Goal: Task Accomplishment & Management: Manage account settings

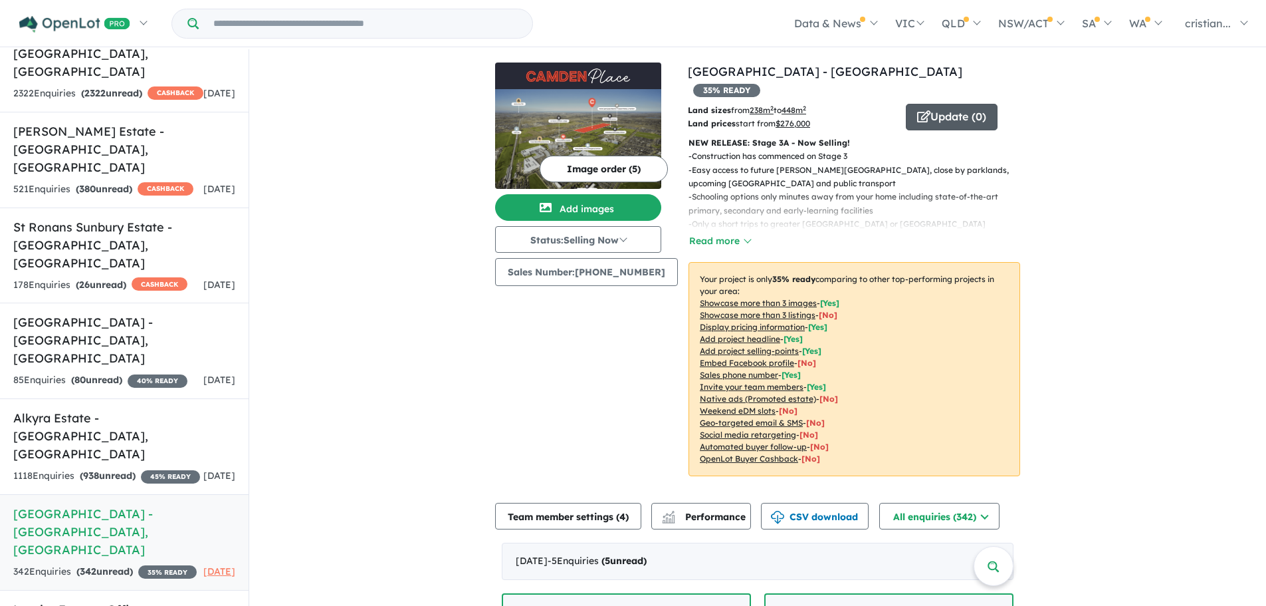
click at [917, 110] on icon "button" at bounding box center [923, 116] width 13 height 12
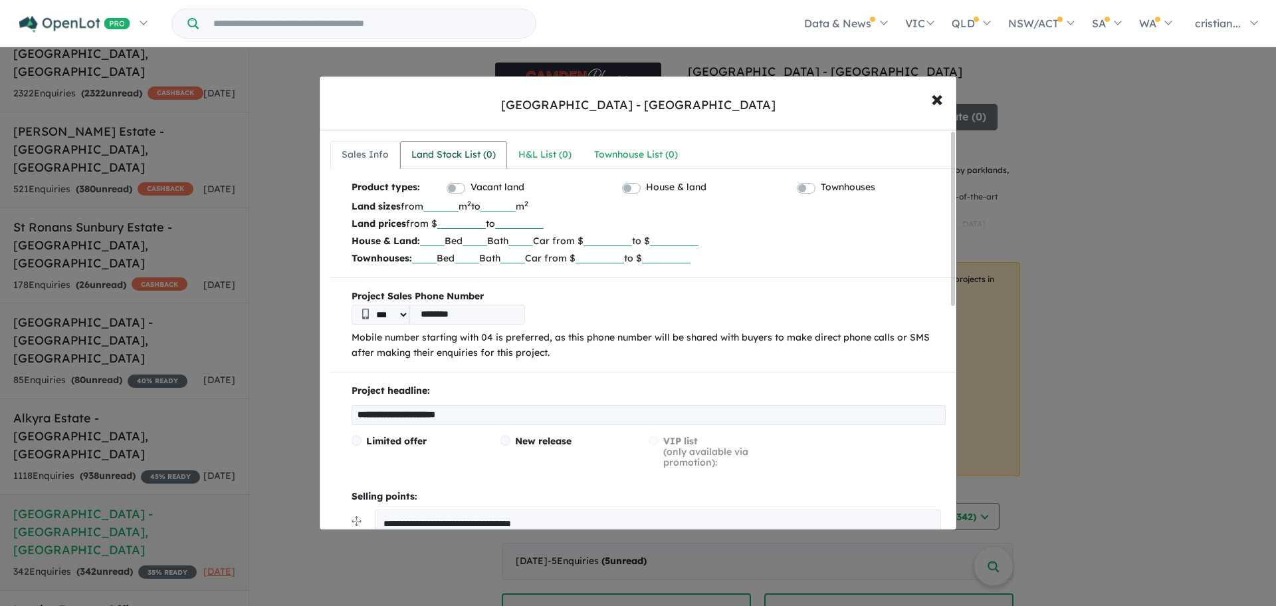
click at [468, 157] on div "Land Stock List ( 0 )" at bounding box center [454, 155] width 84 height 16
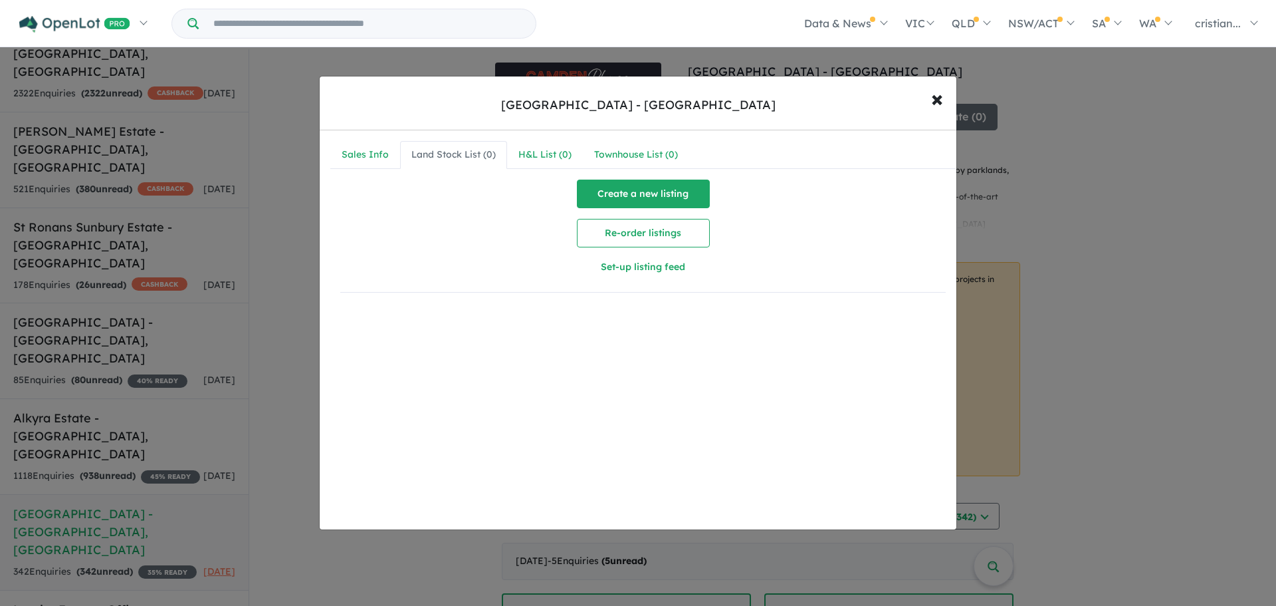
click at [610, 199] on button "Create a new listing" at bounding box center [643, 193] width 133 height 29
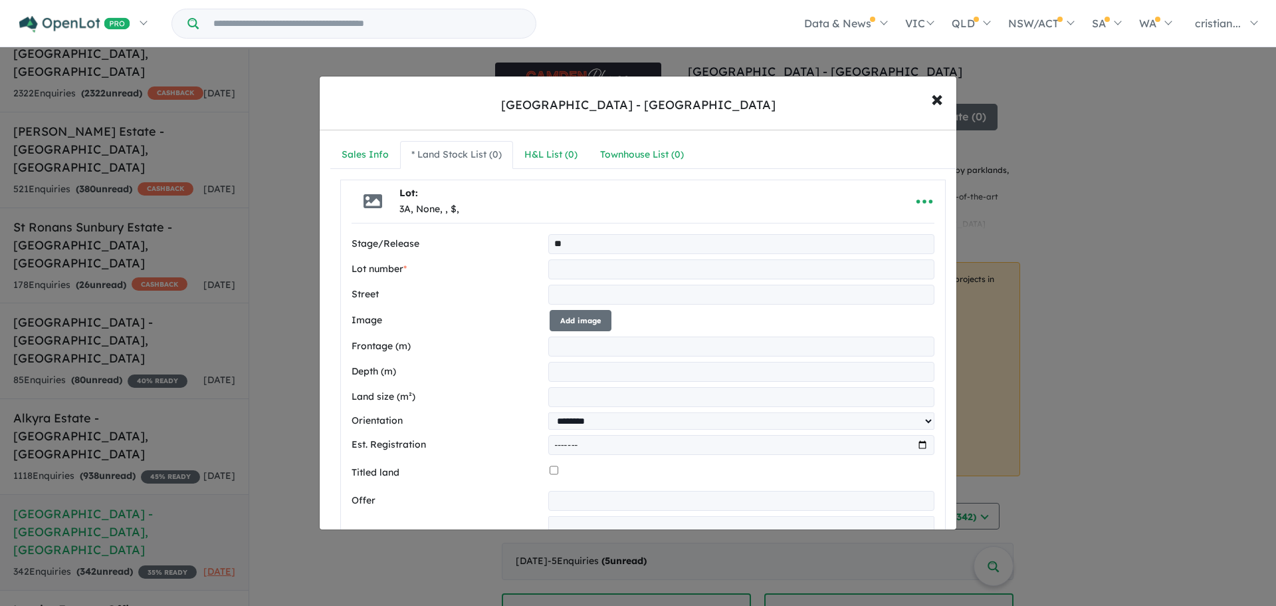
type input "**"
click at [587, 271] on input "text" at bounding box center [741, 269] width 386 height 20
type input "***"
click at [597, 293] on input "text" at bounding box center [741, 295] width 386 height 20
type input "**********"
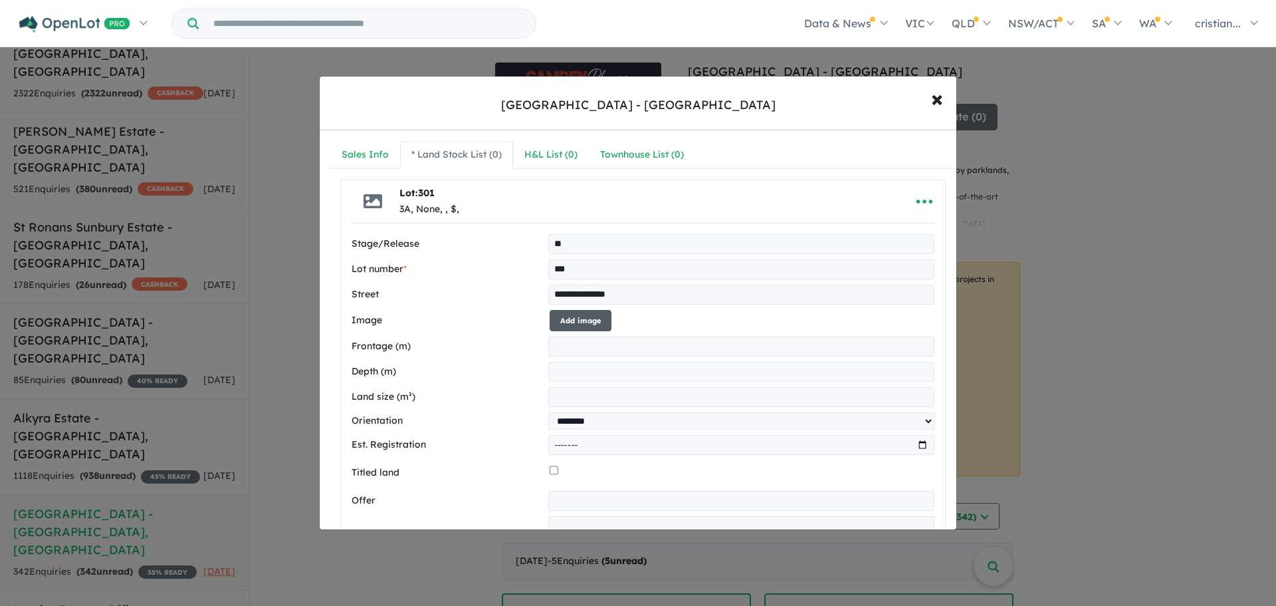
click at [581, 328] on button "Add image" at bounding box center [581, 321] width 62 height 22
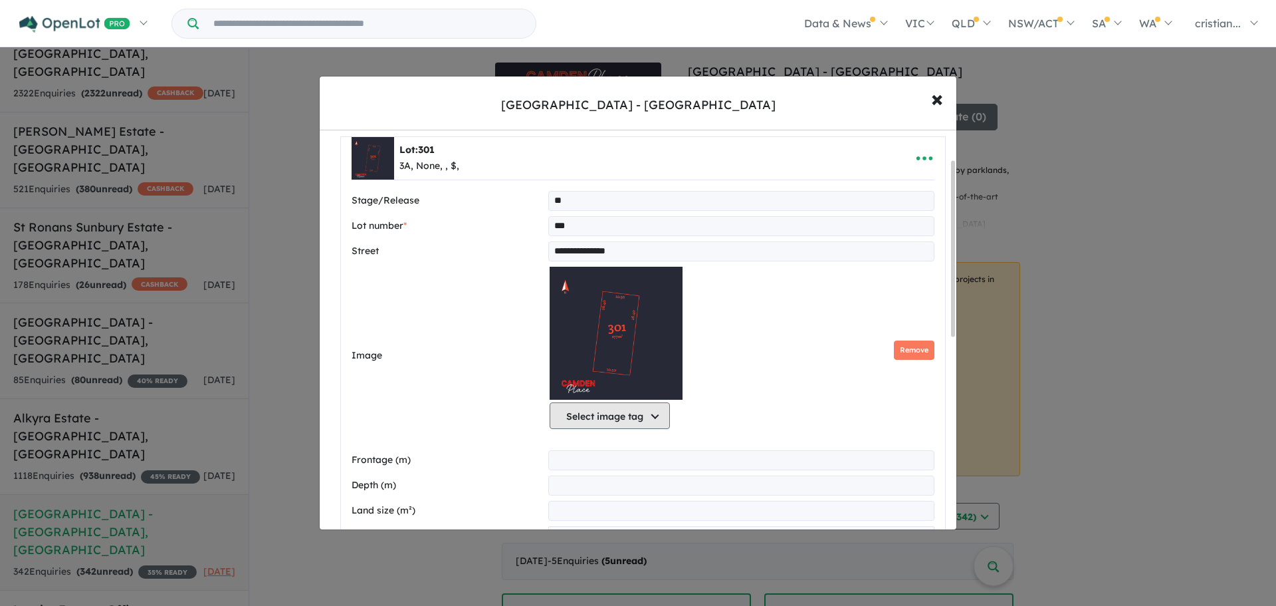
scroll to position [66, 0]
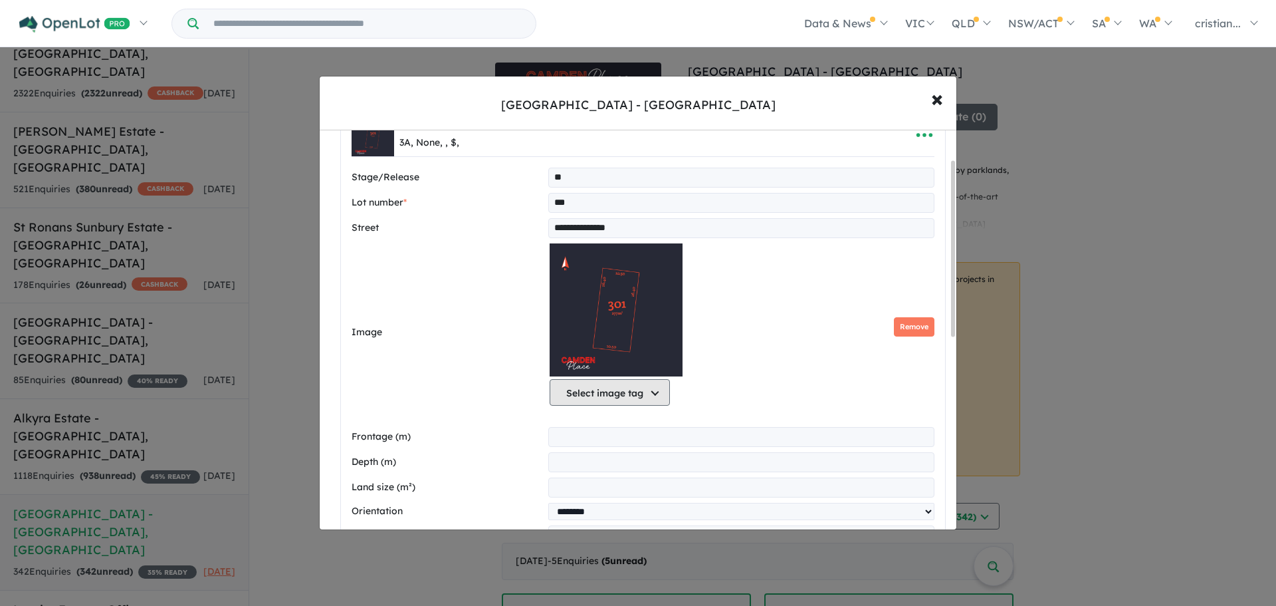
click at [607, 393] on button "Select image tag" at bounding box center [610, 392] width 120 height 27
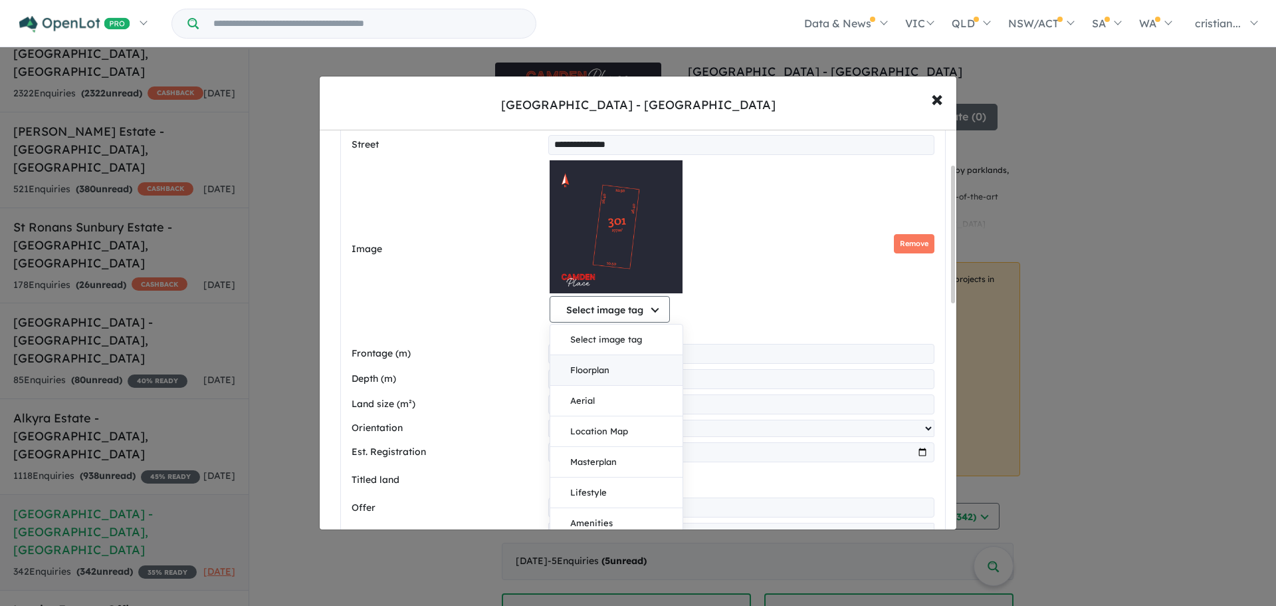
scroll to position [100, 0]
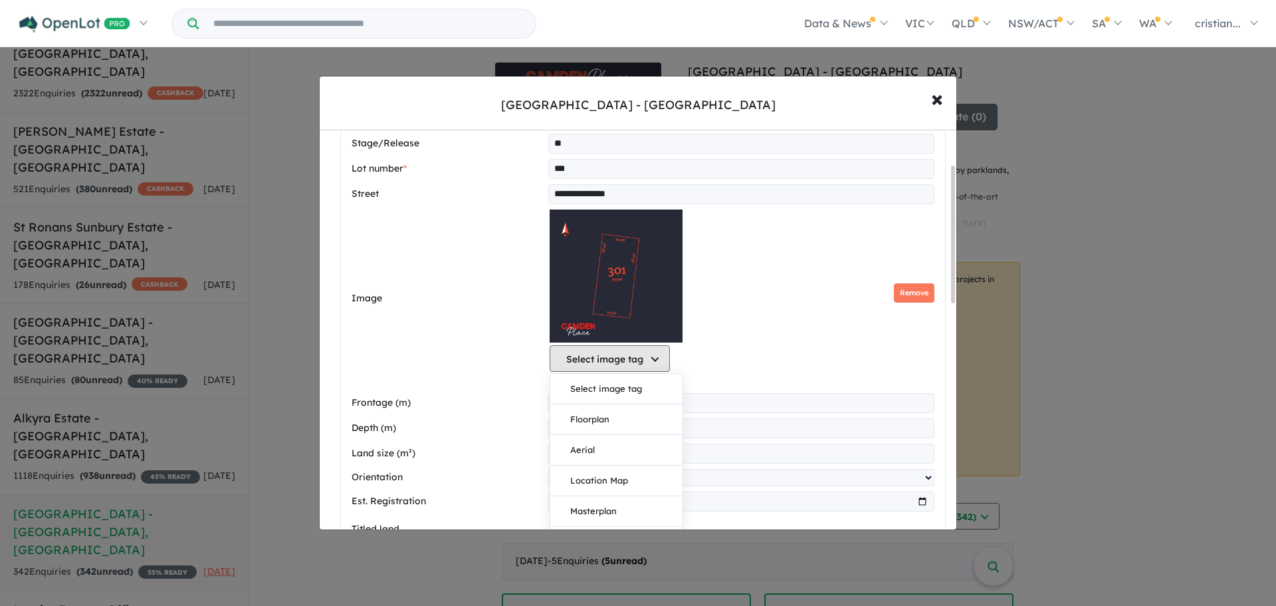
click at [654, 364] on button "Select image tag" at bounding box center [610, 358] width 120 height 27
click at [447, 304] on label "Image" at bounding box center [448, 299] width 193 height 16
click at [616, 404] on input "number" at bounding box center [741, 403] width 386 height 20
type input "*****"
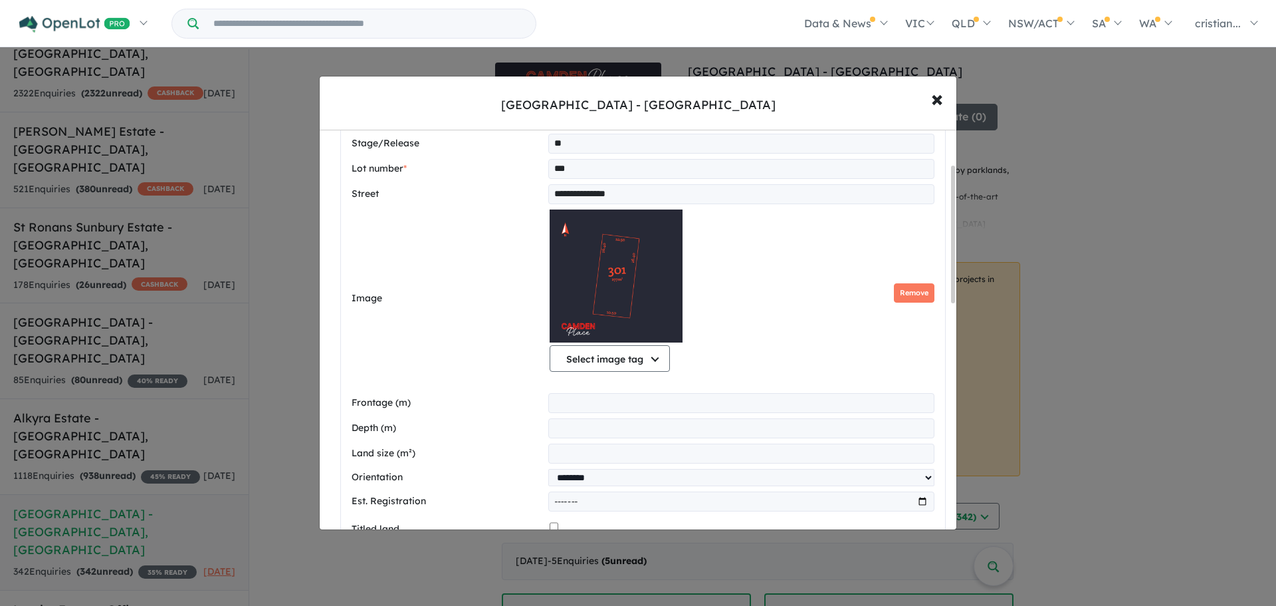
click at [580, 453] on input "number" at bounding box center [741, 453] width 386 height 20
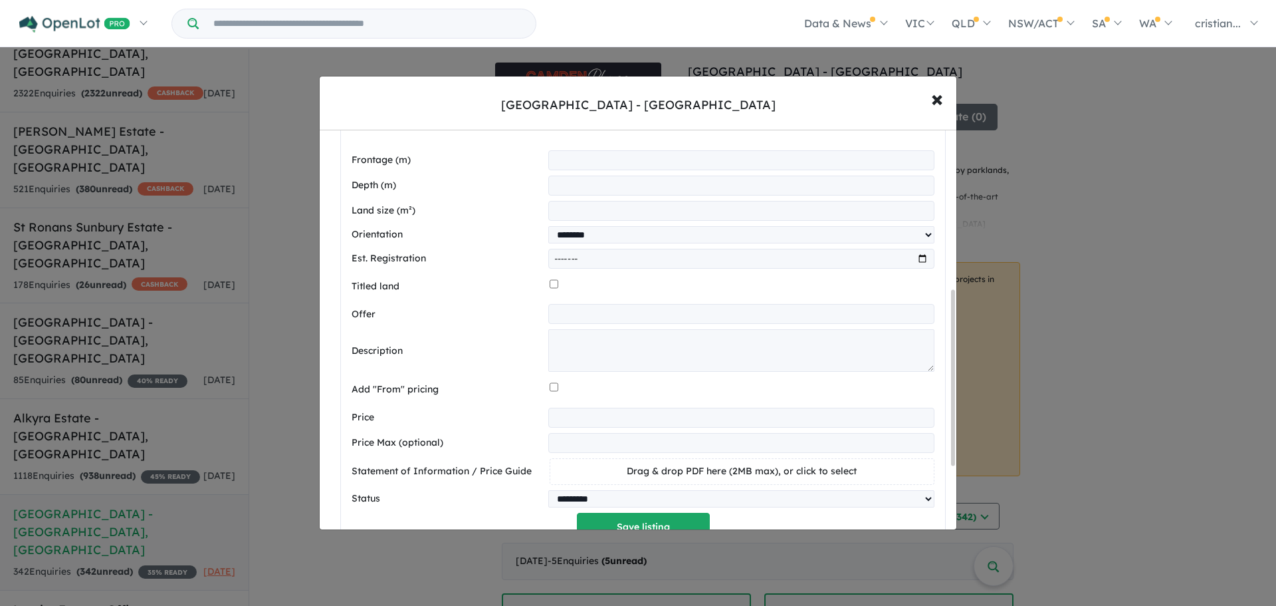
scroll to position [366, 0]
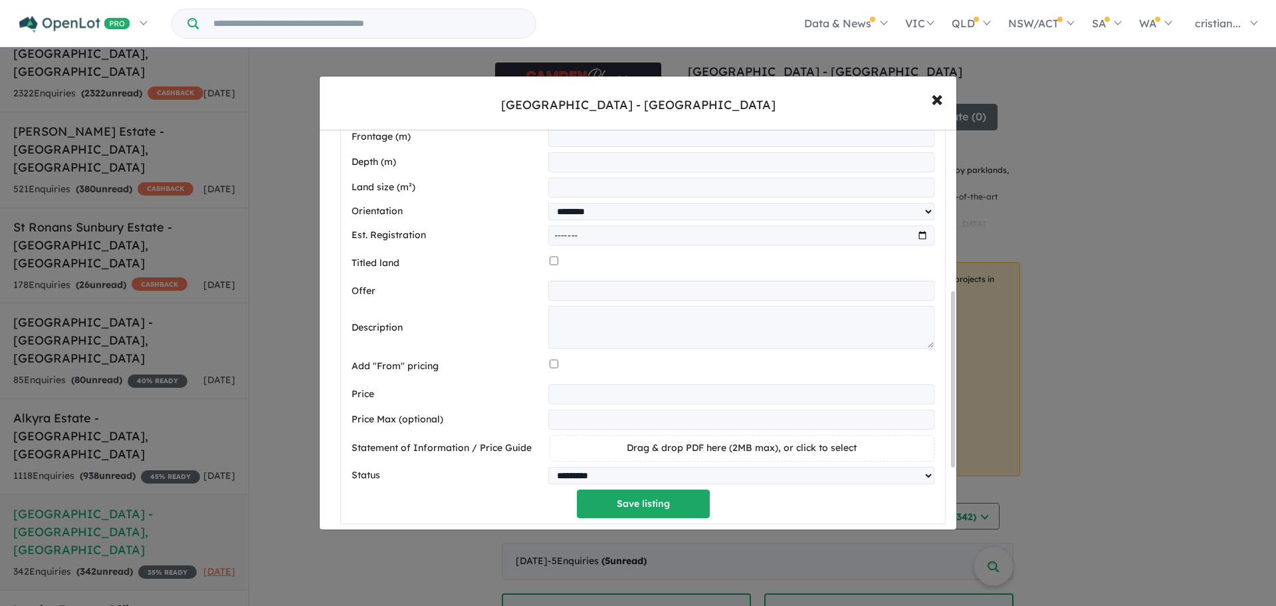
type input "***"
click at [560, 396] on input "number" at bounding box center [741, 394] width 386 height 20
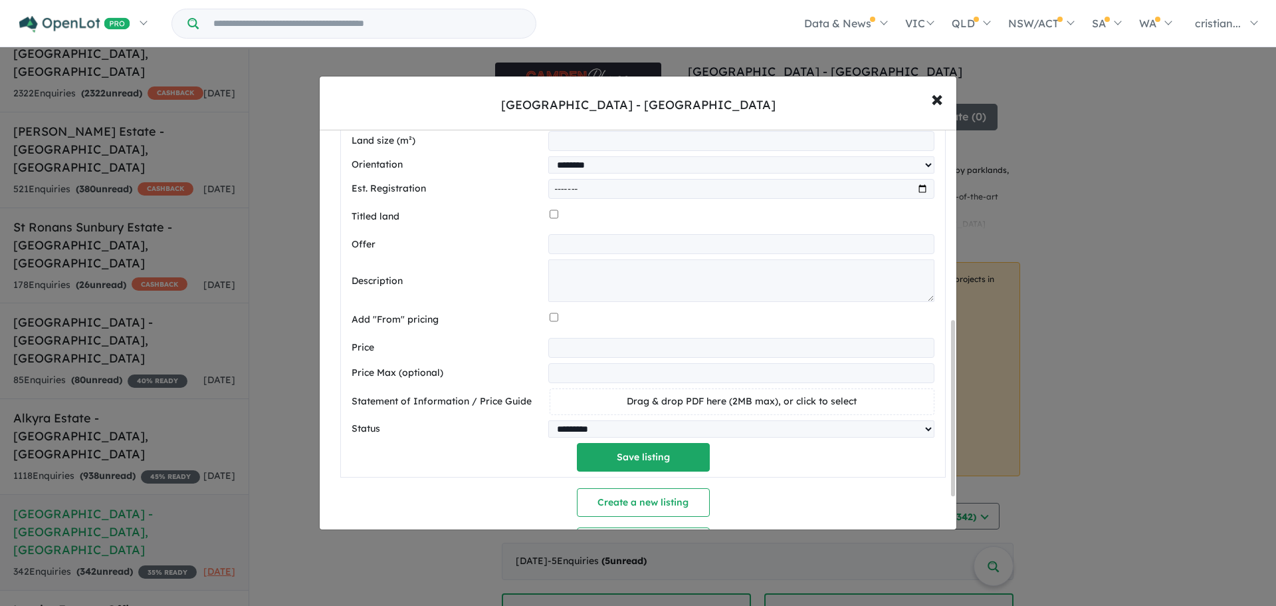
scroll to position [433, 0]
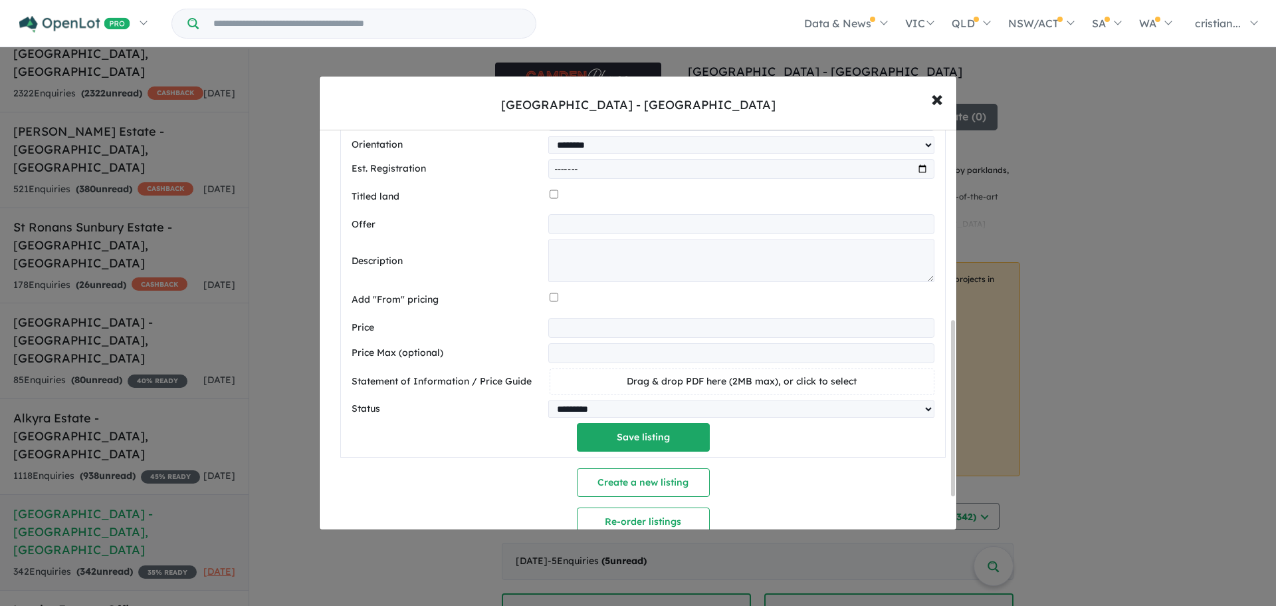
click at [572, 320] on input "number" at bounding box center [741, 328] width 386 height 20
type input "******"
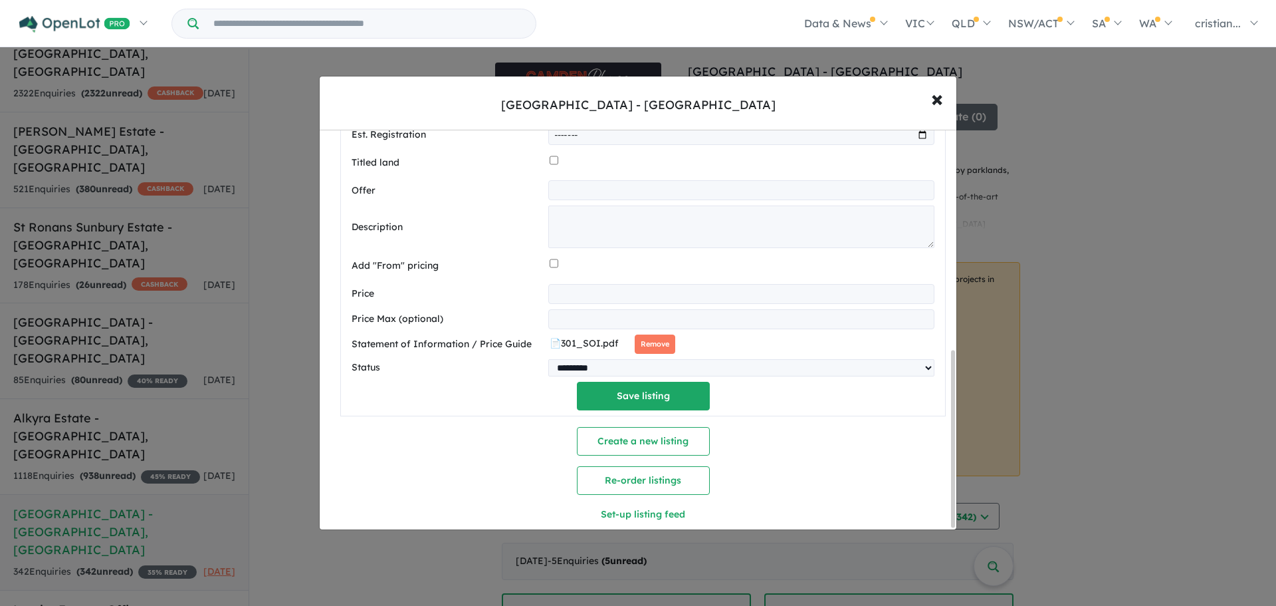
scroll to position [499, 0]
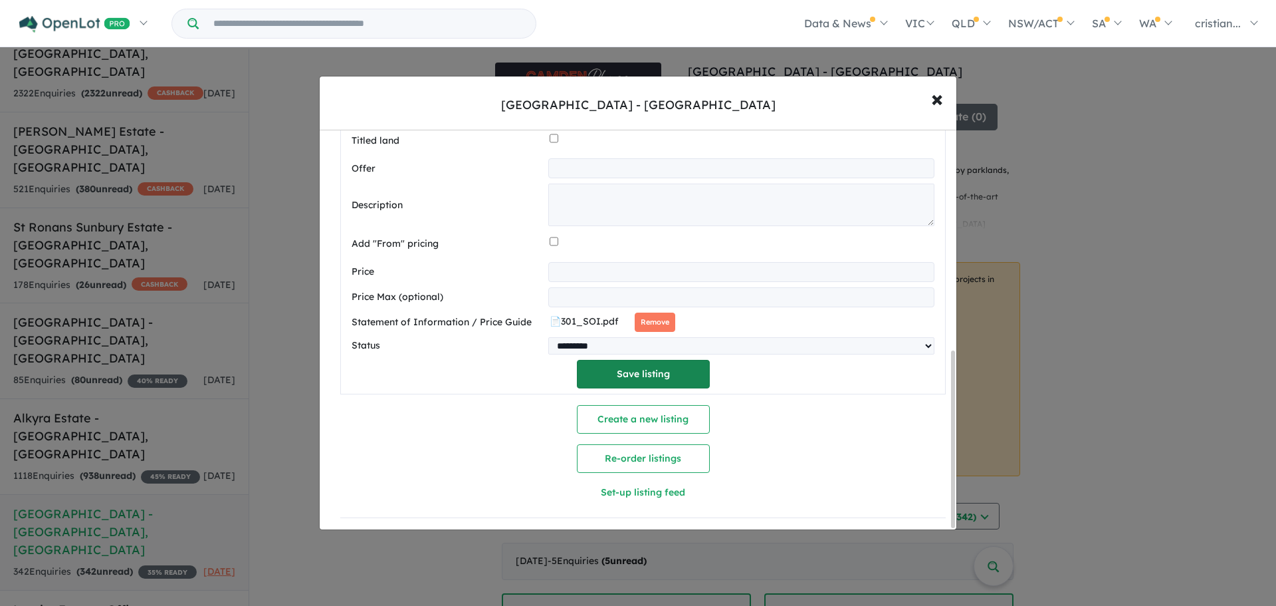
click at [635, 372] on button "Save listing" at bounding box center [643, 374] width 133 height 29
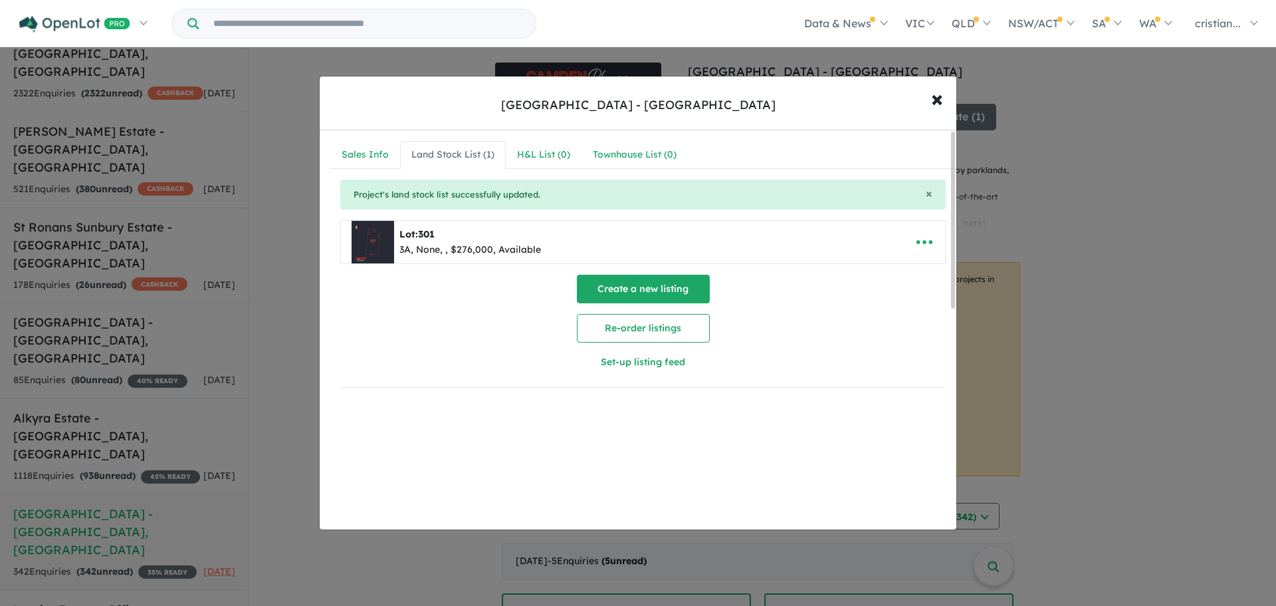
click at [674, 286] on button "Create a new listing" at bounding box center [643, 289] width 133 height 29
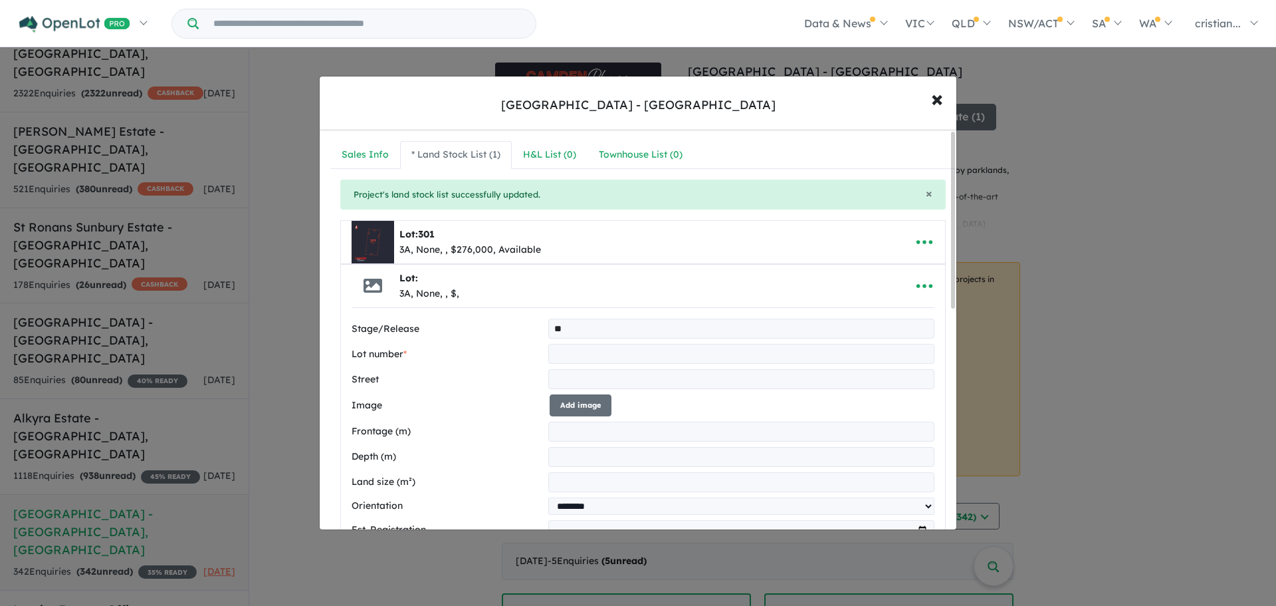
type input "**"
click at [578, 349] on input "text" at bounding box center [741, 354] width 386 height 20
click at [587, 357] on input "text" at bounding box center [741, 354] width 386 height 20
type input "***"
click at [625, 378] on input "text" at bounding box center [741, 379] width 386 height 20
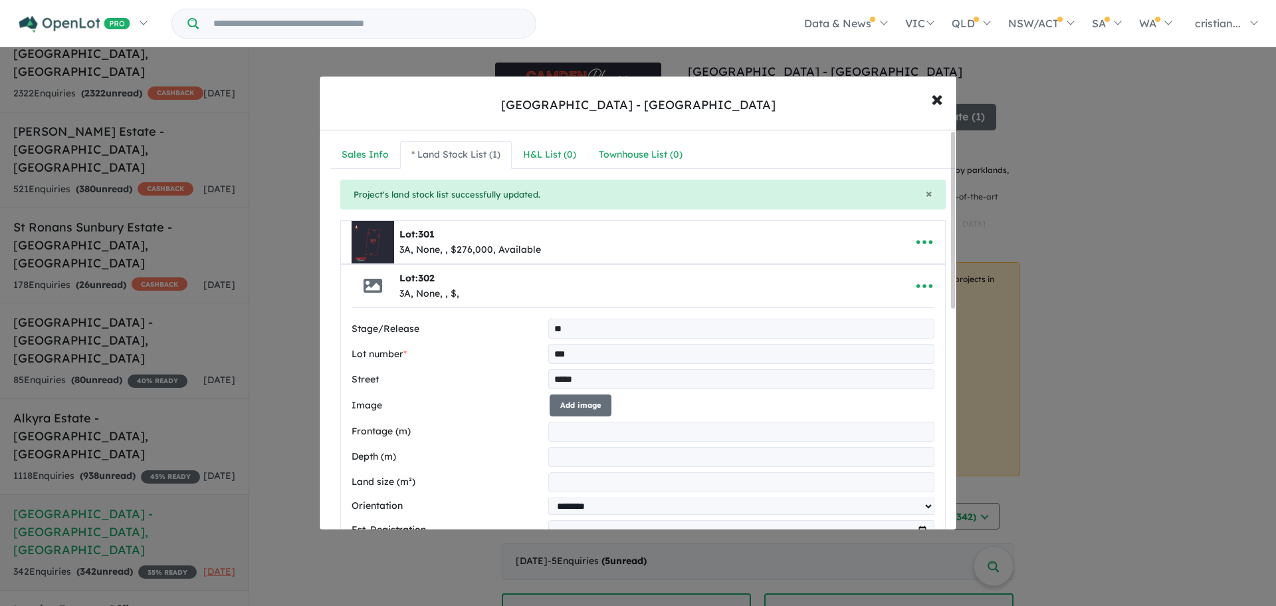
type input "**********"
click at [604, 401] on button "Add image" at bounding box center [581, 405] width 62 height 22
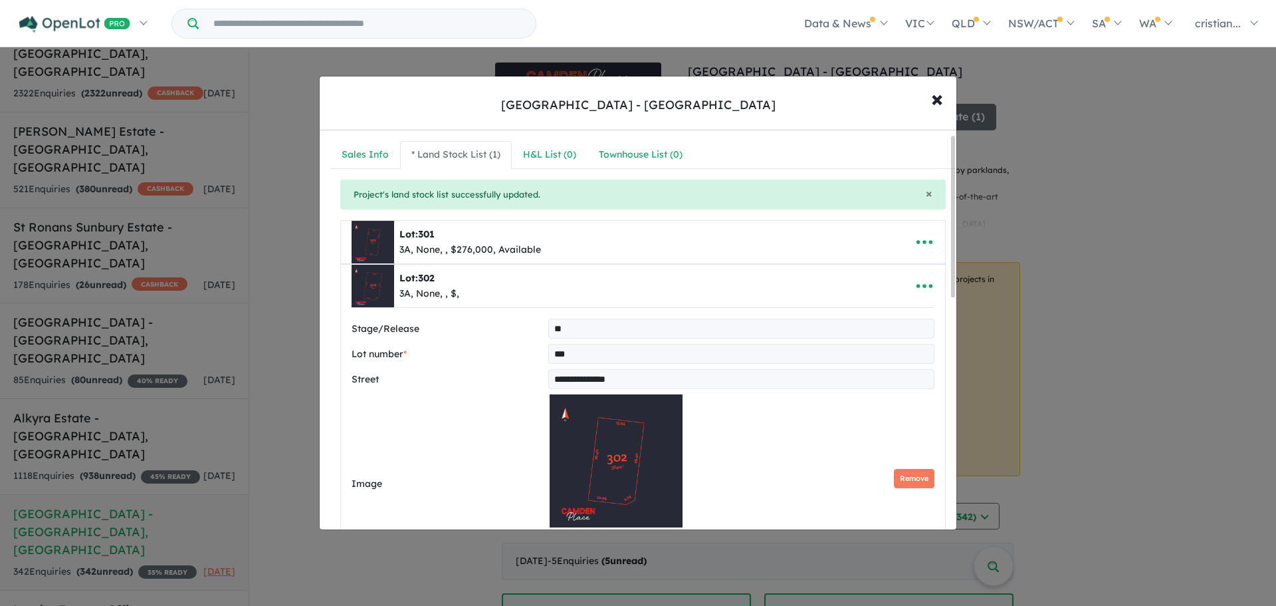
scroll to position [266, 0]
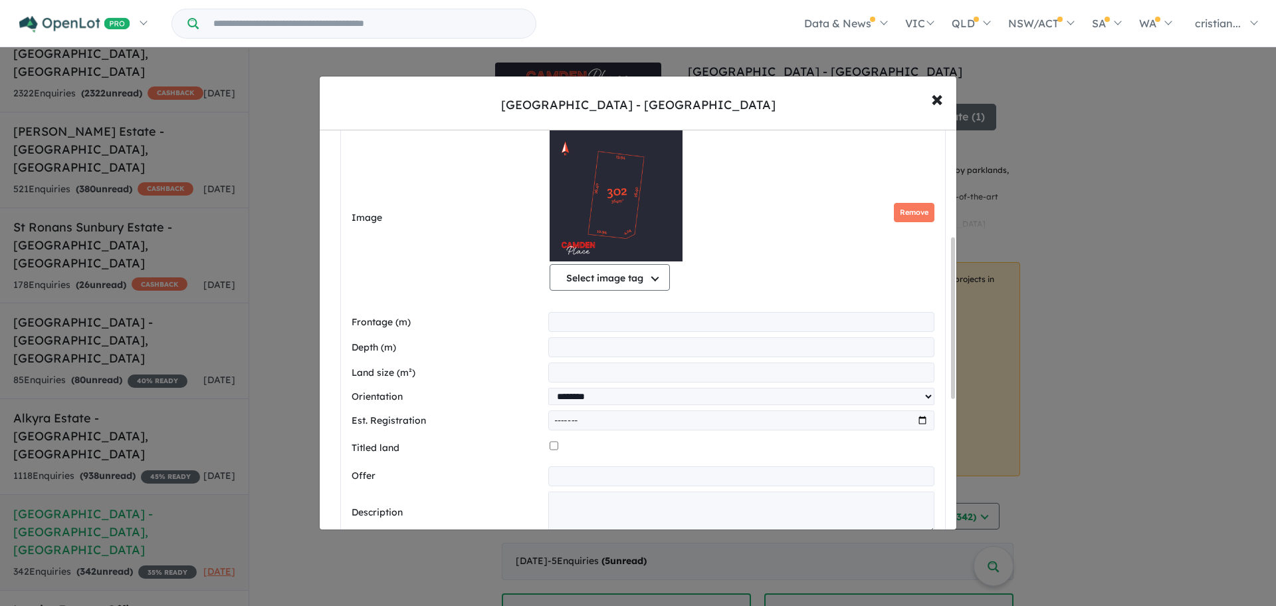
click at [586, 323] on input "number" at bounding box center [741, 322] width 386 height 20
type input "*****"
type input "*"
type input "*****"
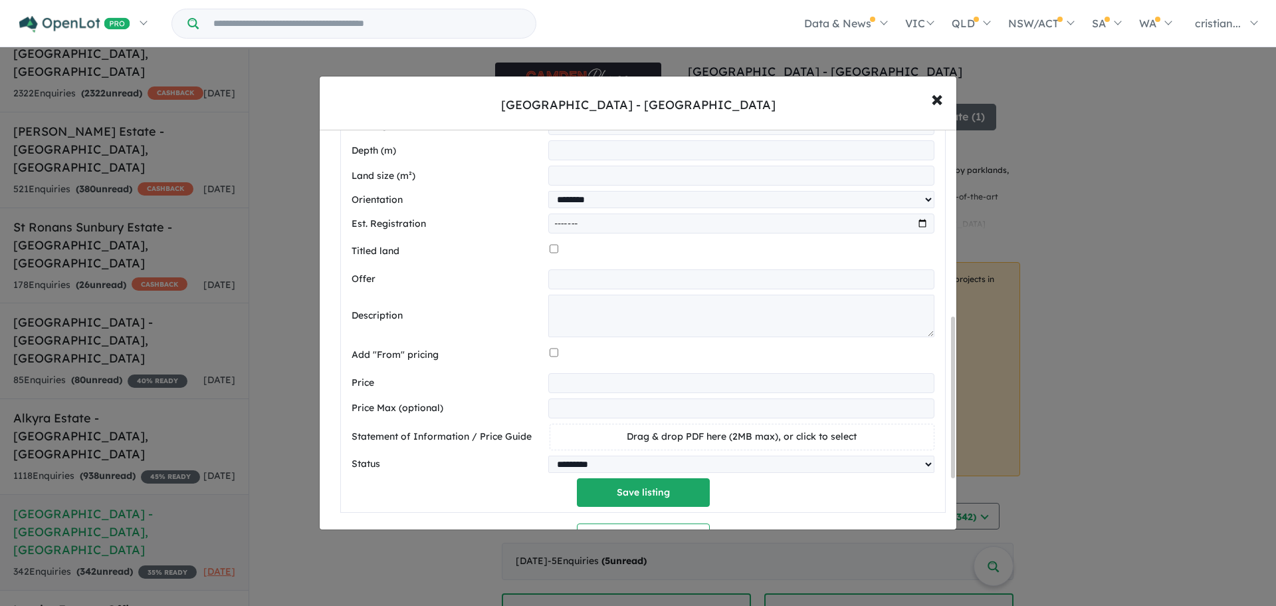
scroll to position [465, 0]
type input "***"
click at [576, 386] on input "number" at bounding box center [741, 380] width 386 height 20
type input "*"
click at [582, 379] on input "number" at bounding box center [741, 380] width 386 height 20
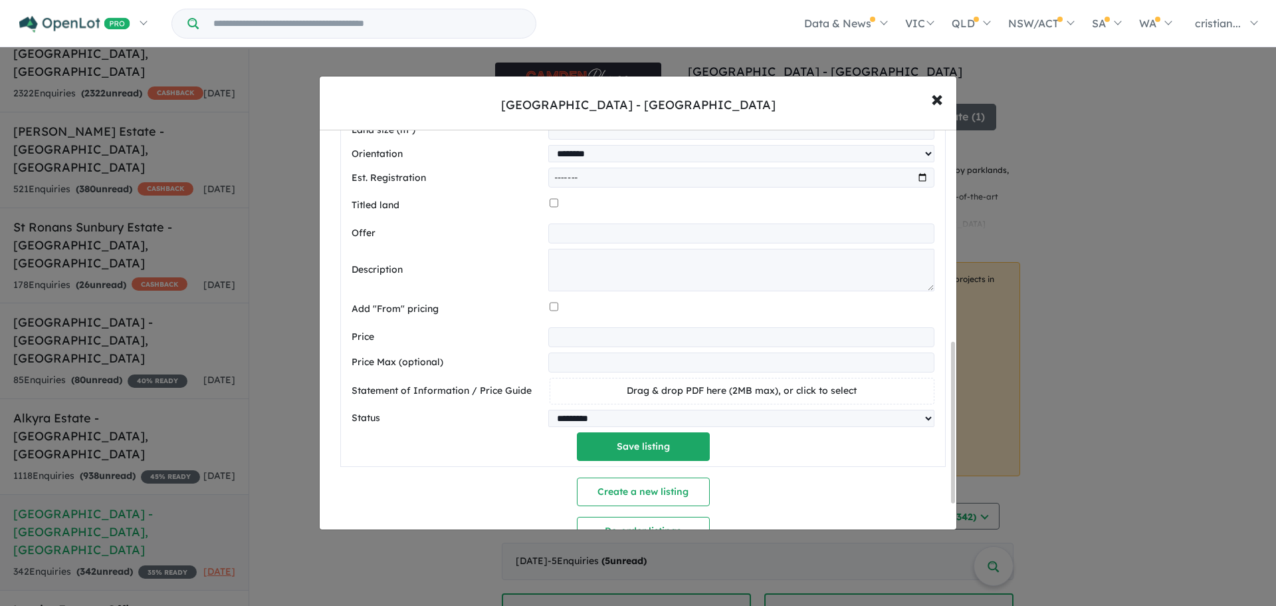
scroll to position [532, 0]
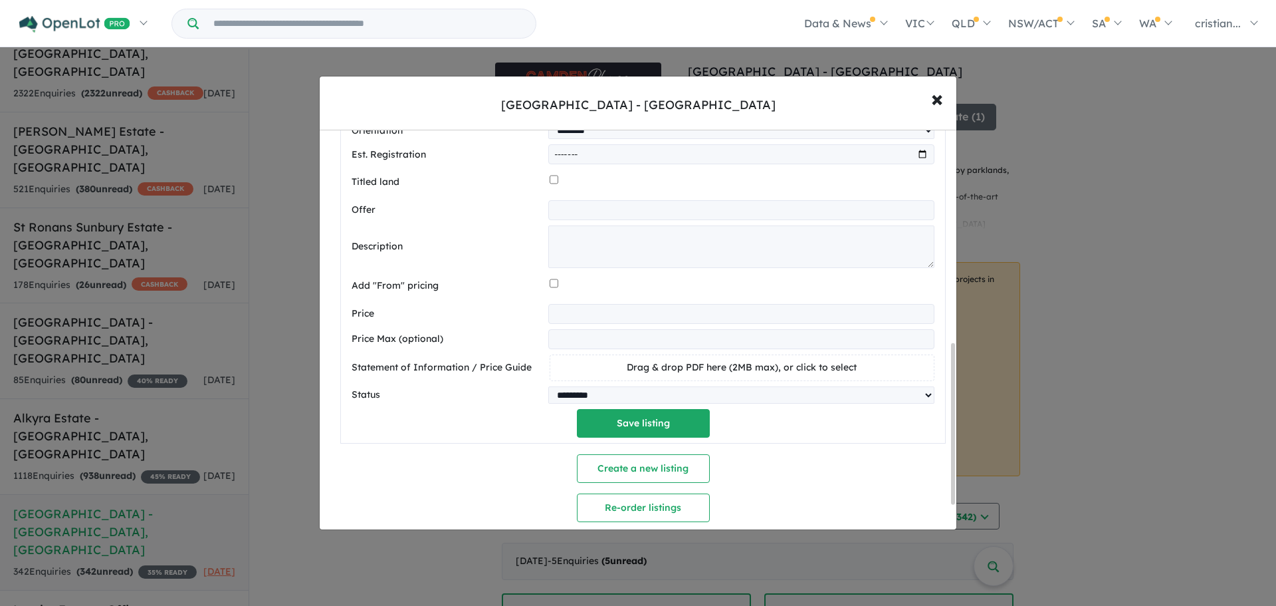
type input "******"
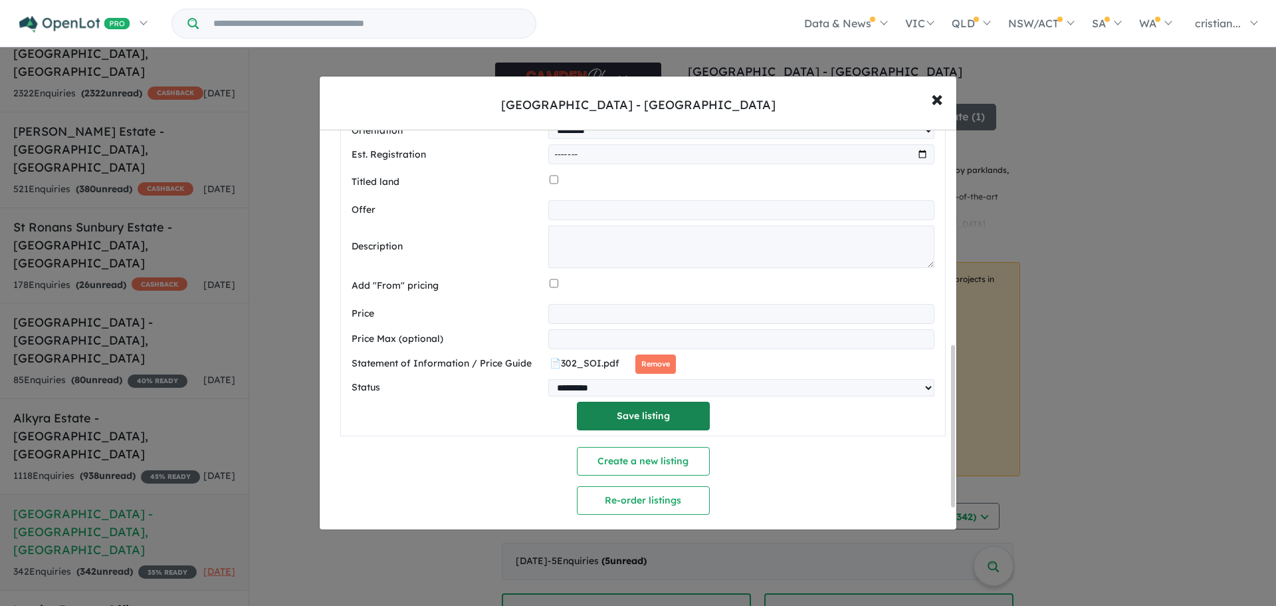
click at [617, 425] on button "Save listing" at bounding box center [643, 416] width 133 height 29
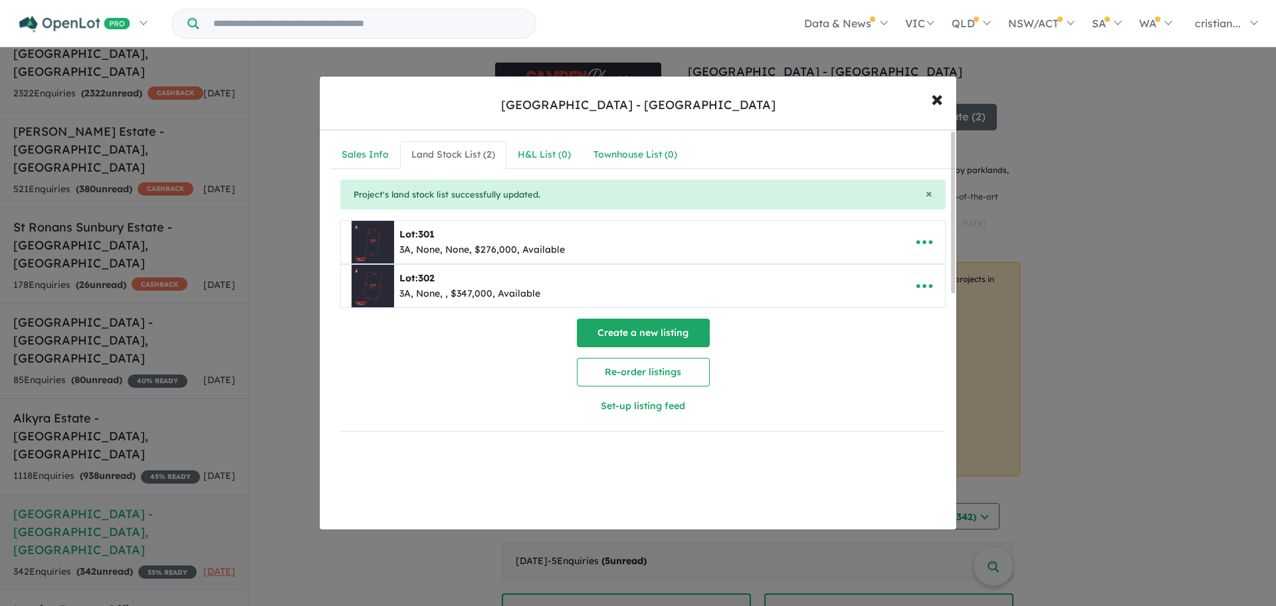
click at [636, 334] on button "Create a new listing" at bounding box center [643, 332] width 133 height 29
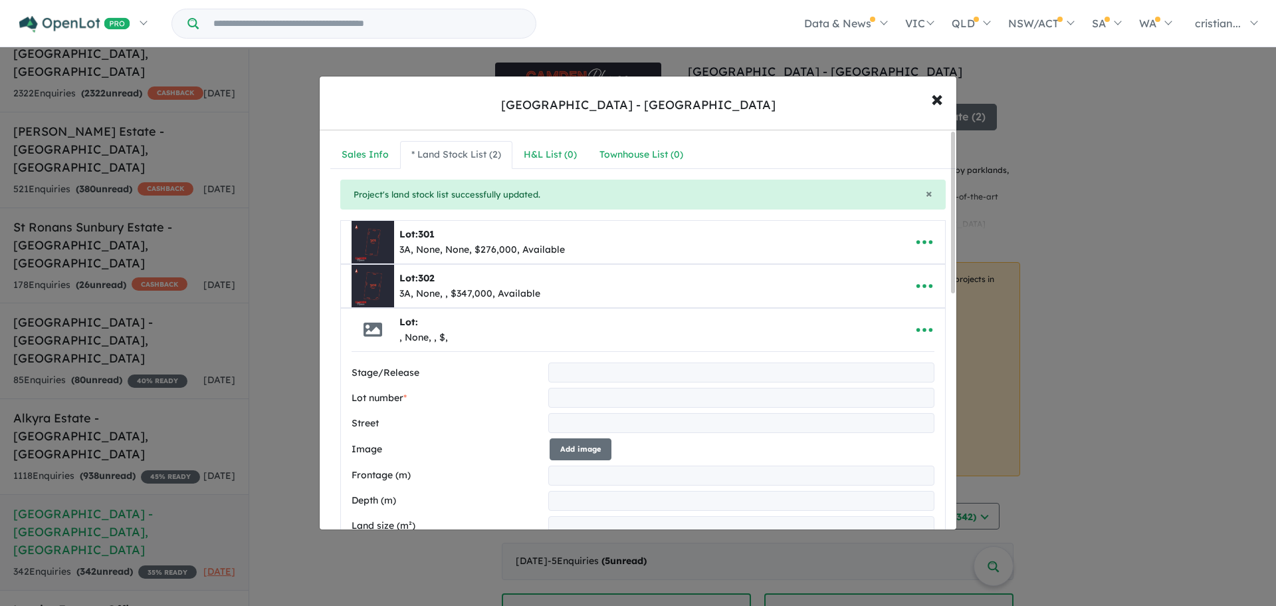
click at [596, 363] on input "text" at bounding box center [741, 372] width 386 height 20
type input "**"
type input "***"
click at [614, 423] on input "text" at bounding box center [741, 423] width 386 height 20
type input "**********"
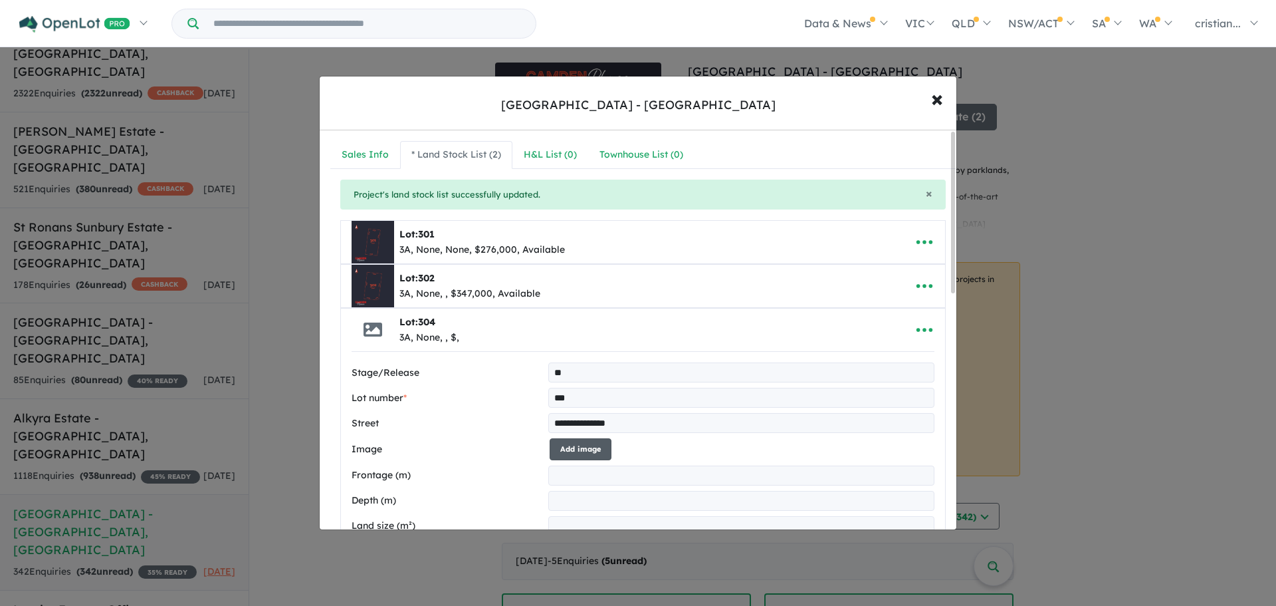
click at [597, 451] on button "Add image" at bounding box center [581, 449] width 62 height 22
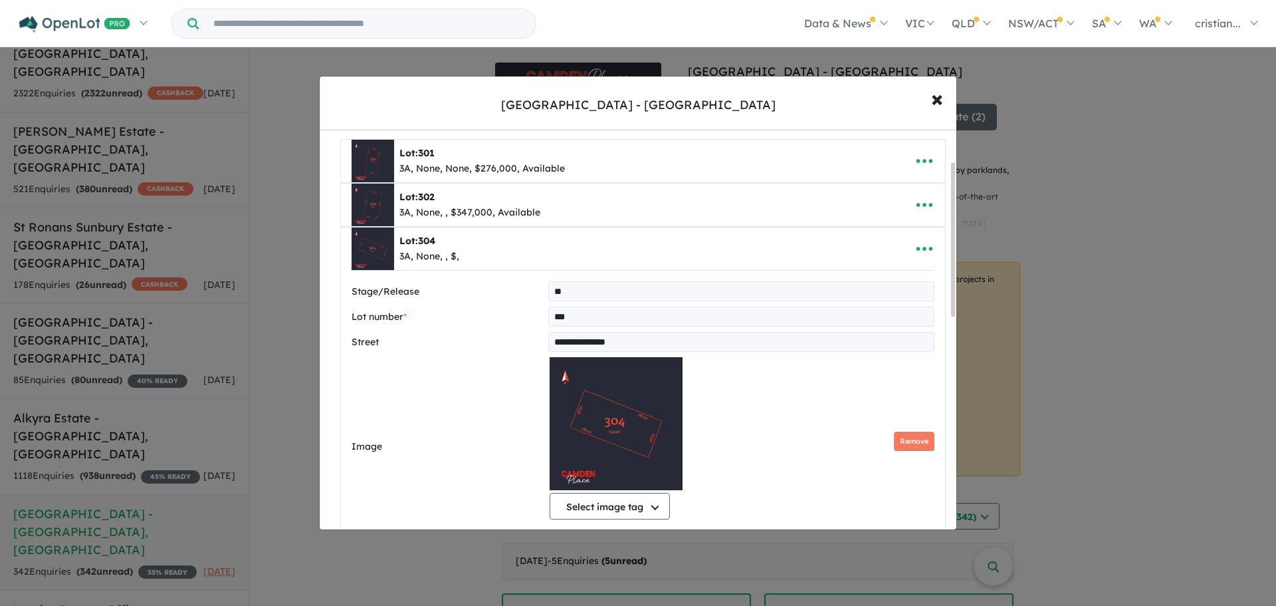
scroll to position [266, 0]
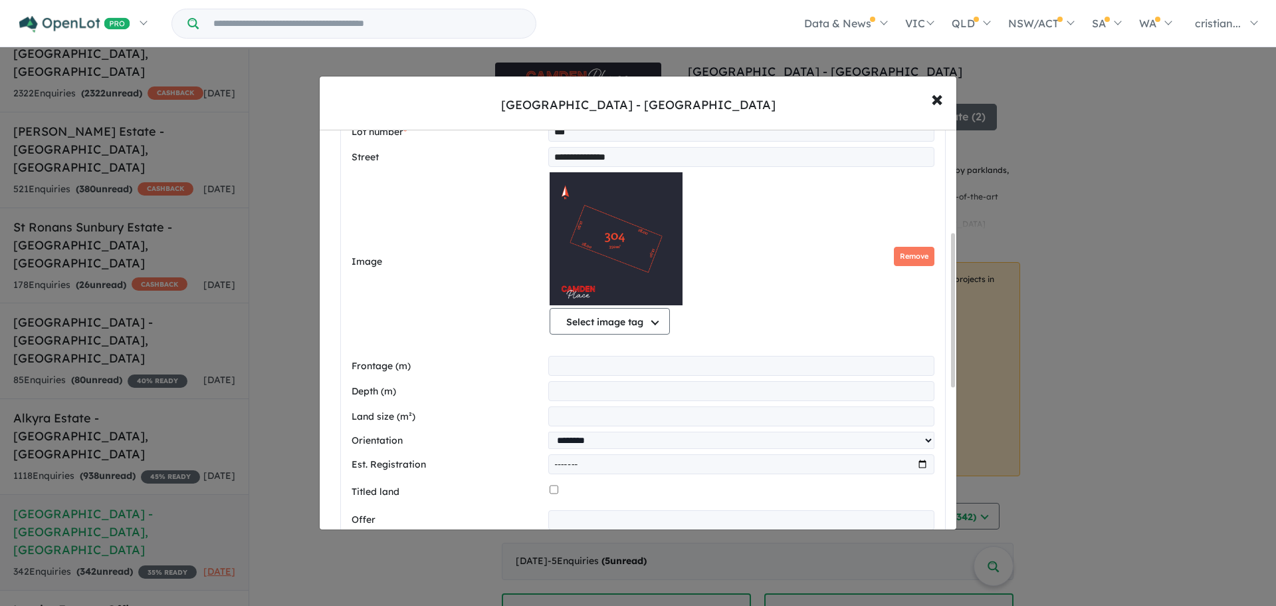
click at [568, 370] on input "number" at bounding box center [741, 366] width 386 height 20
type input "*****"
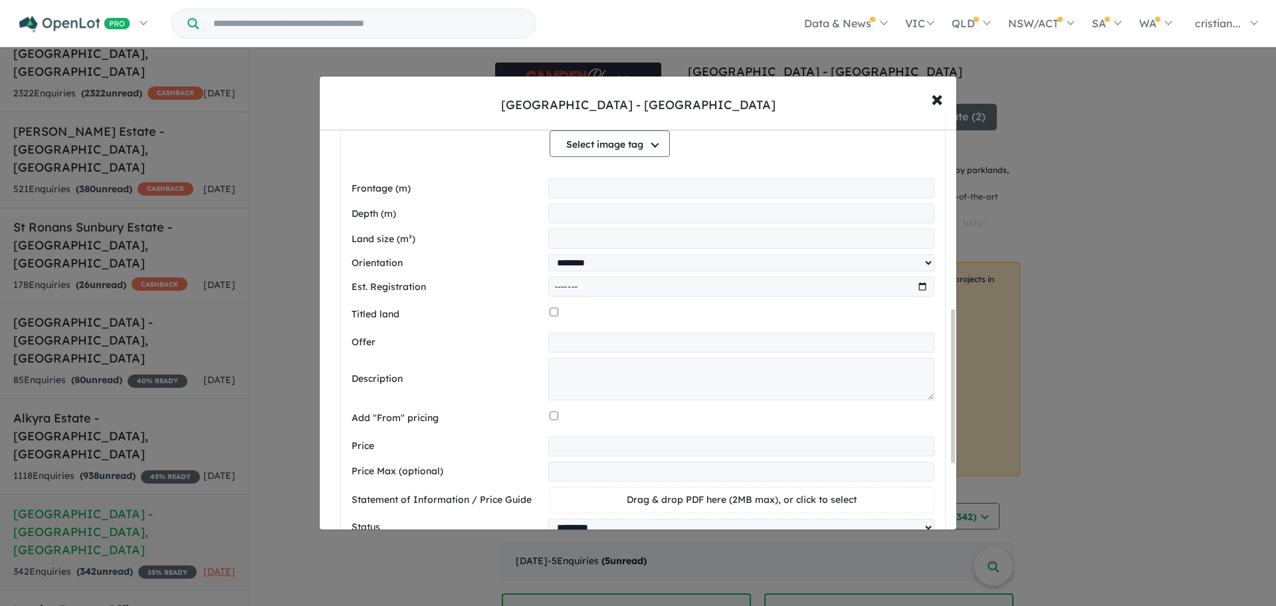
scroll to position [465, 0]
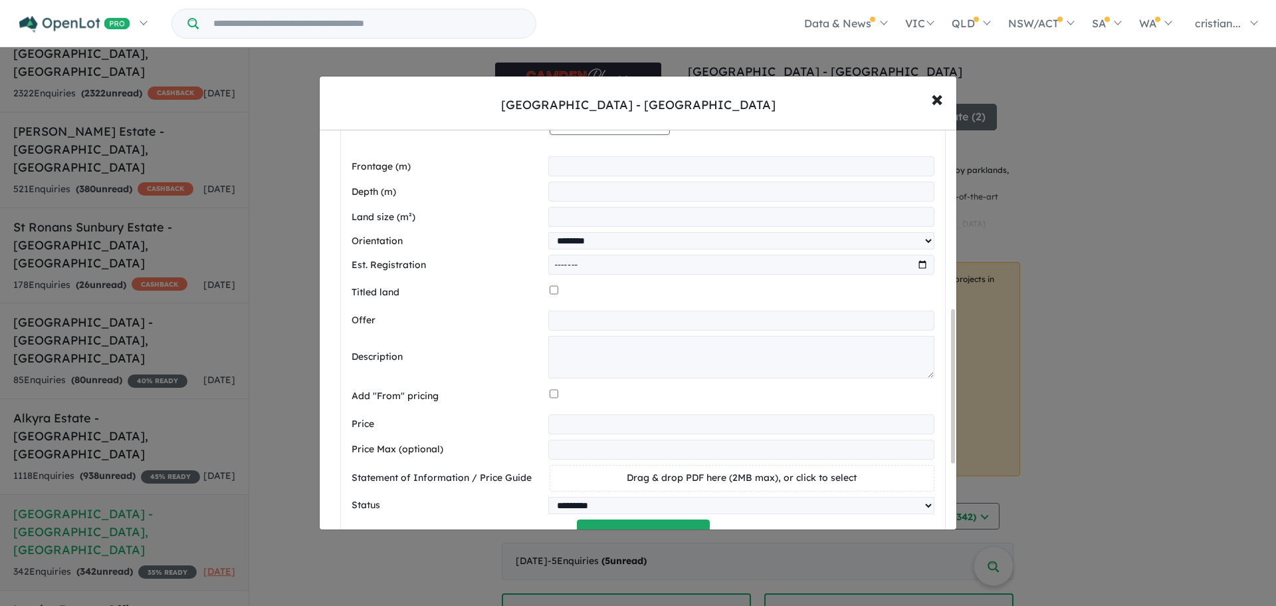
type input "***"
click at [634, 433] on input "number" at bounding box center [741, 424] width 386 height 20
click at [580, 429] on input "number" at bounding box center [741, 424] width 386 height 20
type input "******"
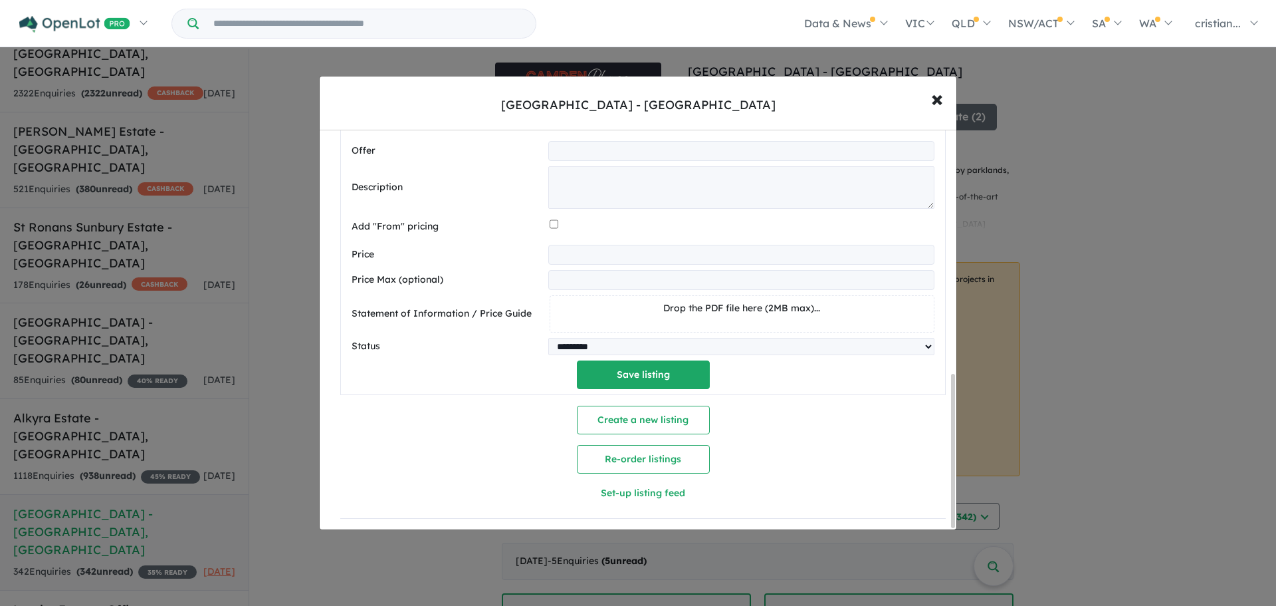
scroll to position [628, 0]
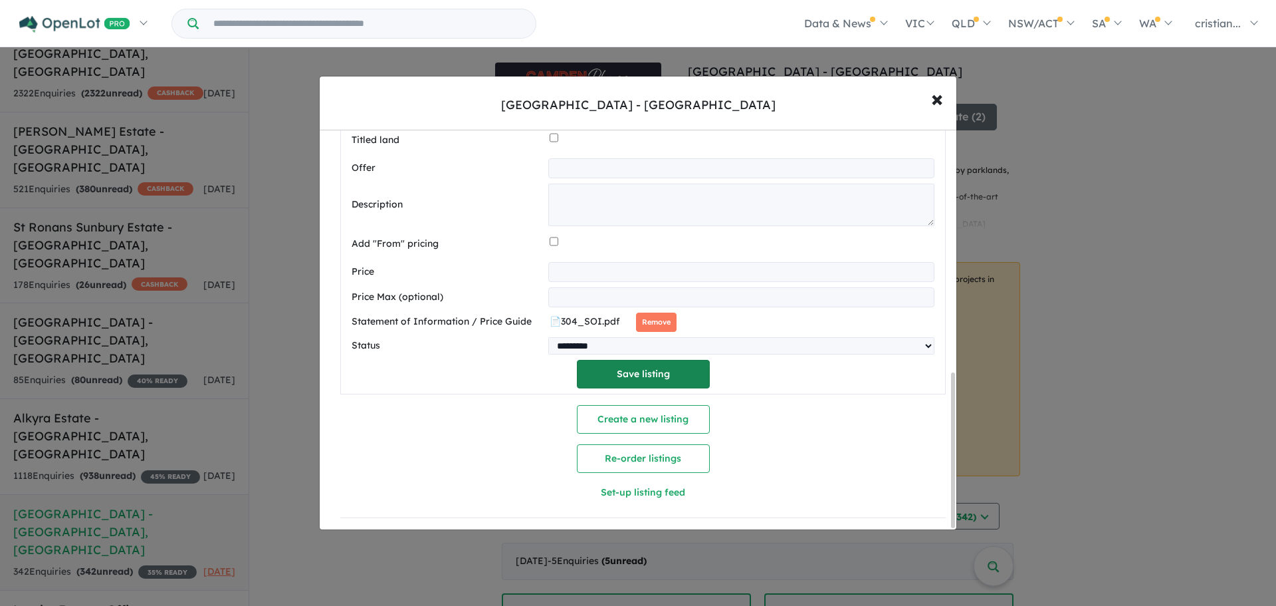
click at [634, 374] on button "Save listing" at bounding box center [643, 374] width 133 height 29
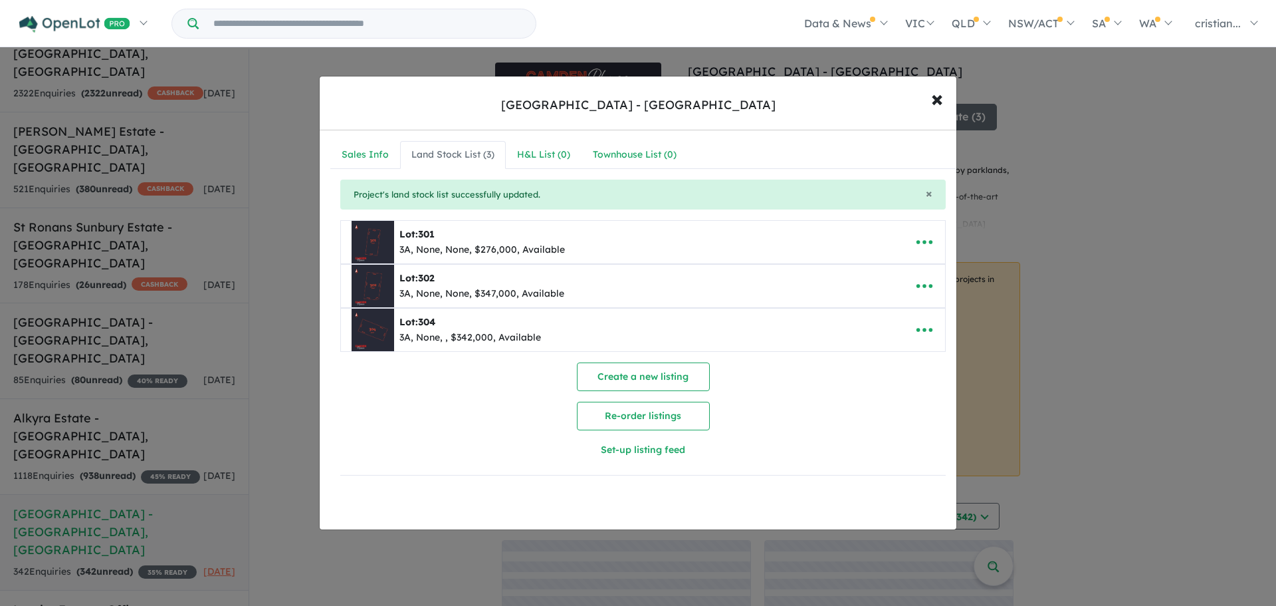
scroll to position [0, 0]
click at [638, 380] on button "Create a new listing" at bounding box center [643, 376] width 133 height 29
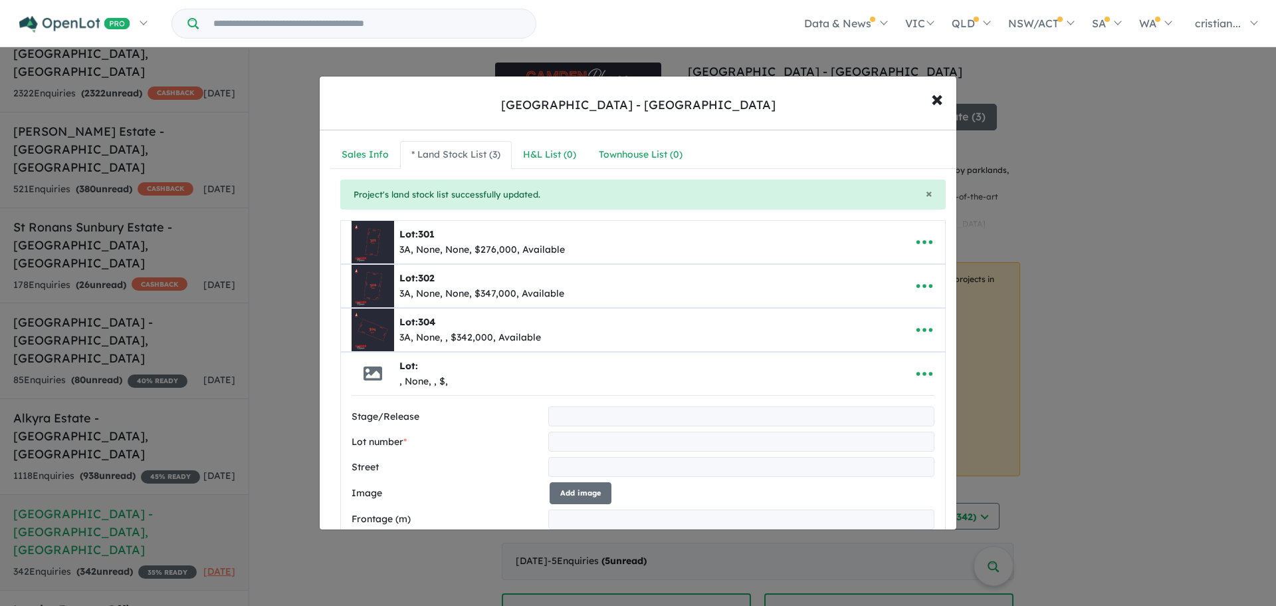
click at [561, 413] on input "text" at bounding box center [741, 416] width 386 height 20
type input "**"
type input "***"
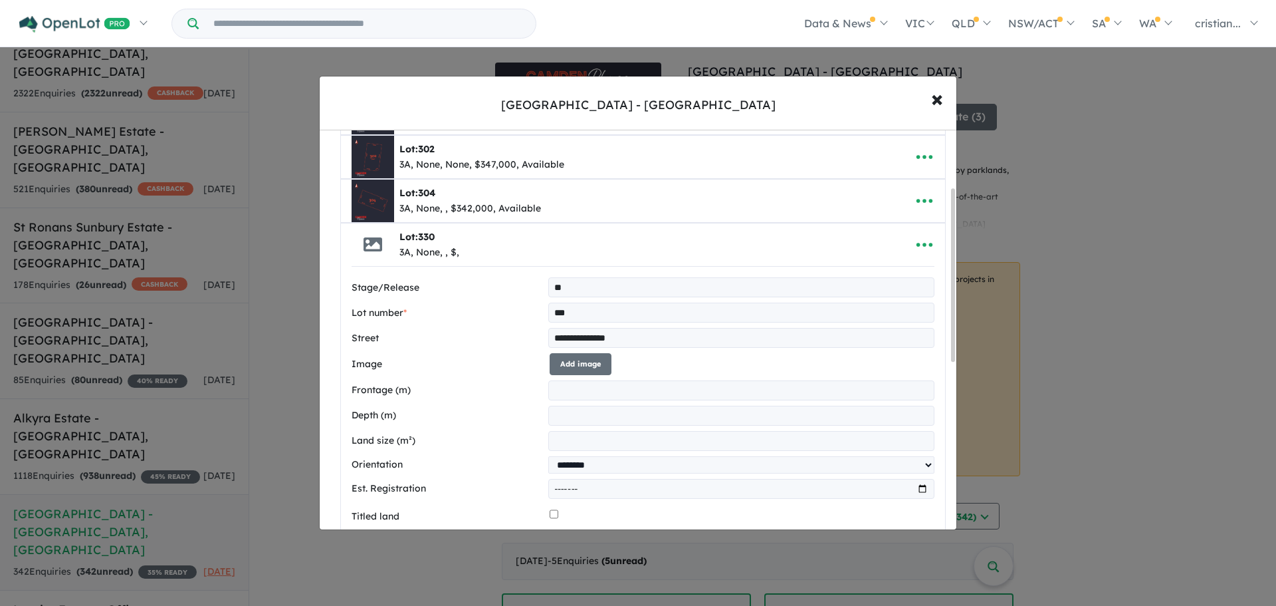
scroll to position [133, 0]
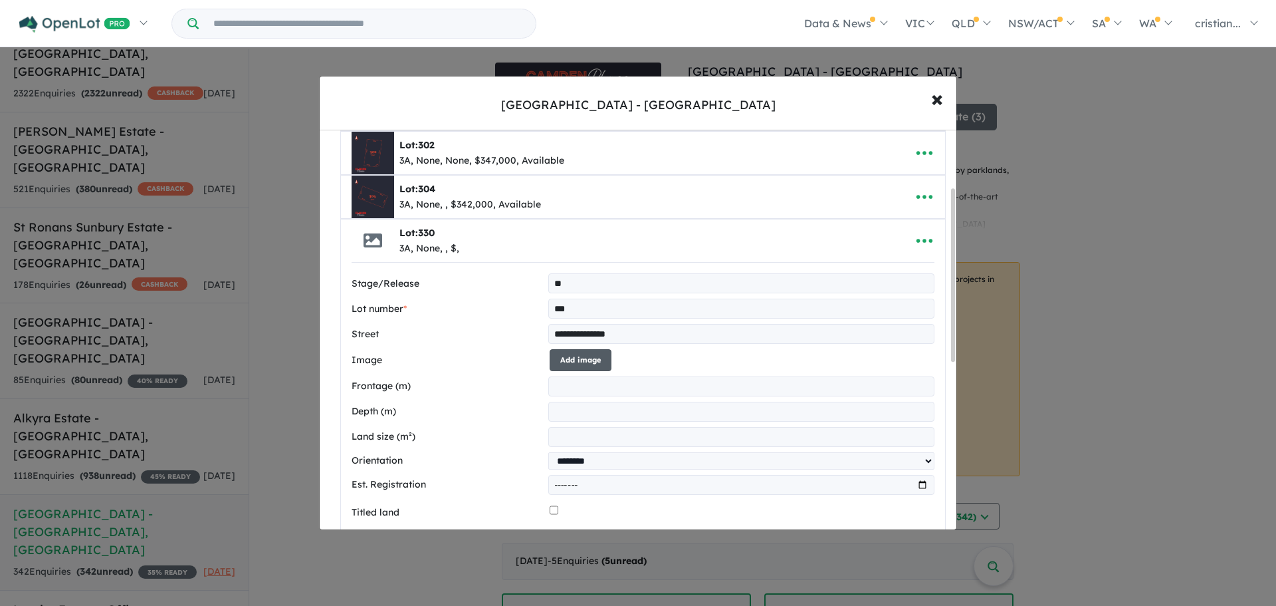
type input "**********"
click at [566, 362] on button "Add image" at bounding box center [581, 360] width 62 height 22
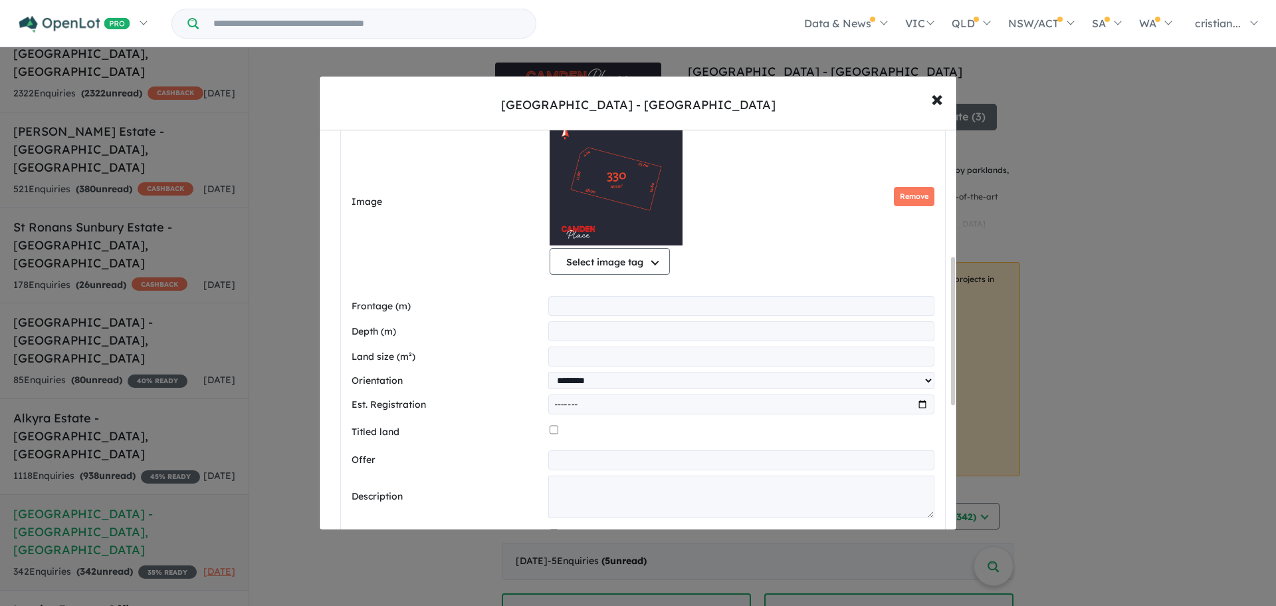
scroll to position [399, 0]
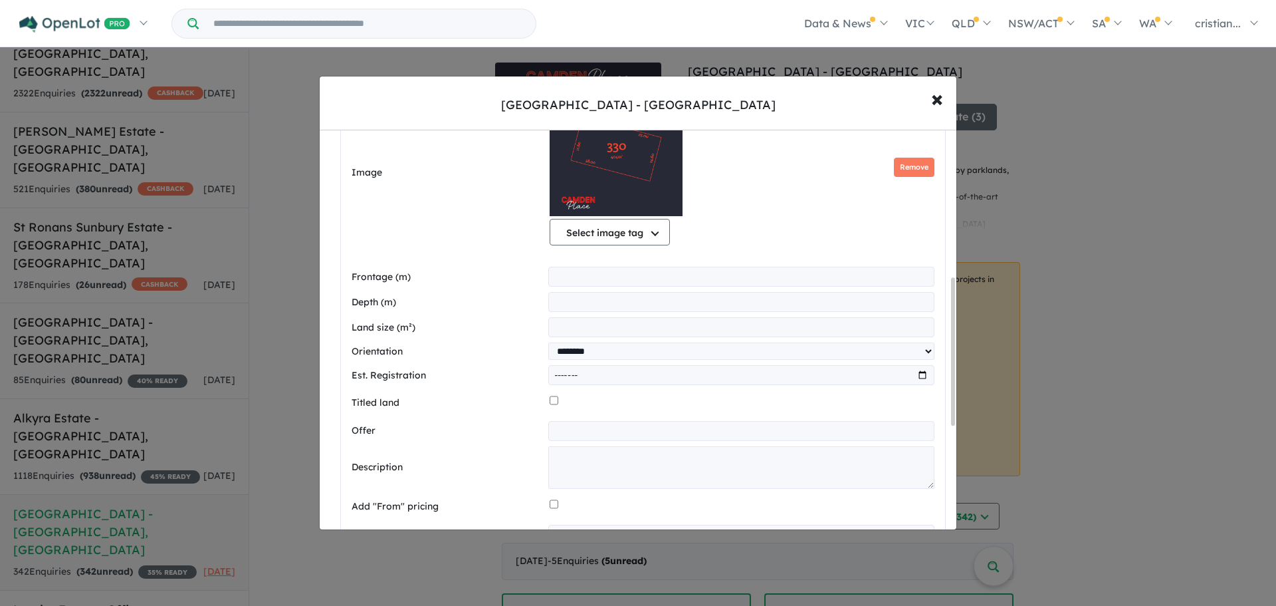
click at [562, 279] on input "number" at bounding box center [741, 277] width 386 height 20
type input "*****"
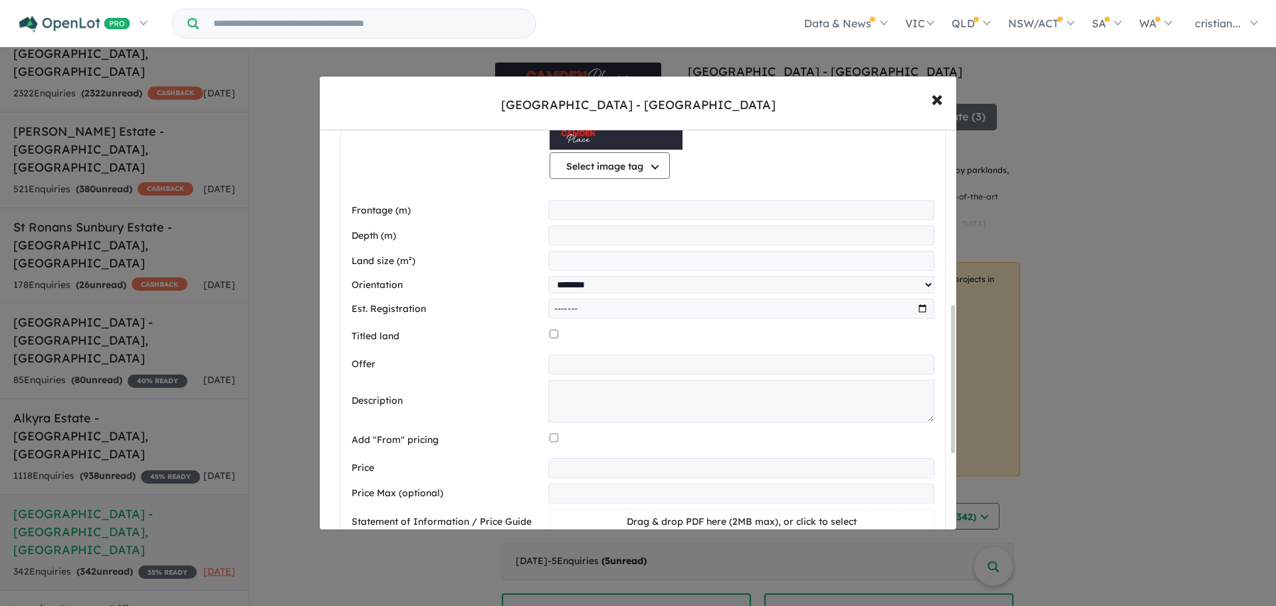
scroll to position [532, 0]
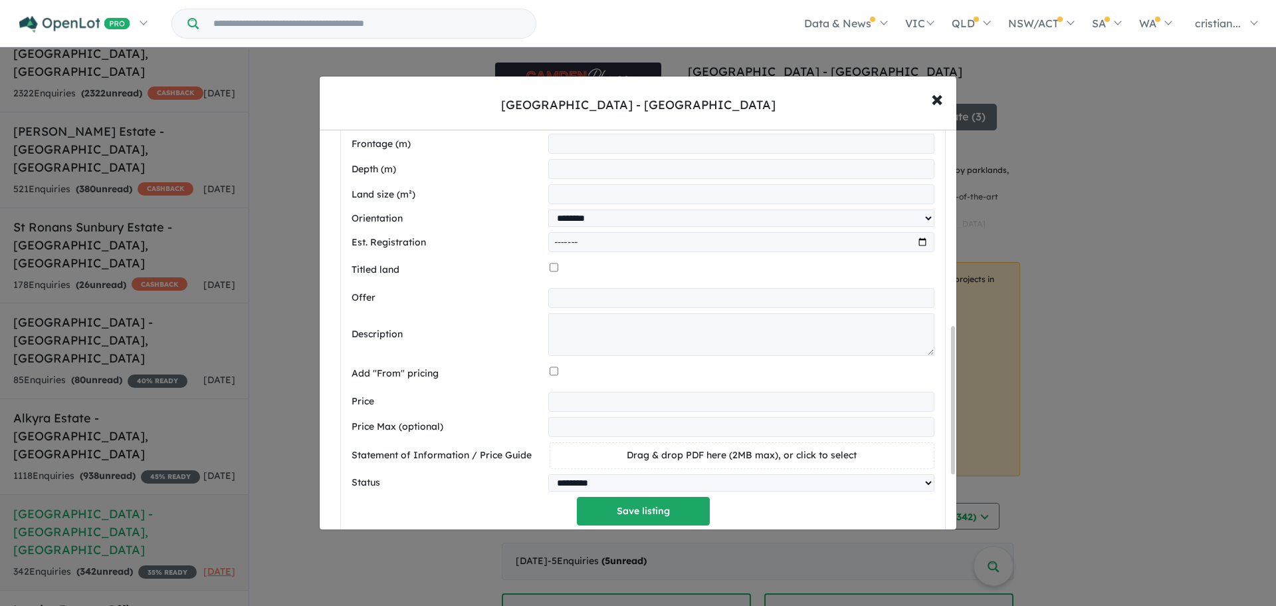
type input "***"
click at [560, 400] on input "number" at bounding box center [741, 402] width 386 height 20
click at [625, 408] on input "number" at bounding box center [741, 402] width 386 height 20
type input "******"
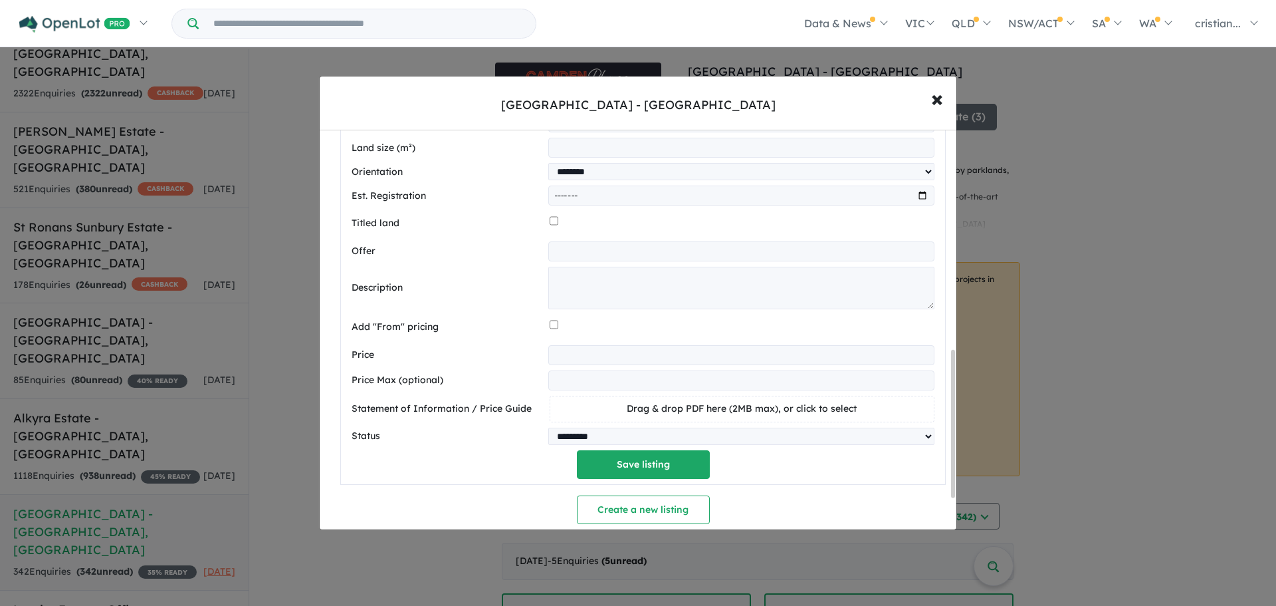
scroll to position [598, 0]
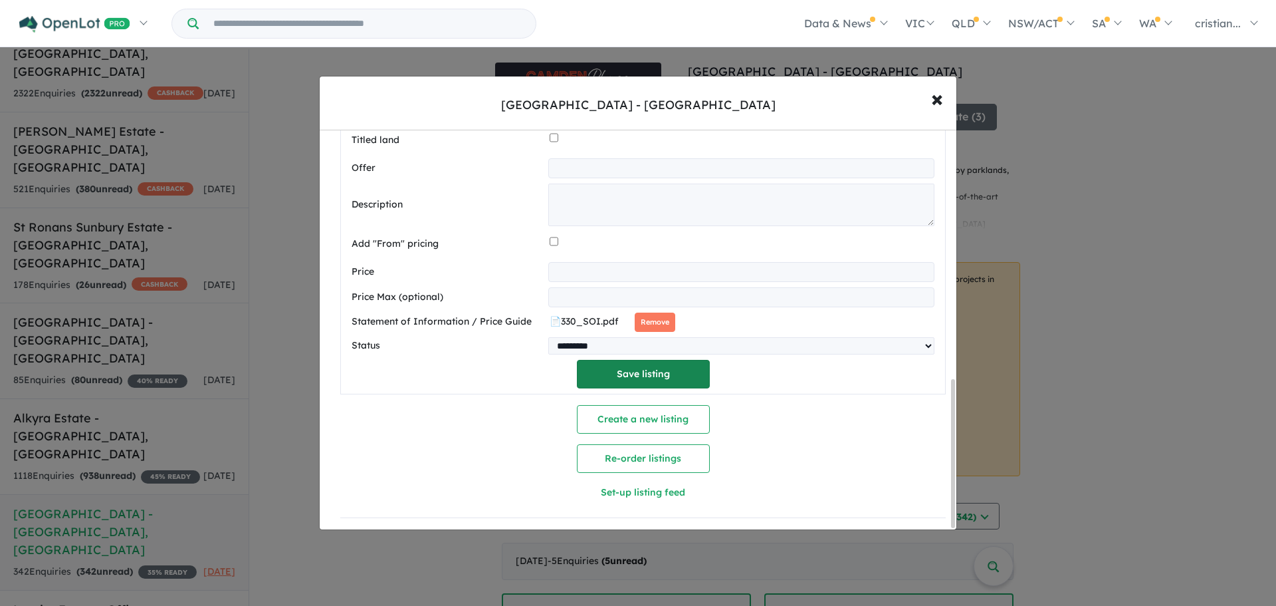
click at [685, 372] on button "Save listing" at bounding box center [643, 374] width 133 height 29
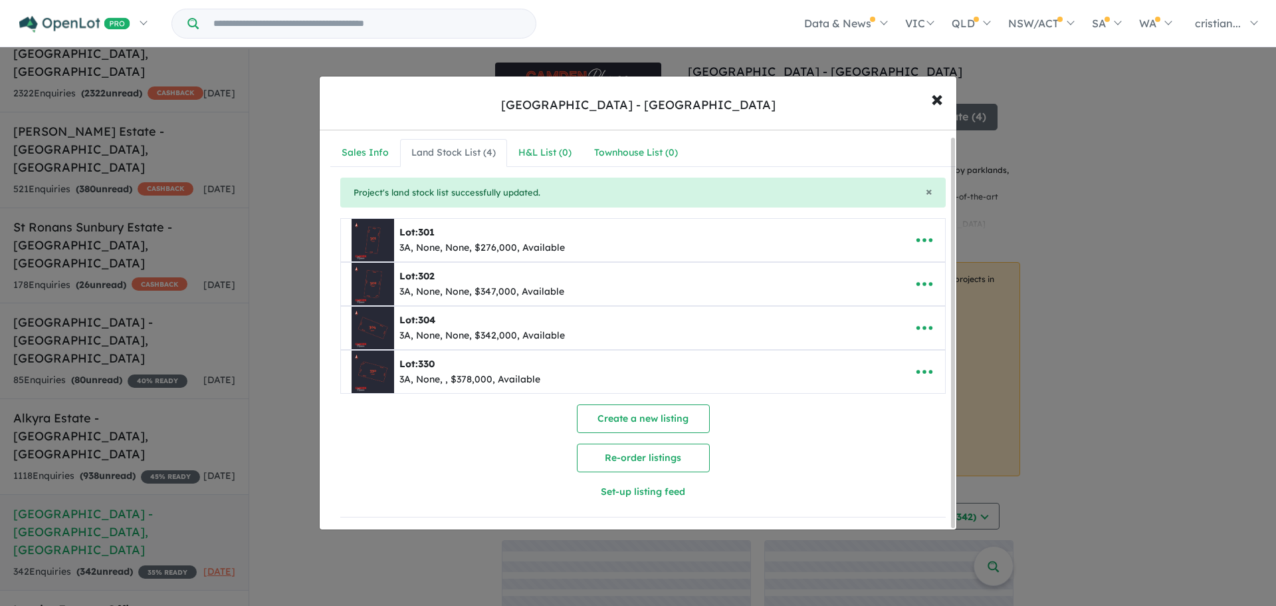
scroll to position [0, 0]
click at [628, 425] on button "Create a new listing" at bounding box center [643, 420] width 133 height 29
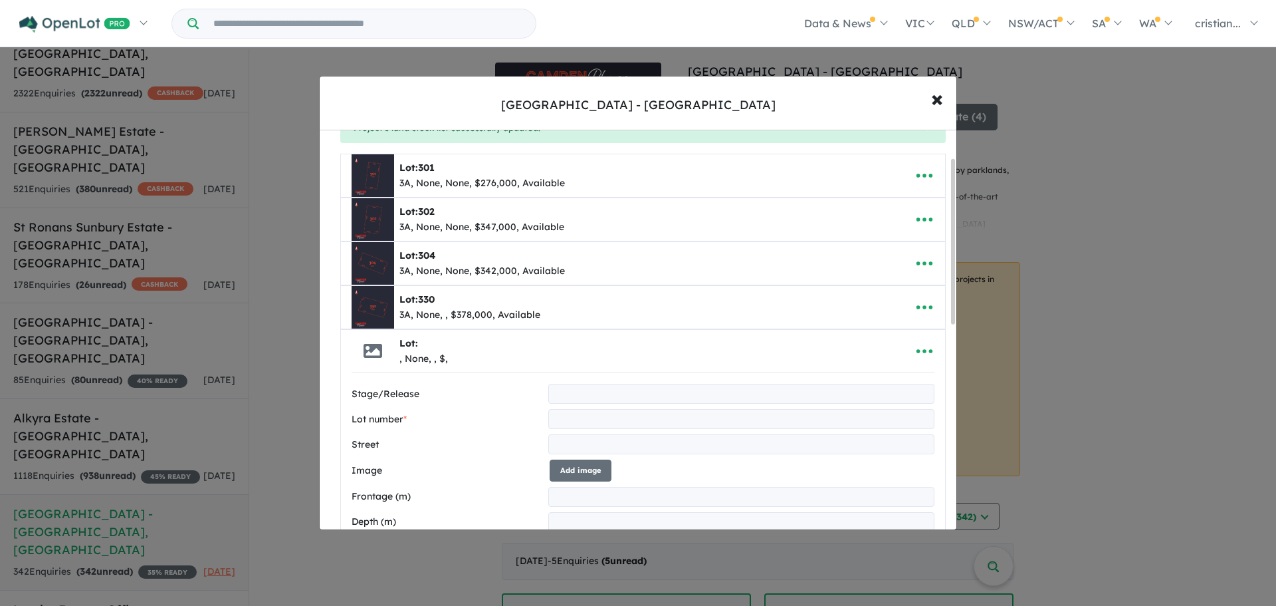
scroll to position [133, 0]
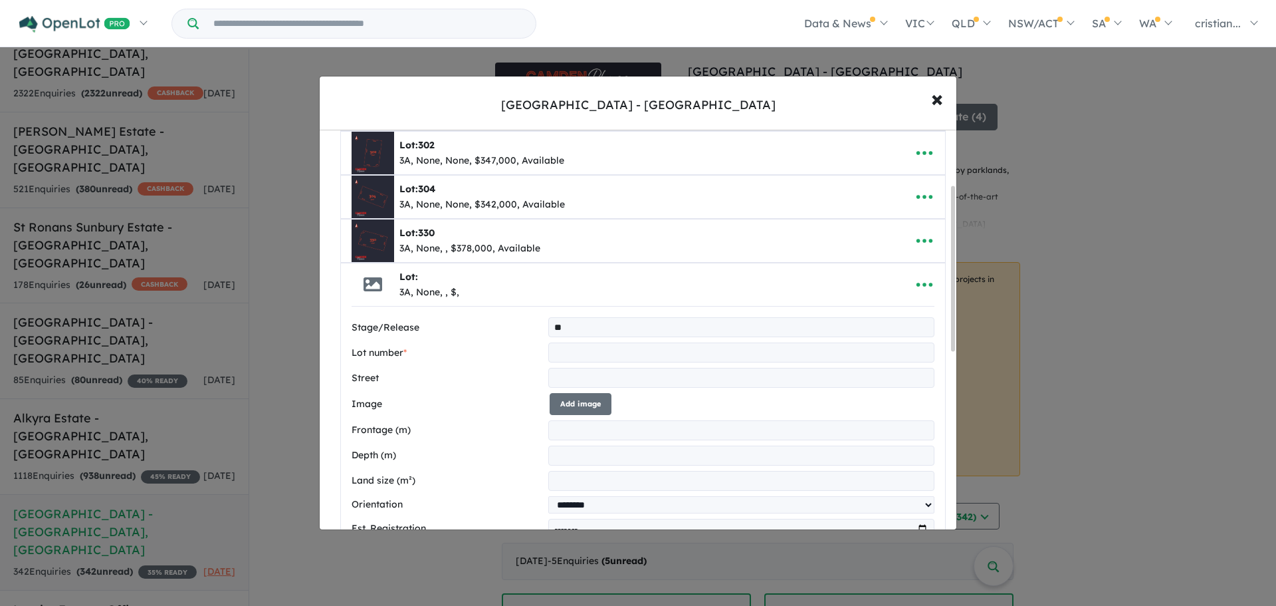
type input "**"
click at [620, 352] on input "text" at bounding box center [741, 352] width 386 height 20
click at [604, 349] on input "text" at bounding box center [741, 352] width 386 height 20
type input "***"
click at [639, 379] on input "text" at bounding box center [741, 378] width 386 height 20
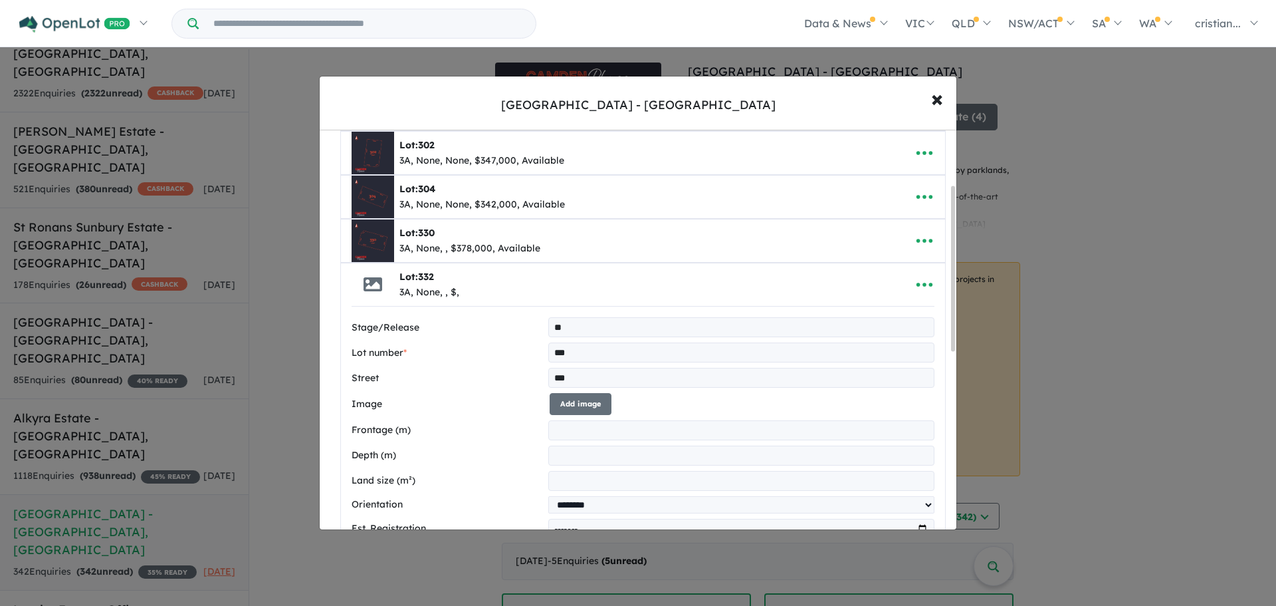
type input "**********"
click at [585, 398] on button "Add image" at bounding box center [581, 404] width 62 height 22
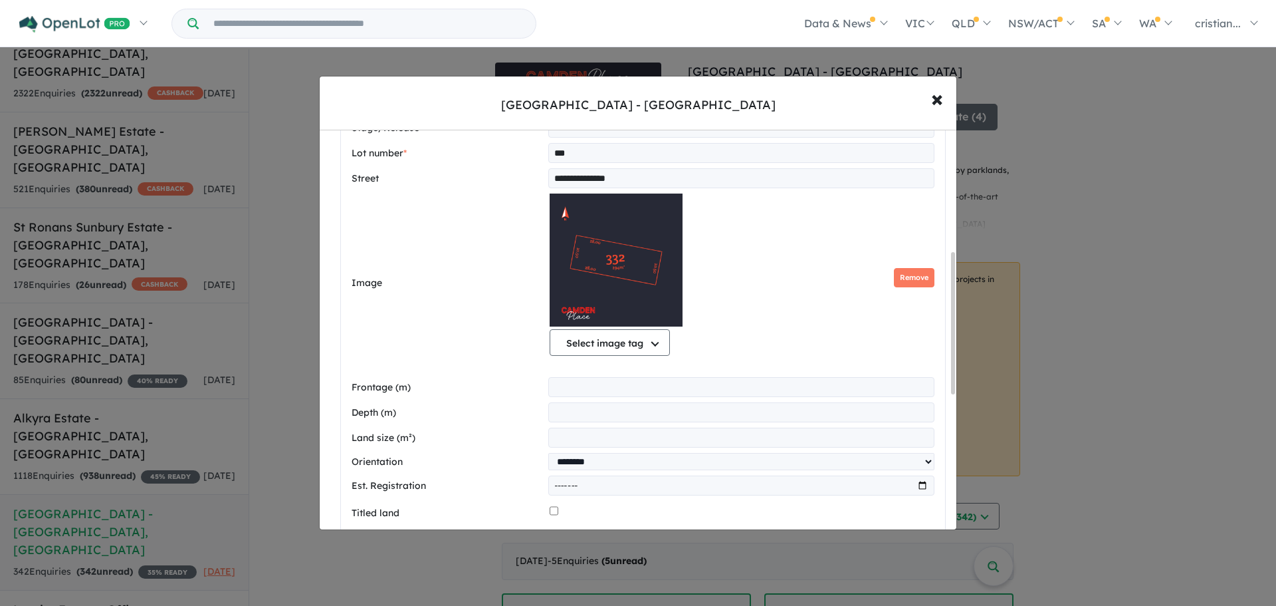
scroll to position [465, 0]
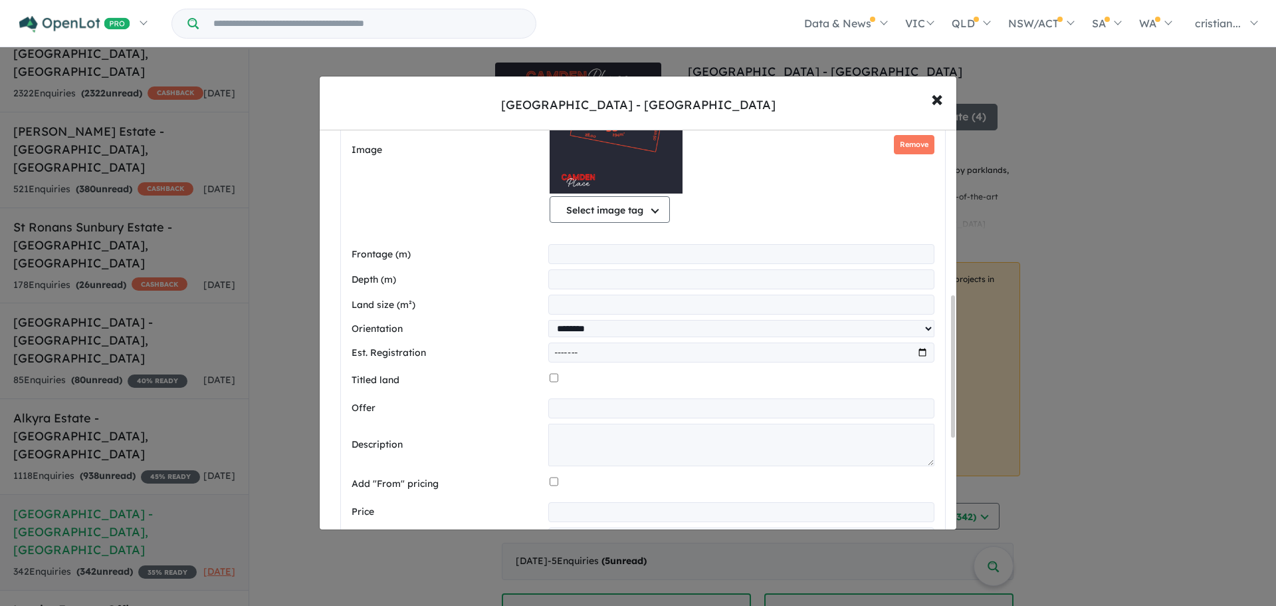
click at [596, 251] on input "number" at bounding box center [741, 254] width 386 height 20
type input "*****"
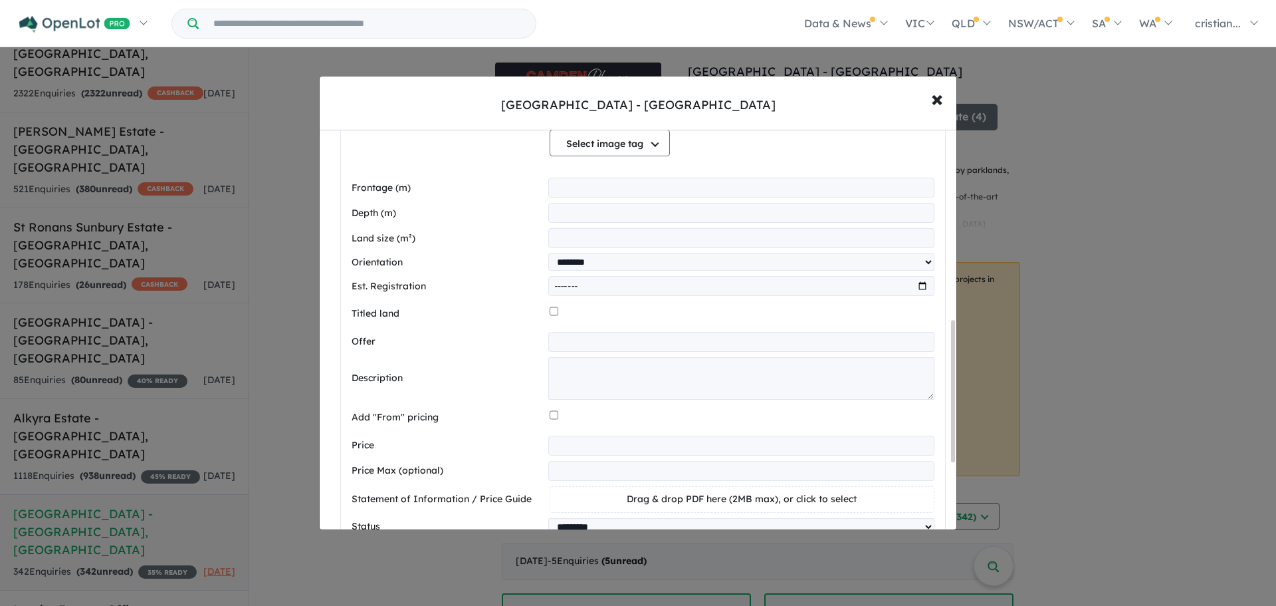
scroll to position [598, 0]
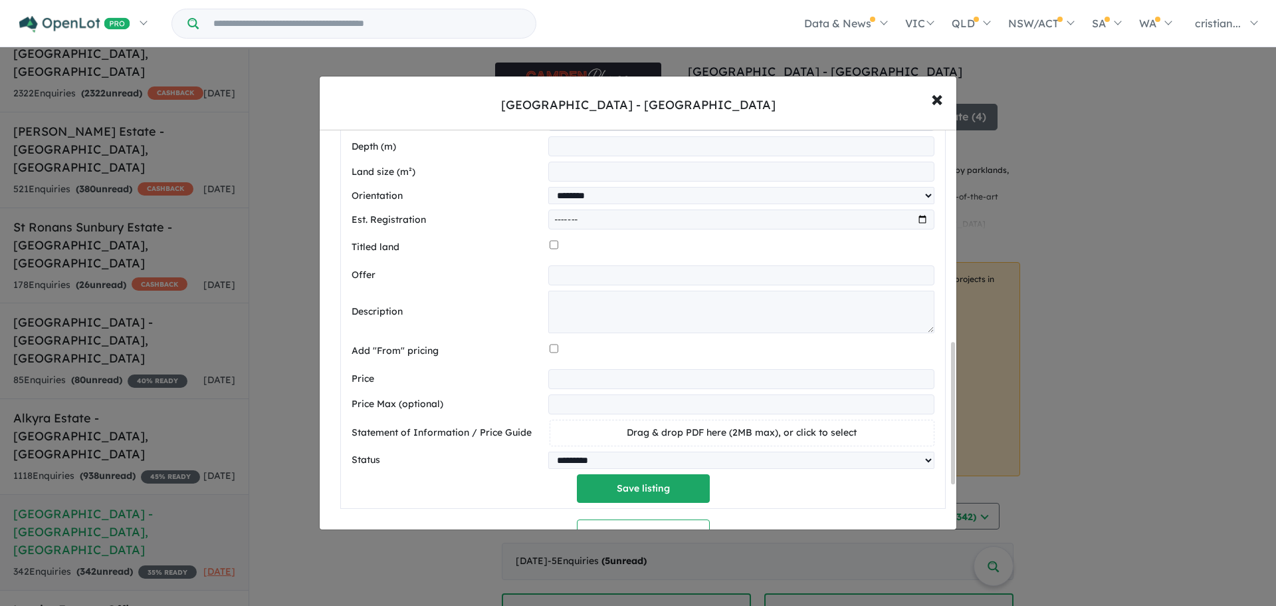
type input "***"
click at [621, 374] on input "number" at bounding box center [741, 379] width 386 height 20
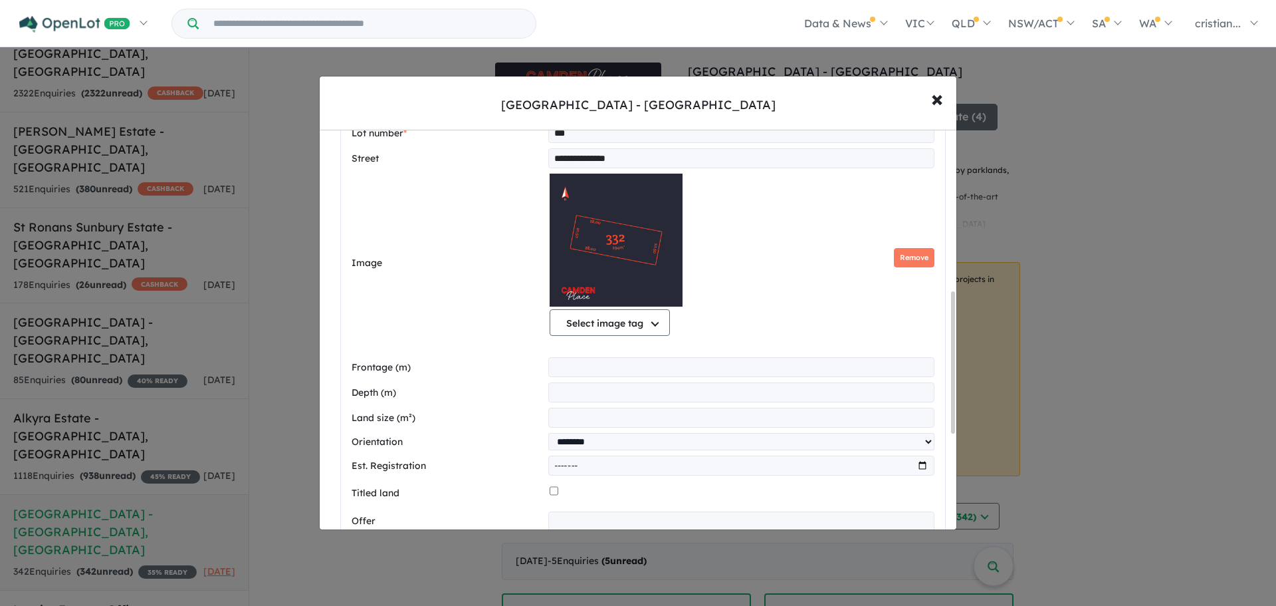
scroll to position [332, 0]
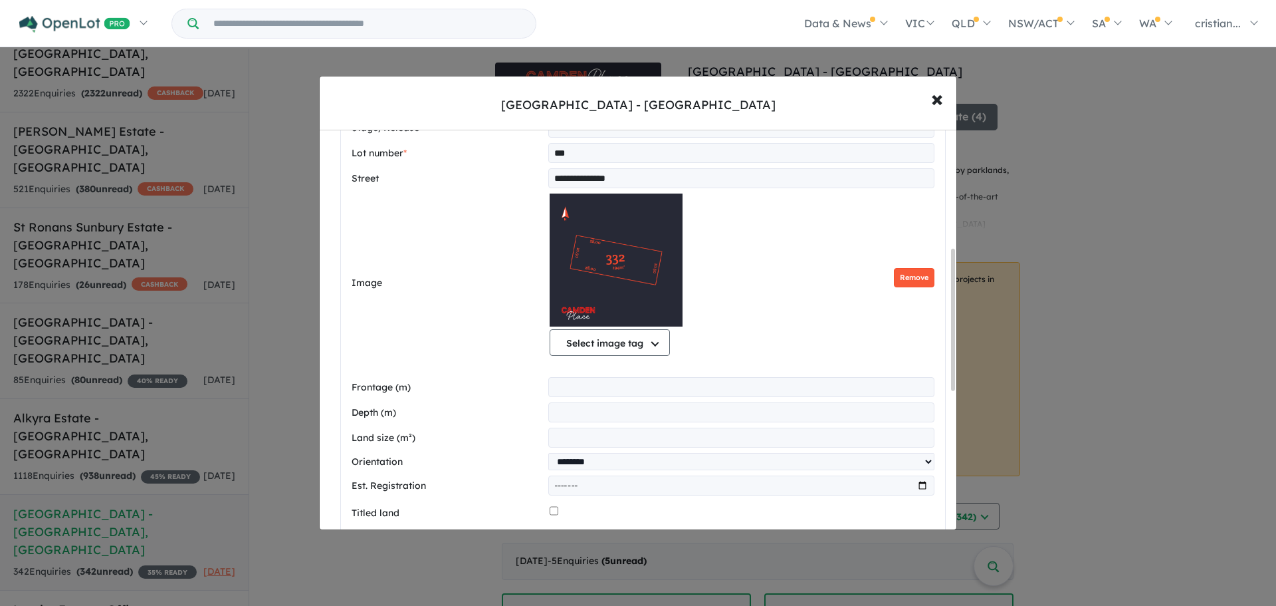
click at [911, 281] on button "Remove" at bounding box center [914, 277] width 41 height 19
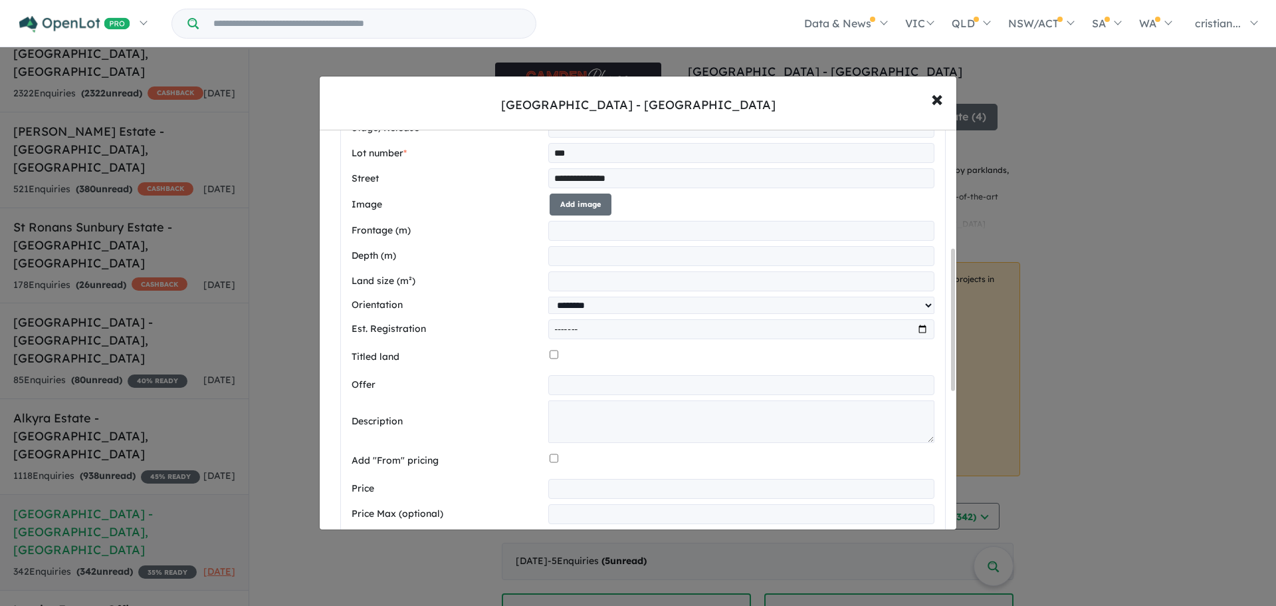
click at [592, 158] on input "***" at bounding box center [741, 153] width 386 height 20
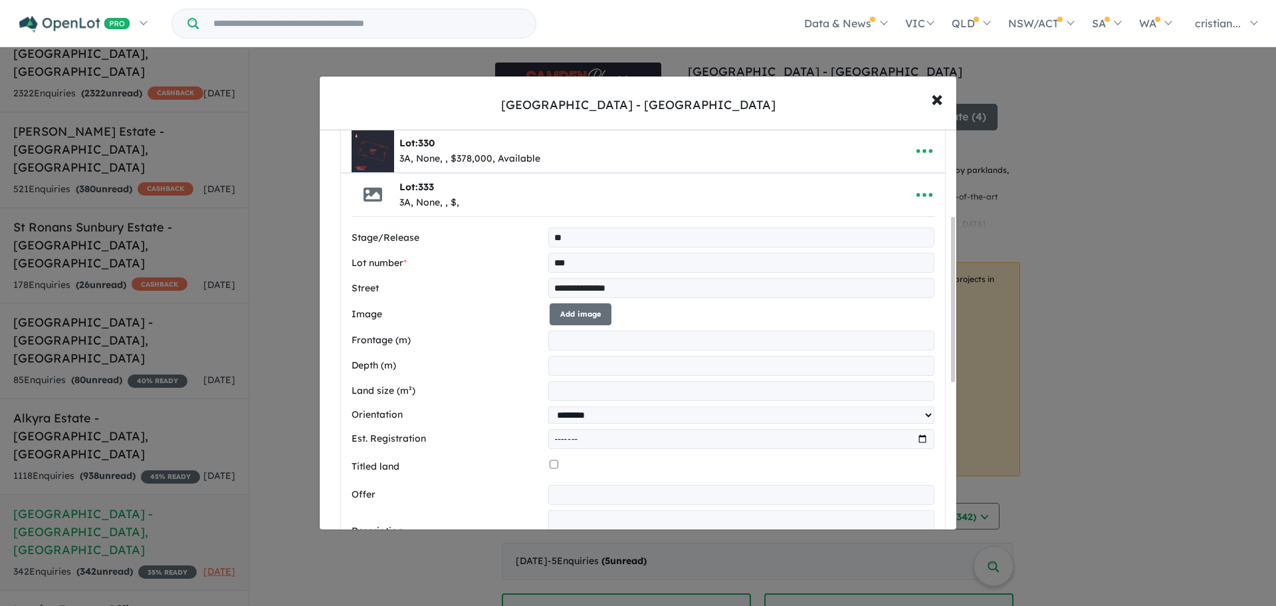
scroll to position [199, 0]
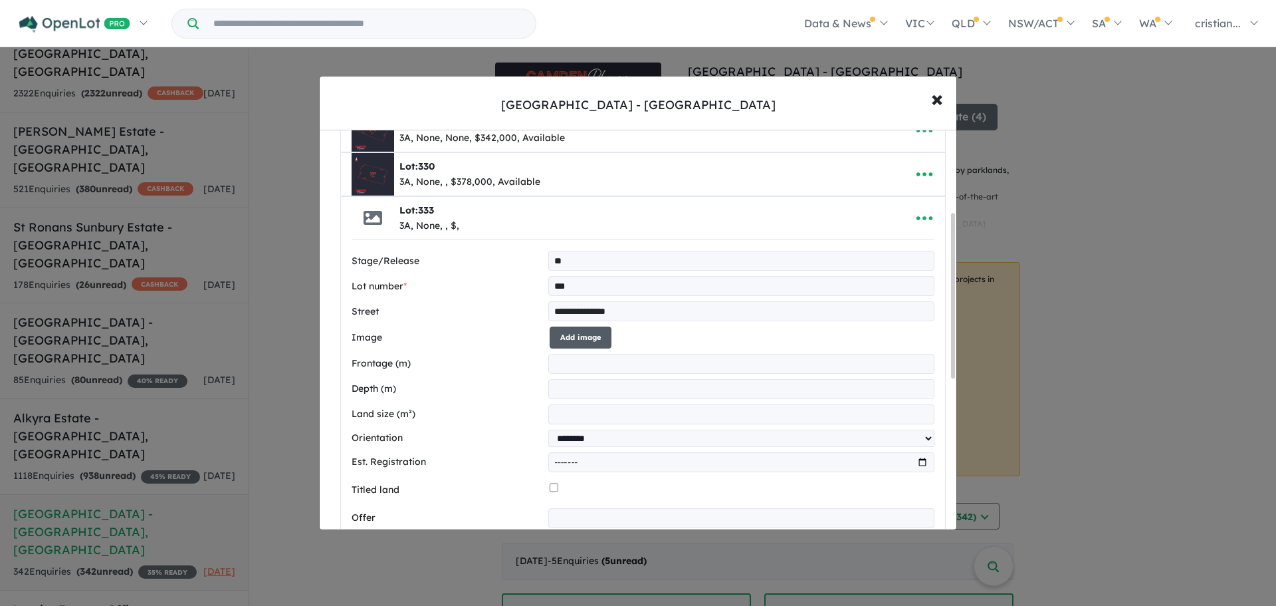
type input "***"
click at [580, 343] on button "Add image" at bounding box center [581, 337] width 62 height 22
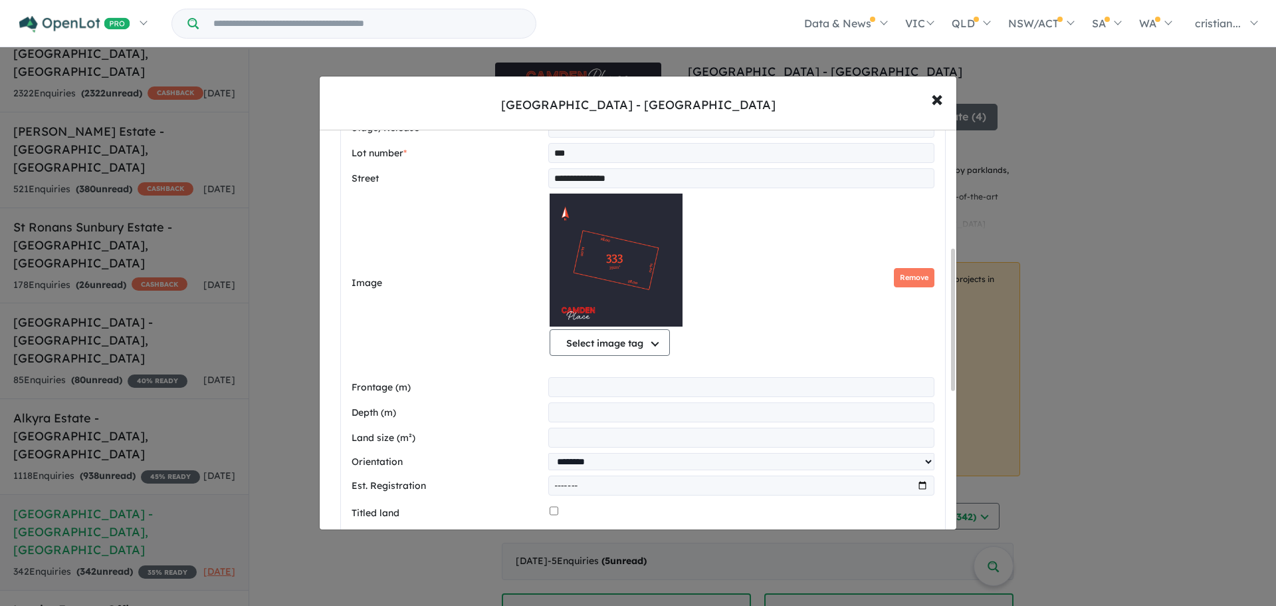
scroll to position [465, 0]
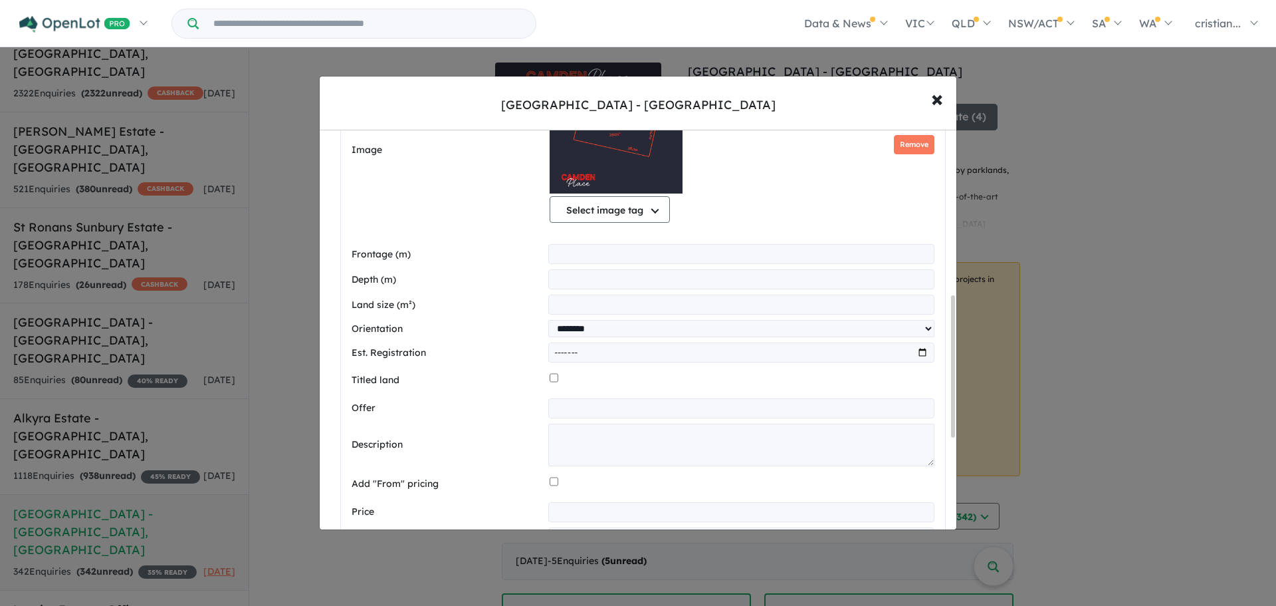
click at [612, 247] on input "*****" at bounding box center [741, 254] width 386 height 20
type input "*****"
click at [559, 299] on input "***" at bounding box center [741, 305] width 386 height 20
type input "*"
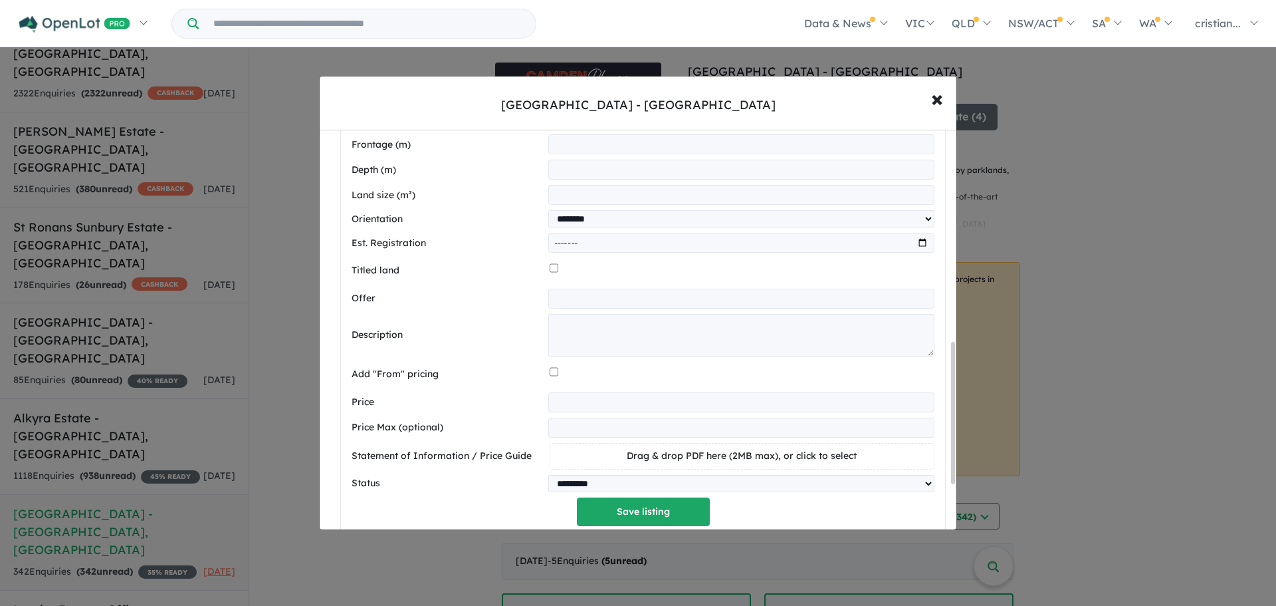
scroll to position [598, 0]
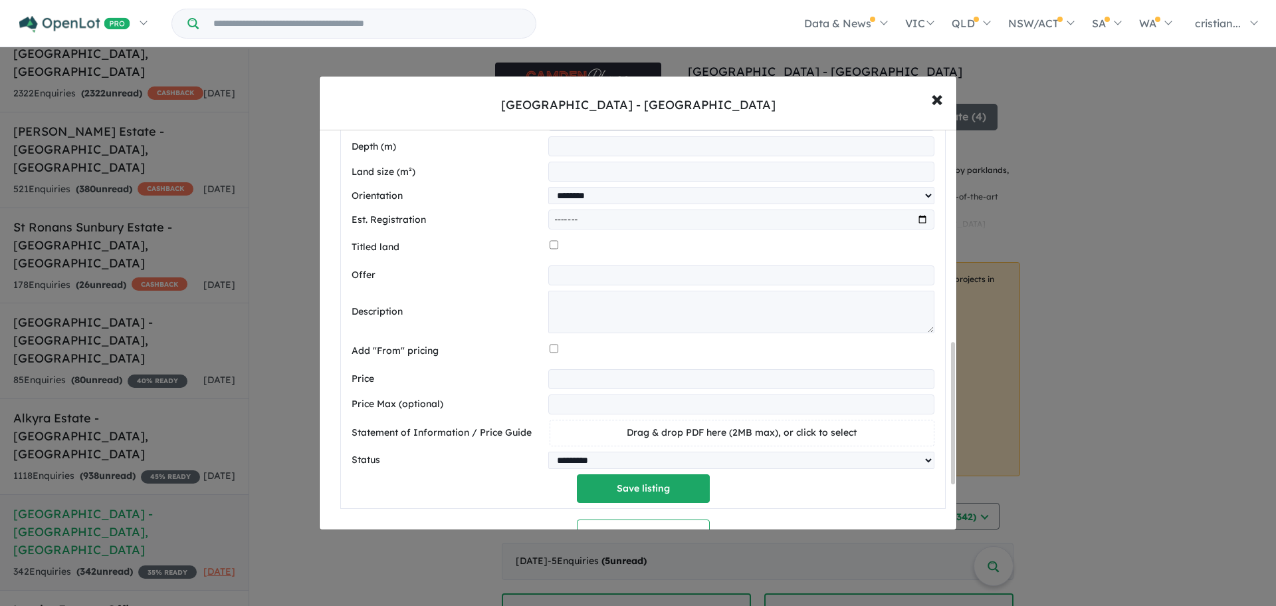
type input "***"
click at [673, 388] on input "number" at bounding box center [741, 379] width 386 height 20
click at [582, 386] on input "number" at bounding box center [741, 379] width 386 height 20
type input "******"
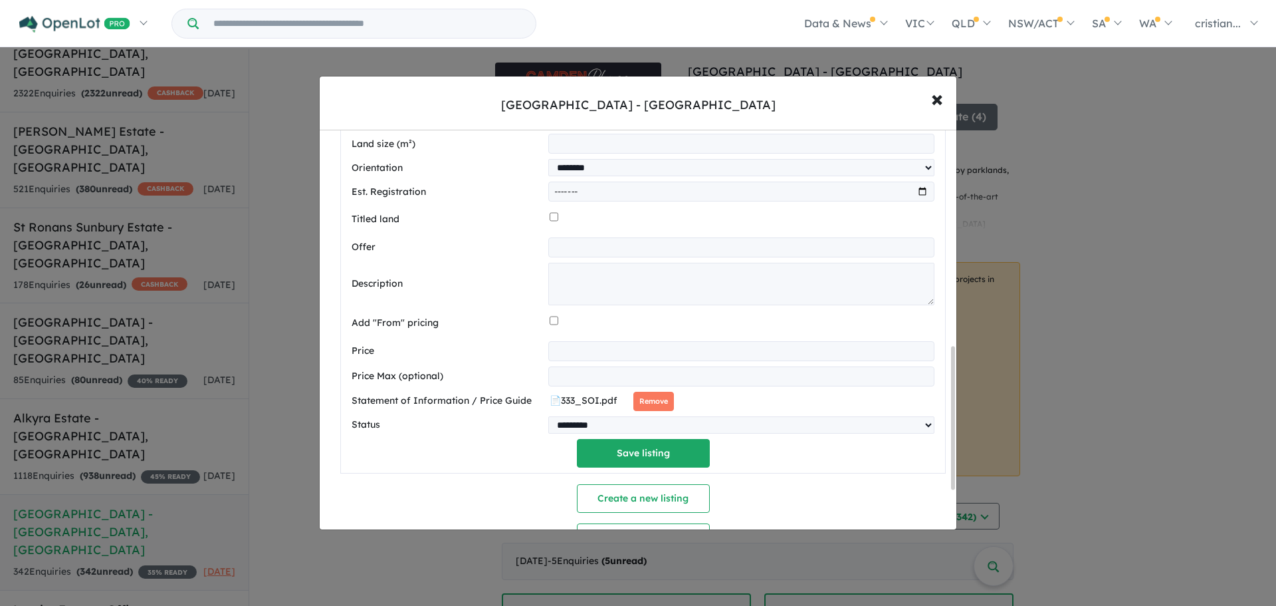
scroll to position [649, 0]
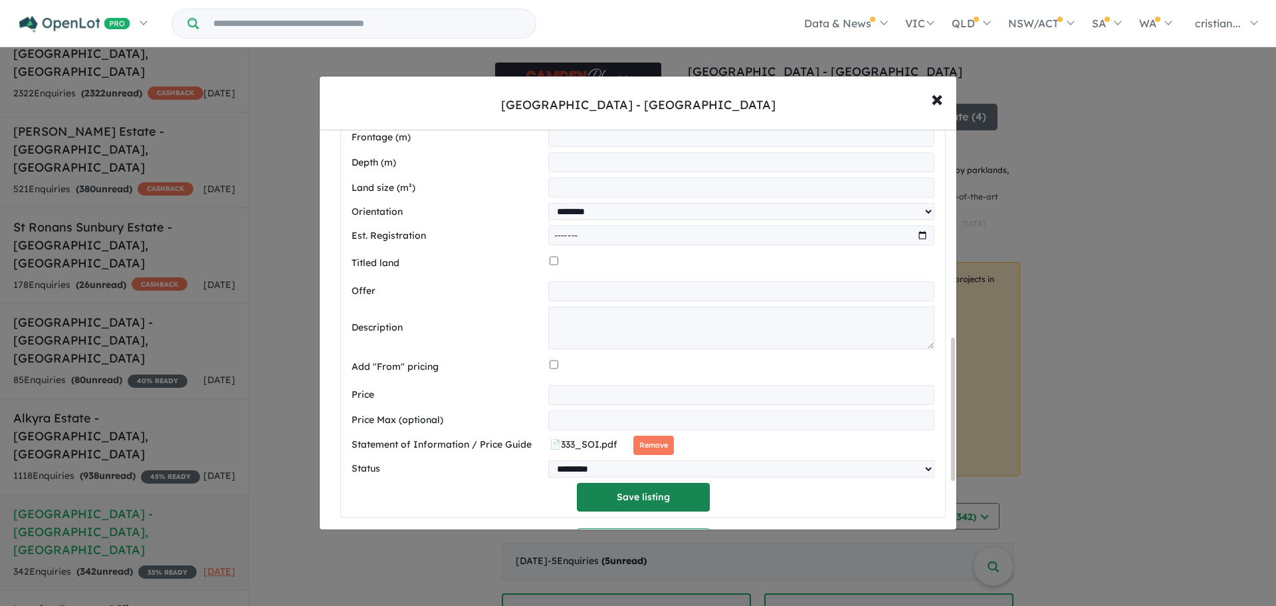
click at [629, 509] on button "Save listing" at bounding box center [643, 497] width 133 height 29
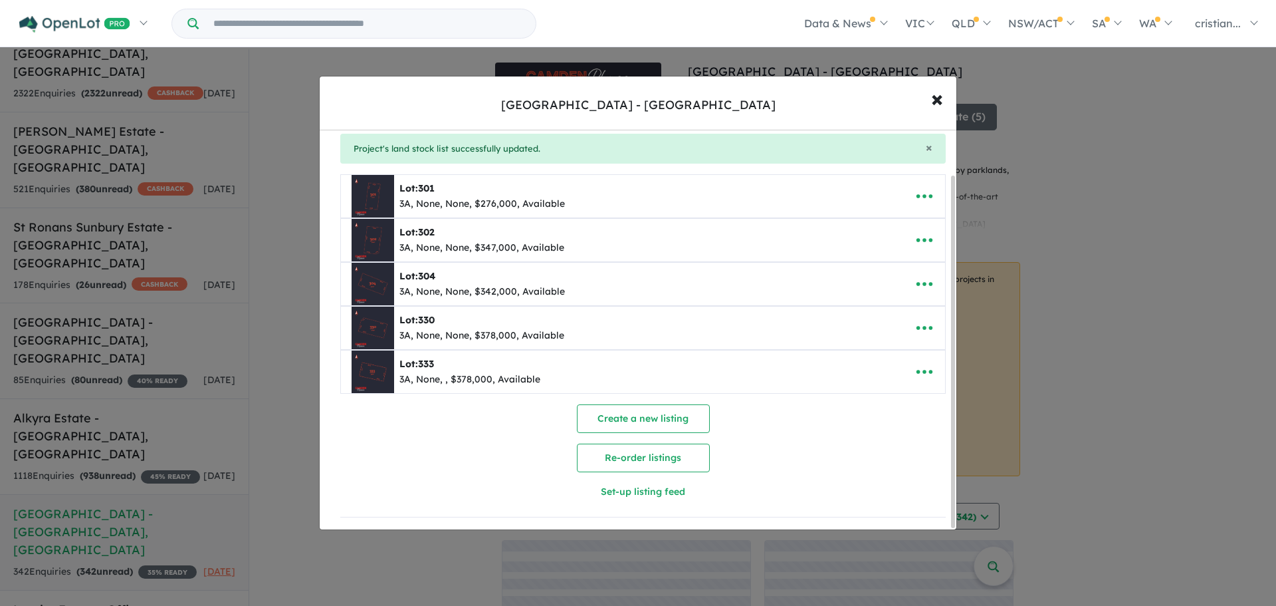
scroll to position [0, 0]
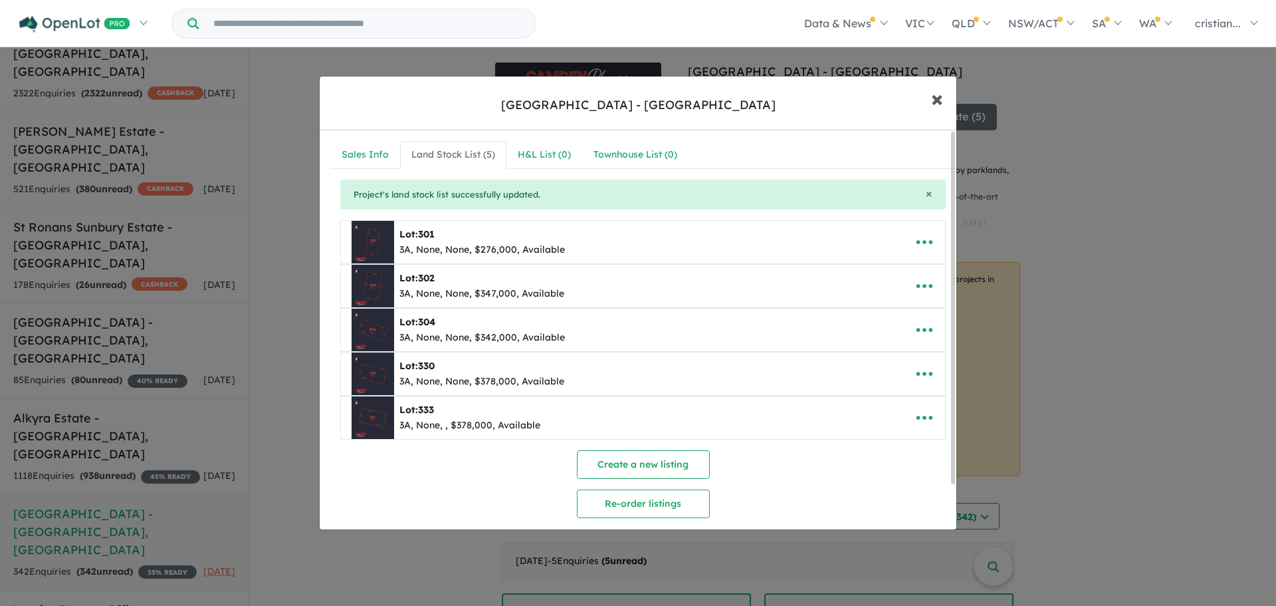
click at [937, 108] on span "×" at bounding box center [937, 98] width 12 height 29
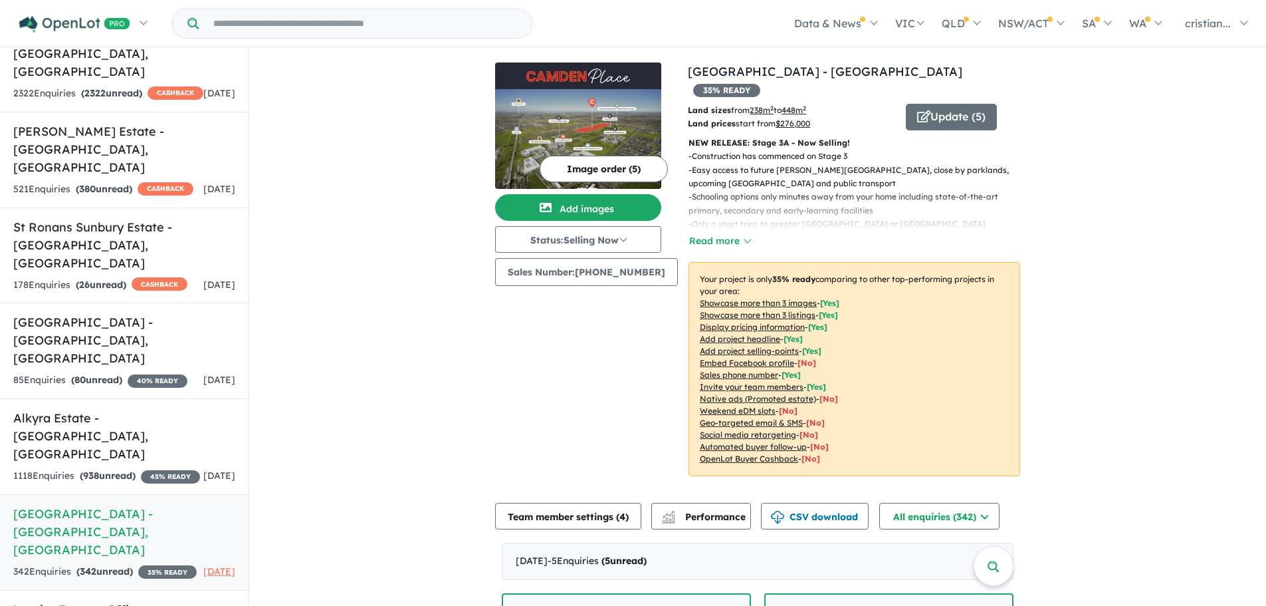
click at [788, 72] on link "[GEOGRAPHIC_DATA] - [GEOGRAPHIC_DATA]" at bounding box center [825, 71] width 275 height 15
click at [622, 172] on button "Image order ( 5 )" at bounding box center [604, 169] width 128 height 27
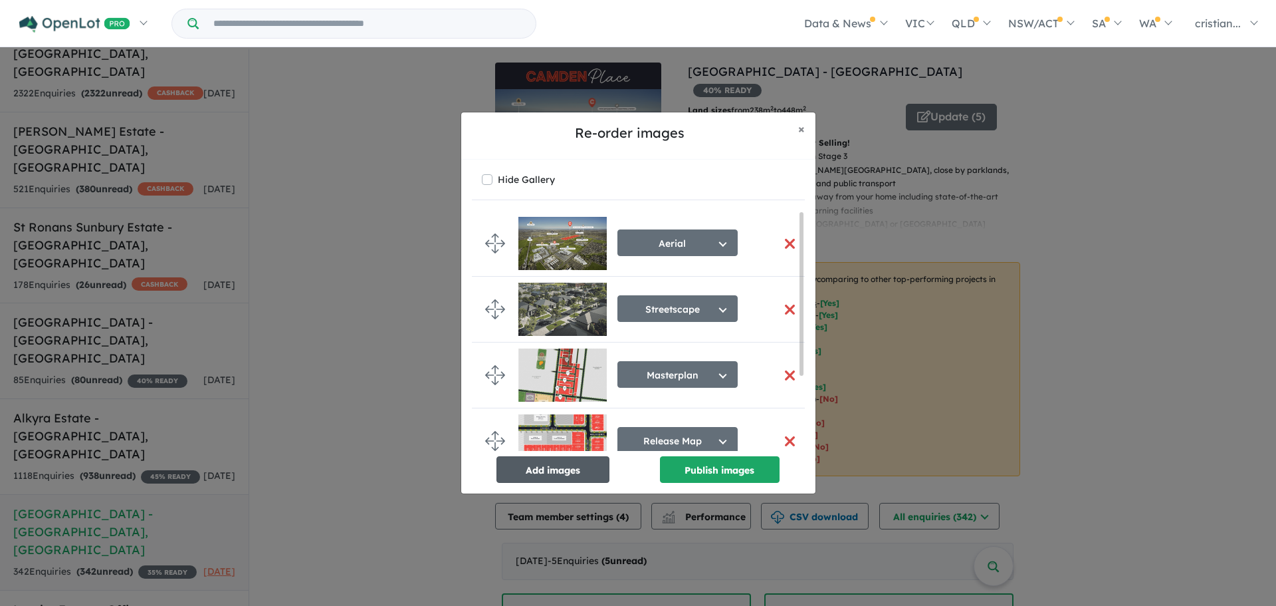
click at [542, 475] on button "Add images" at bounding box center [553, 469] width 113 height 27
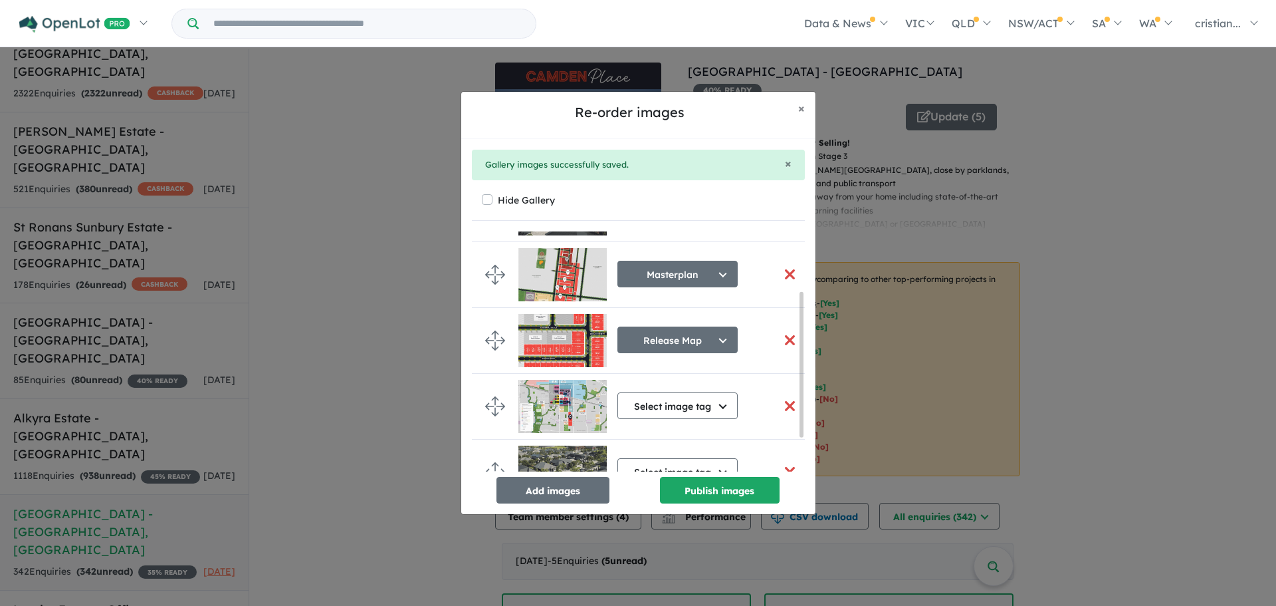
scroll to position [150, 0]
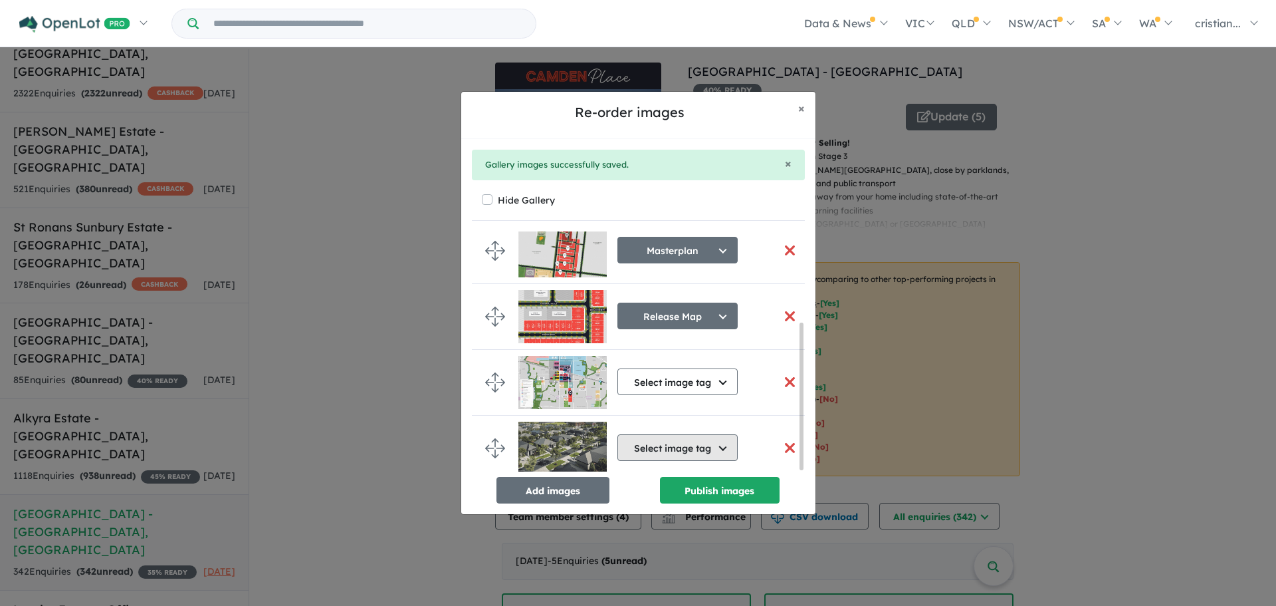
click at [685, 436] on button "Select image tag" at bounding box center [678, 447] width 120 height 27
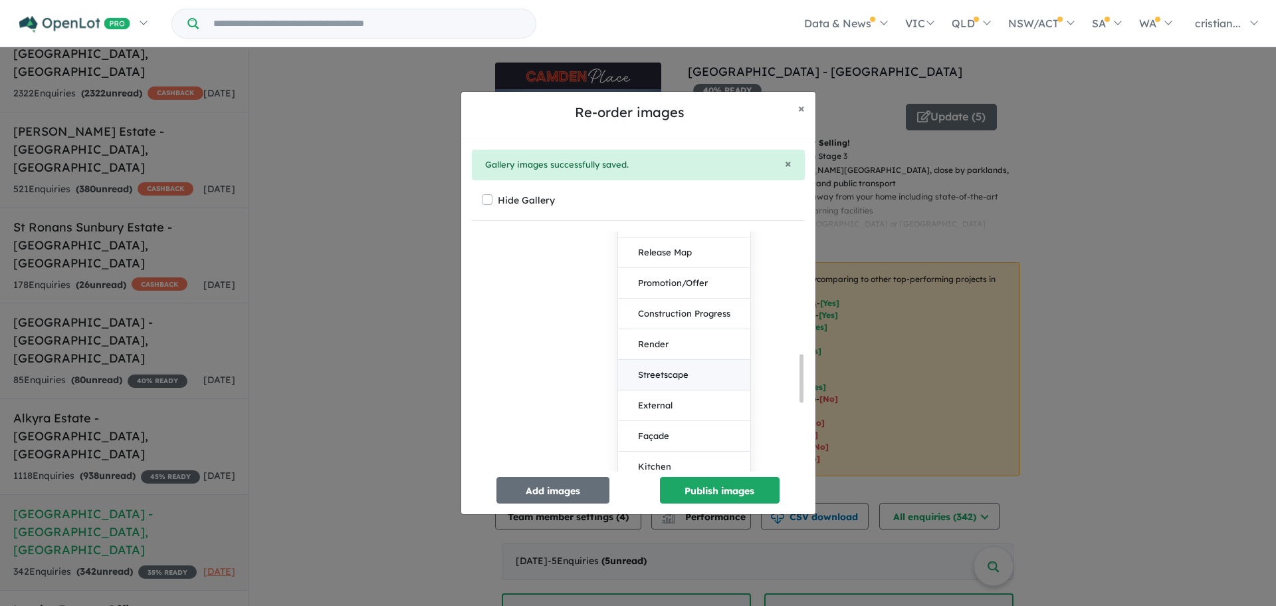
click at [683, 378] on button "Streetscape" at bounding box center [684, 375] width 132 height 31
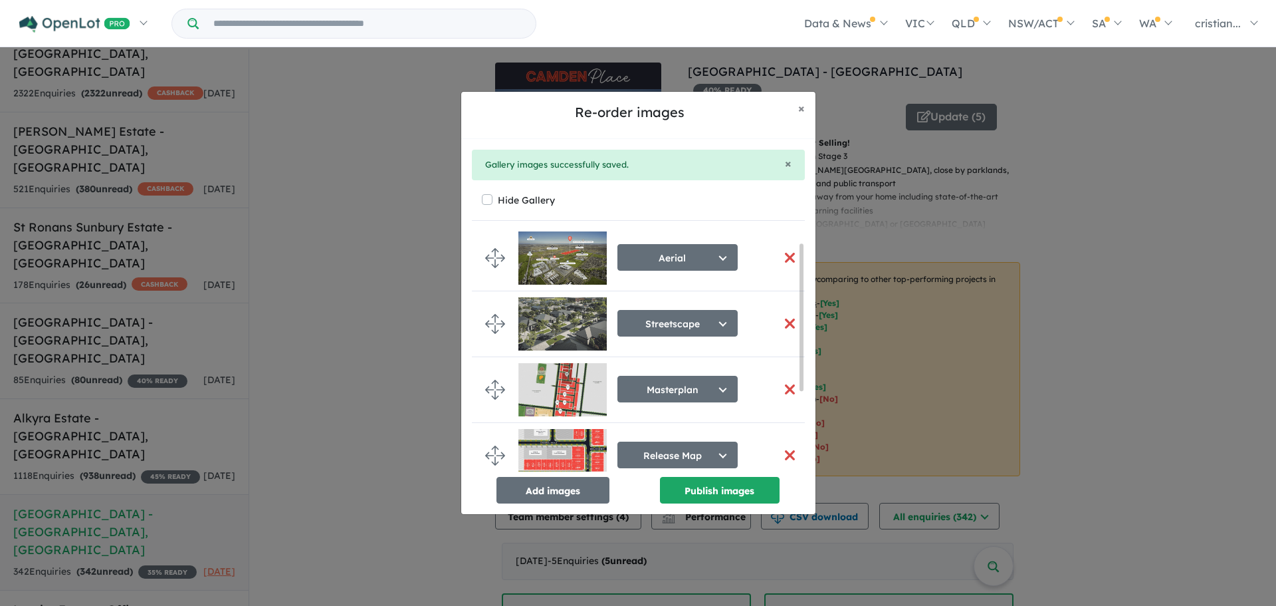
scroll to position [0, 0]
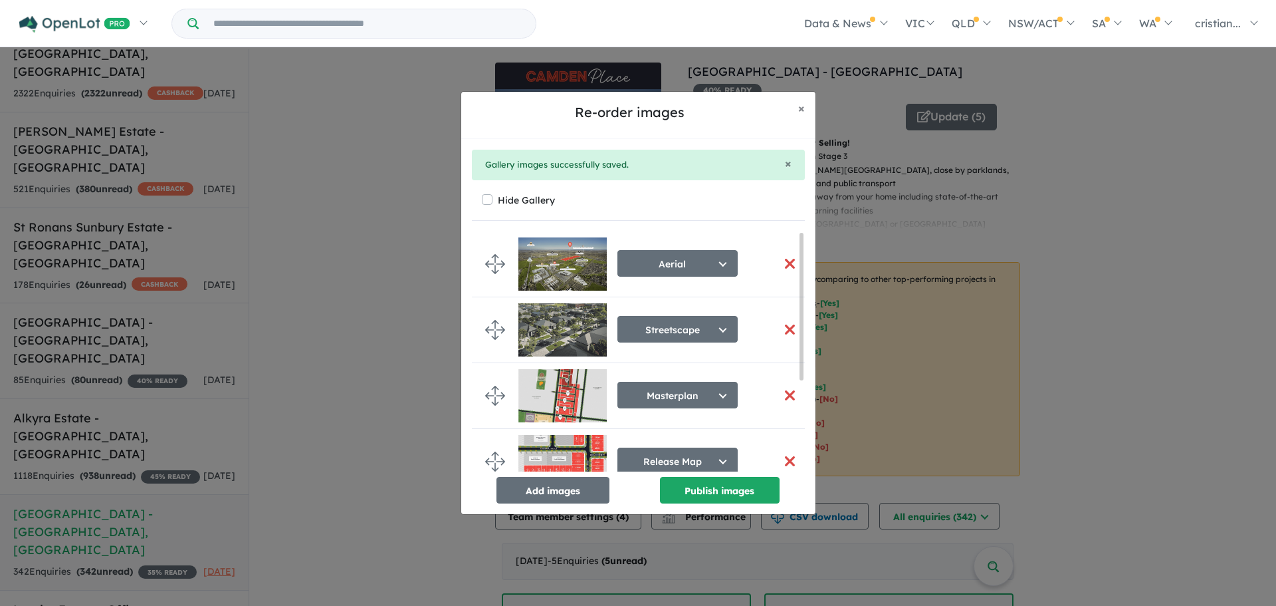
click at [788, 325] on button "button" at bounding box center [790, 329] width 28 height 29
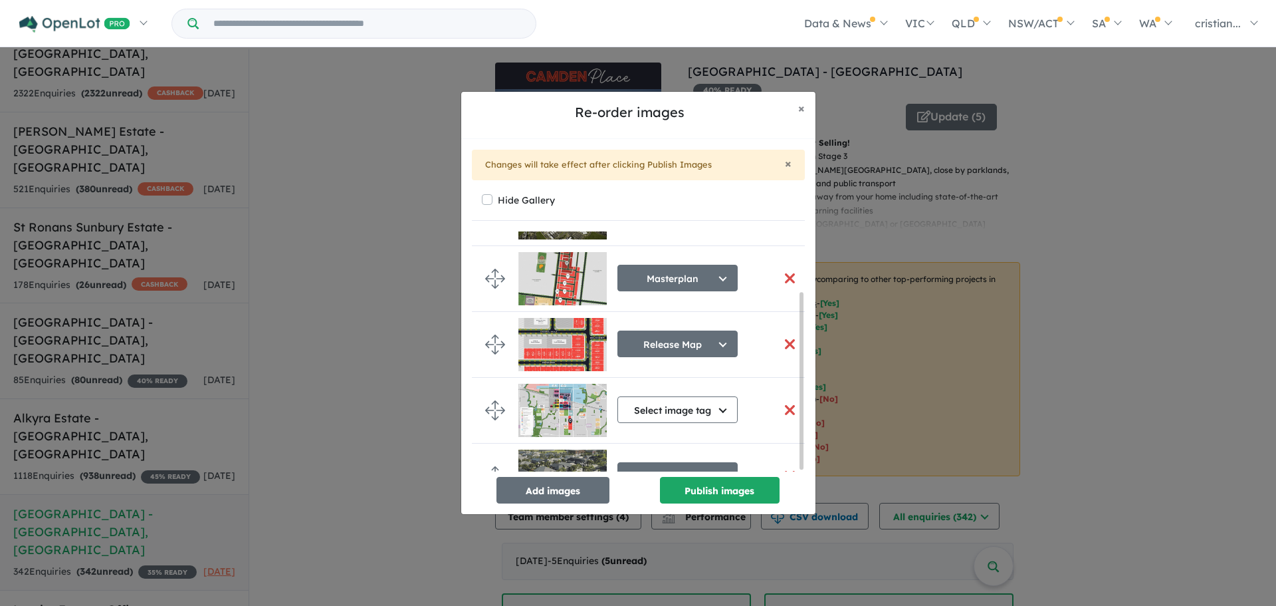
scroll to position [84, 0]
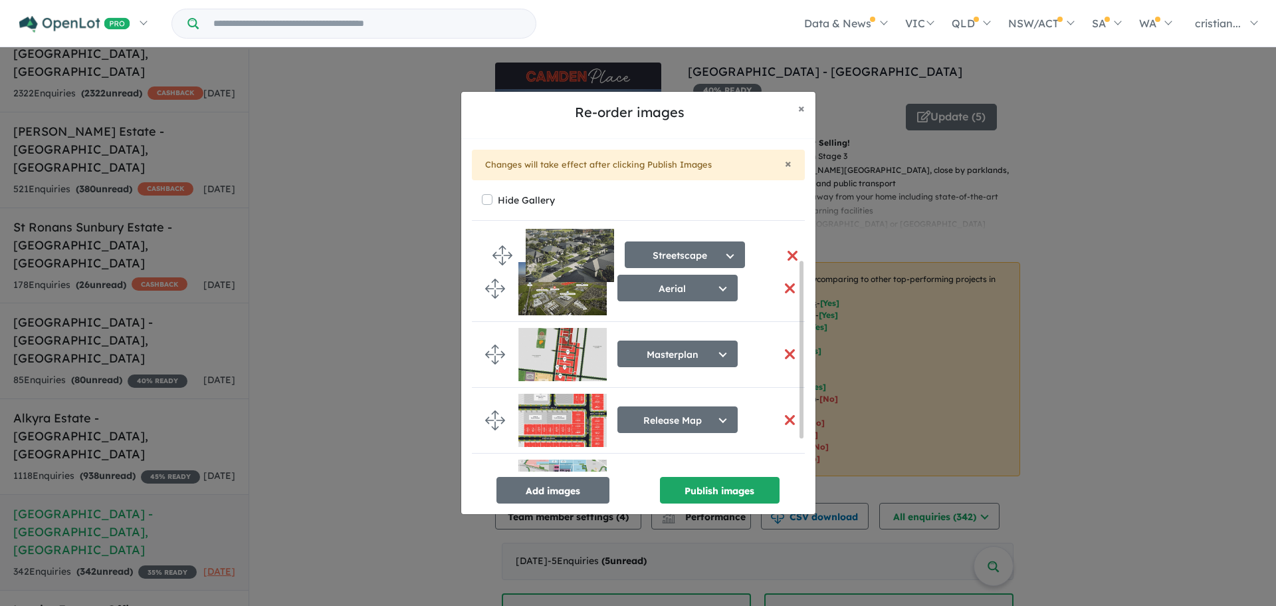
drag, startPoint x: 491, startPoint y: 425, endPoint x: 503, endPoint y: 258, distance: 167.9
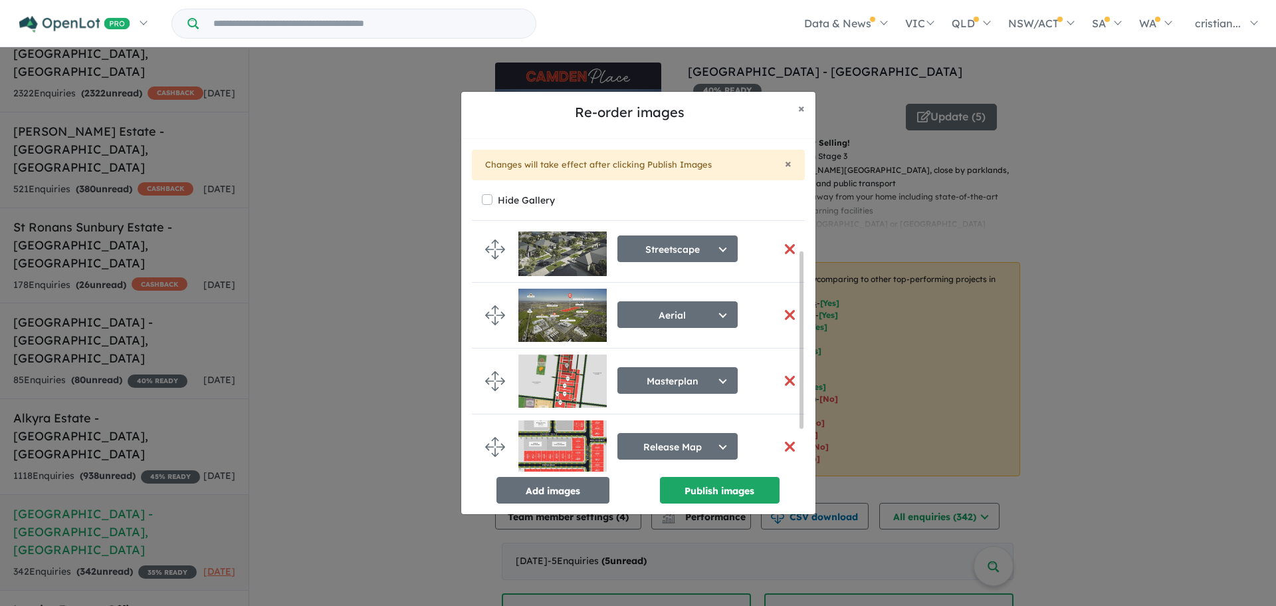
scroll to position [0, 0]
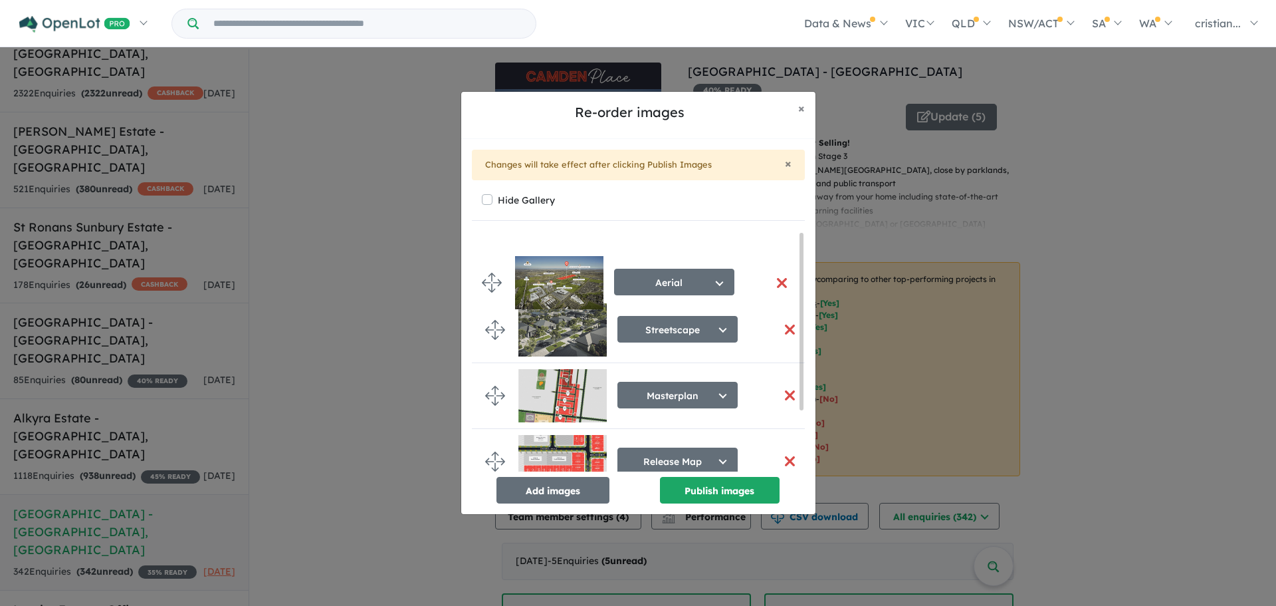
drag, startPoint x: 501, startPoint y: 327, endPoint x: 497, endPoint y: 280, distance: 47.3
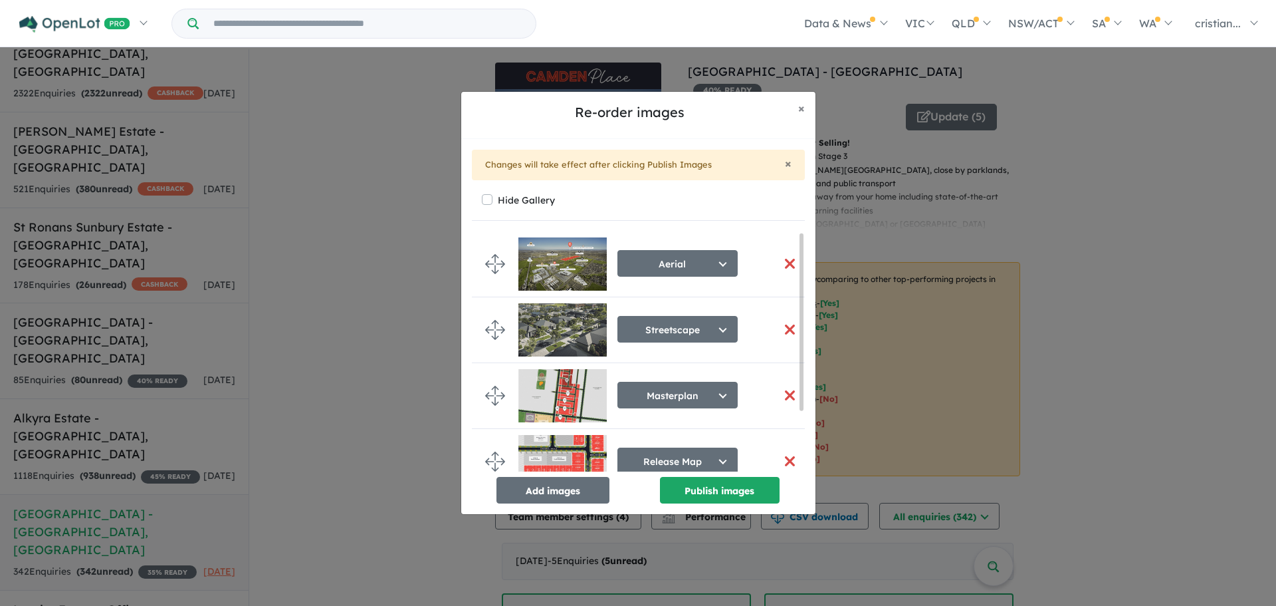
scroll to position [84, 0]
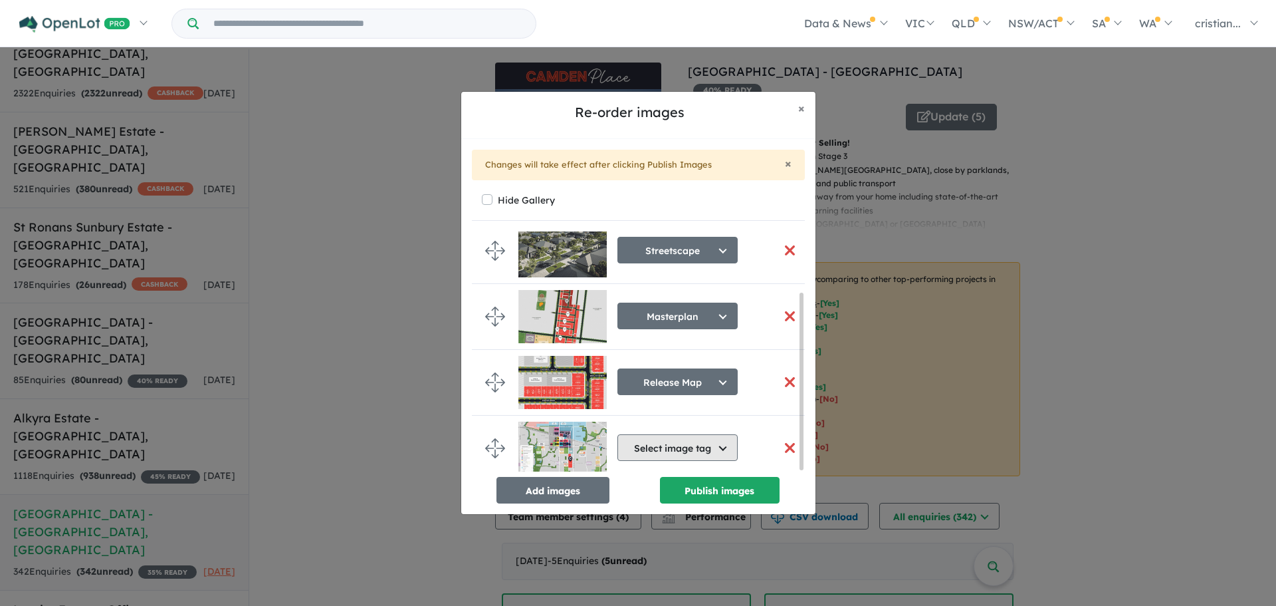
click at [665, 443] on button "Select image tag" at bounding box center [678, 447] width 120 height 27
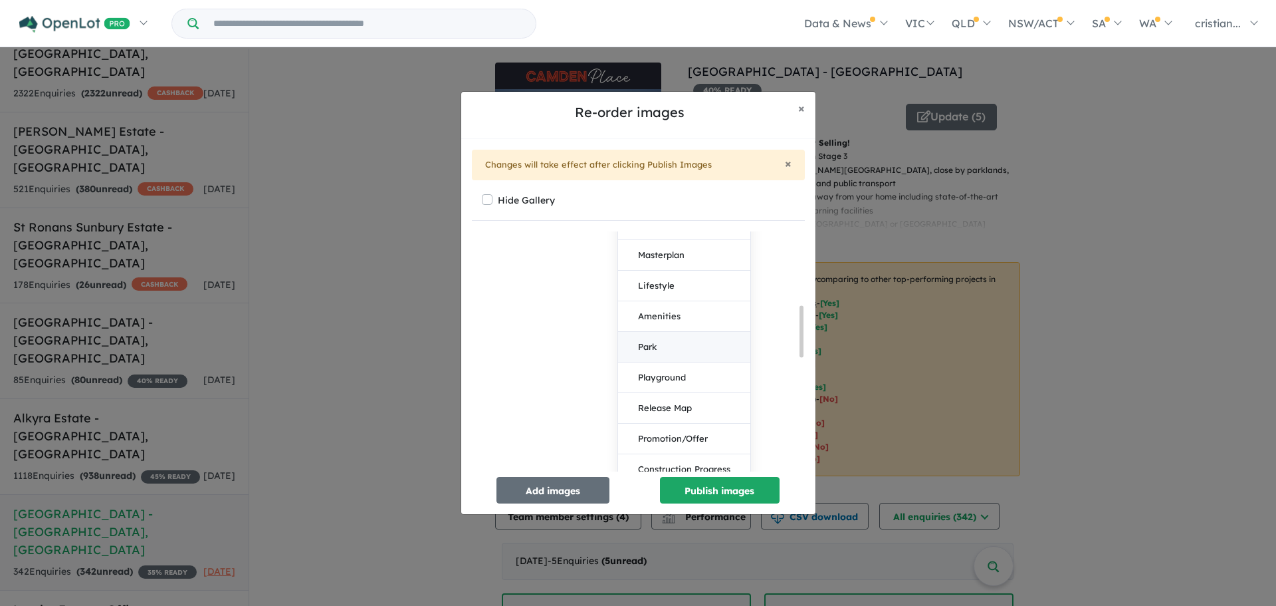
scroll to position [416, 0]
click at [681, 352] on button "Amenities" at bounding box center [684, 351] width 132 height 31
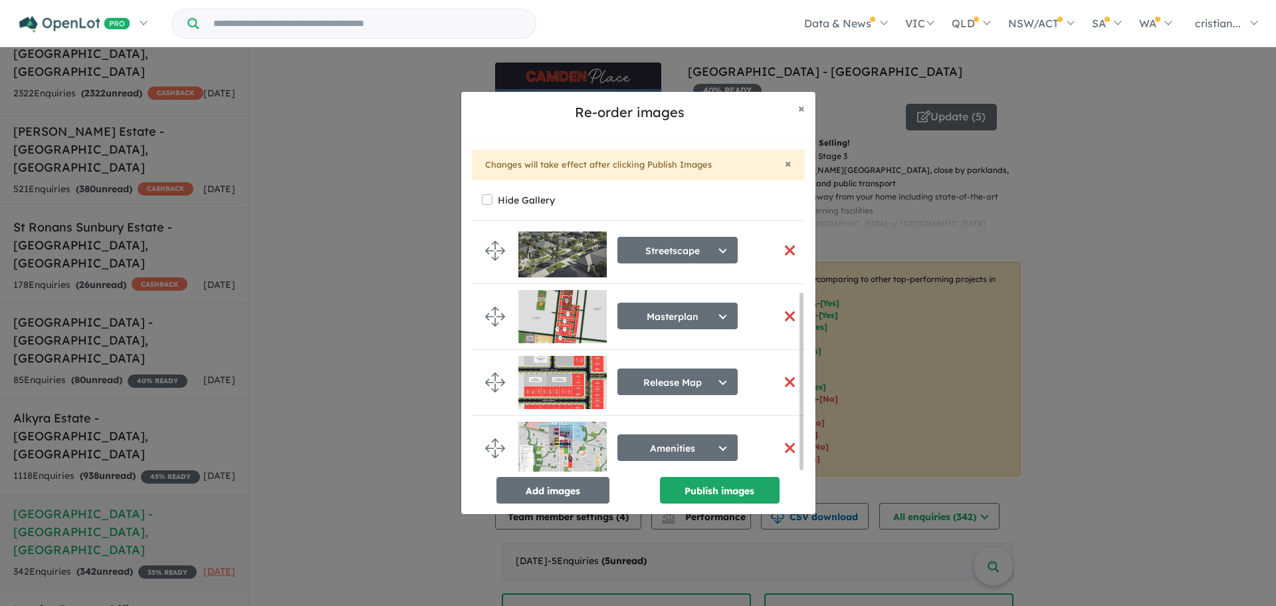
scroll to position [84, 0]
click at [548, 495] on button "Add images" at bounding box center [553, 490] width 113 height 27
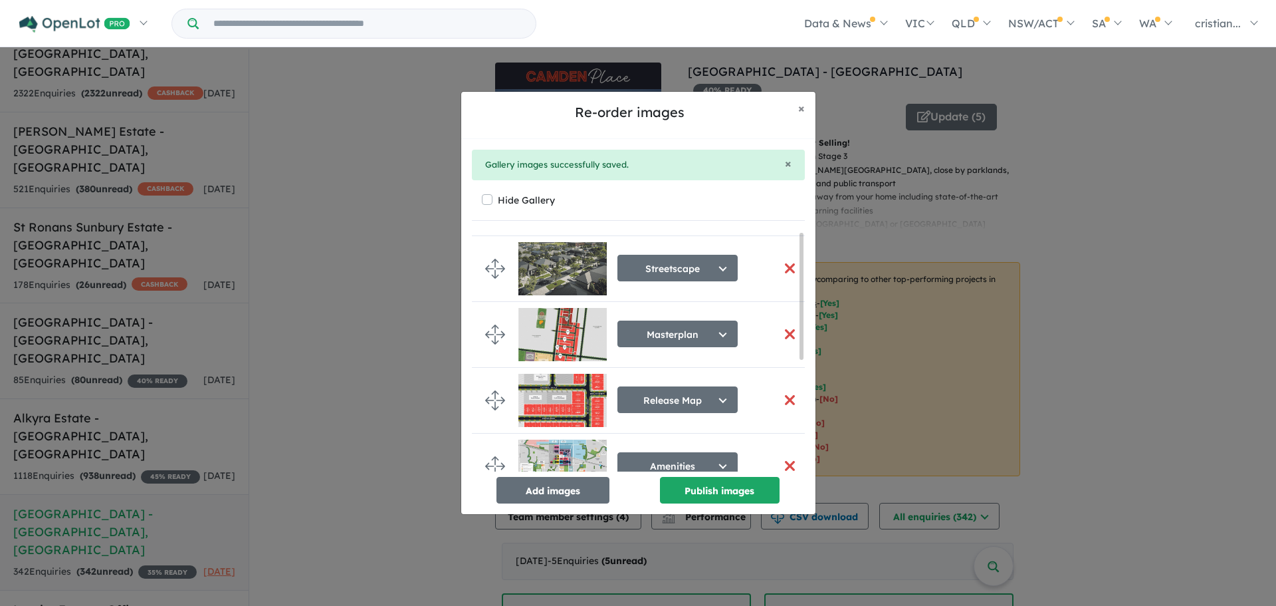
scroll to position [0, 0]
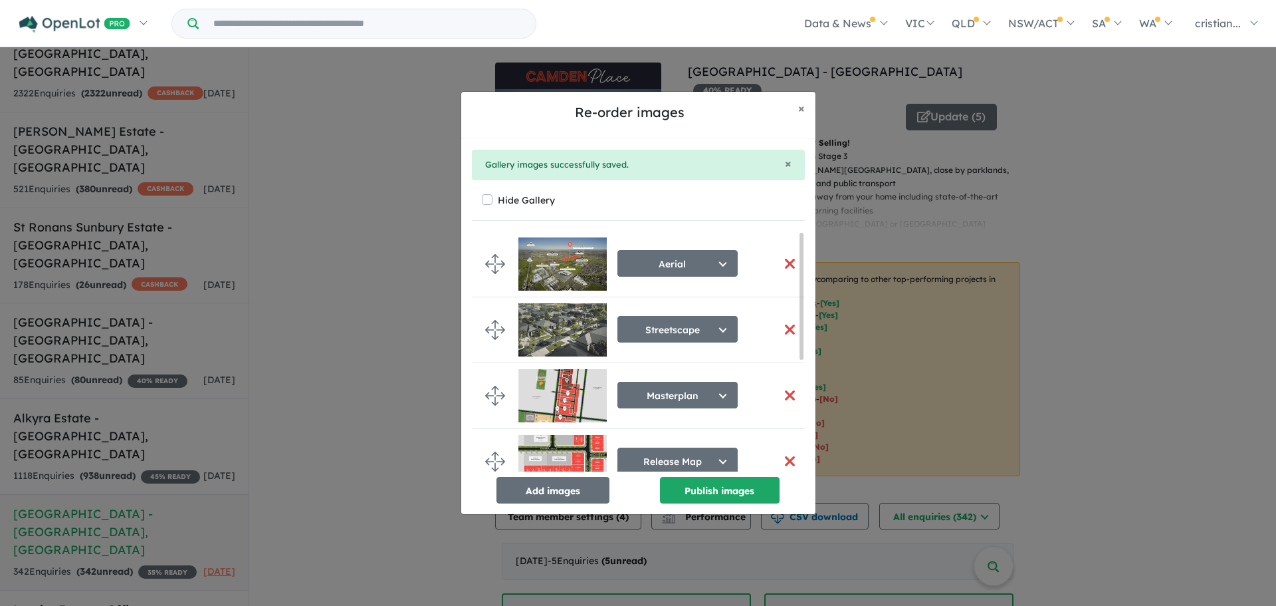
click at [785, 267] on button "button" at bounding box center [790, 263] width 28 height 29
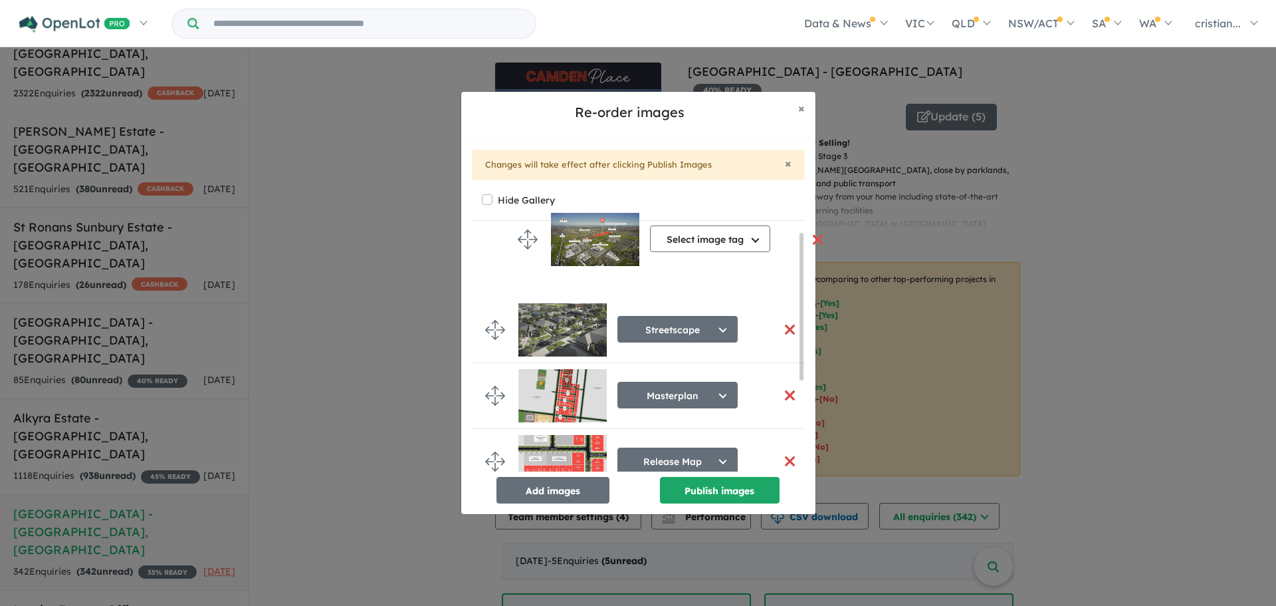
drag, startPoint x: 493, startPoint y: 443, endPoint x: 526, endPoint y: 239, distance: 206.7
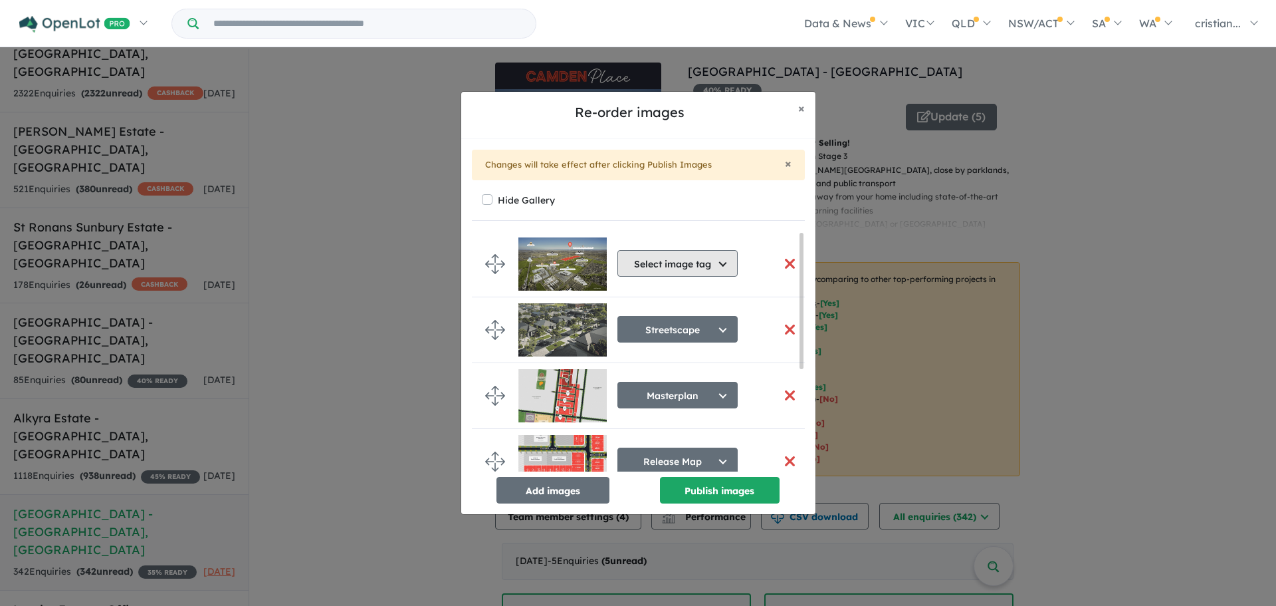
click at [691, 267] on button "Select image tag" at bounding box center [678, 263] width 120 height 27
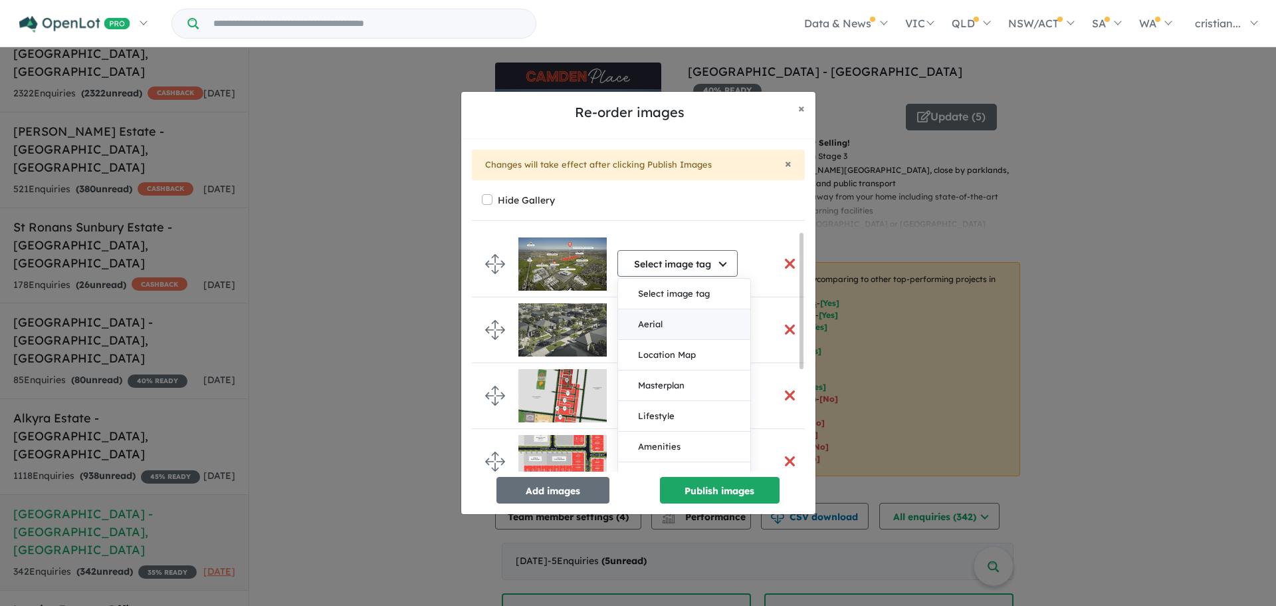
click at [685, 330] on button "Aerial" at bounding box center [684, 324] width 132 height 31
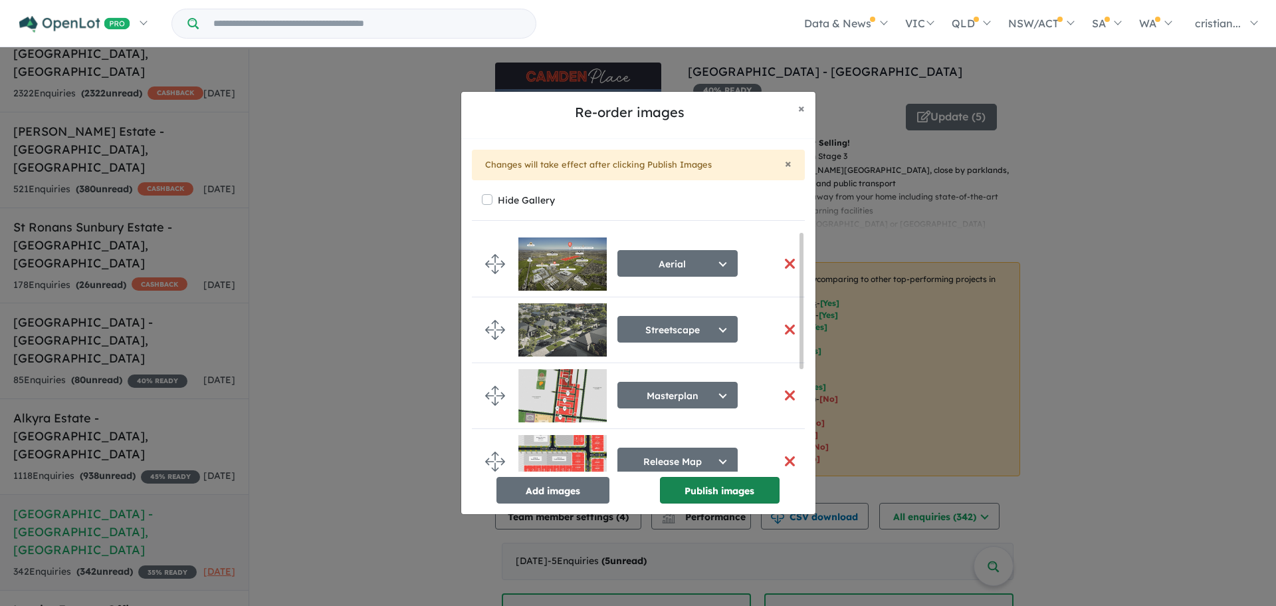
click at [721, 497] on button "Publish images" at bounding box center [720, 490] width 120 height 27
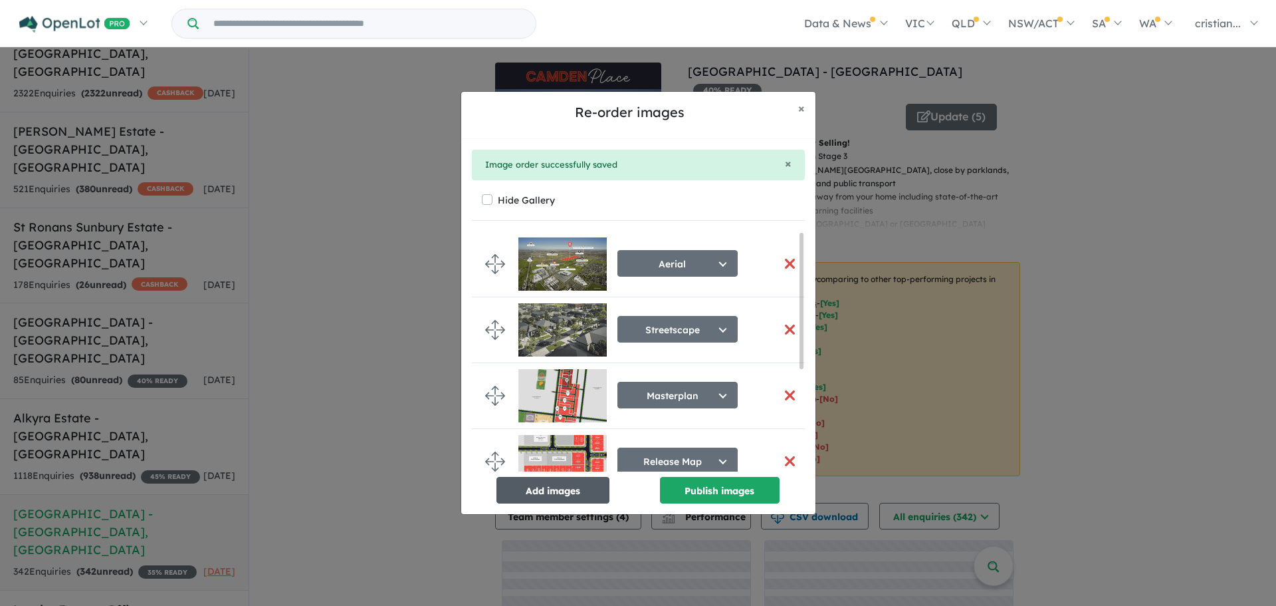
click at [584, 491] on button "Add images" at bounding box center [553, 490] width 113 height 27
click at [534, 497] on button "Add images" at bounding box center [553, 490] width 113 height 27
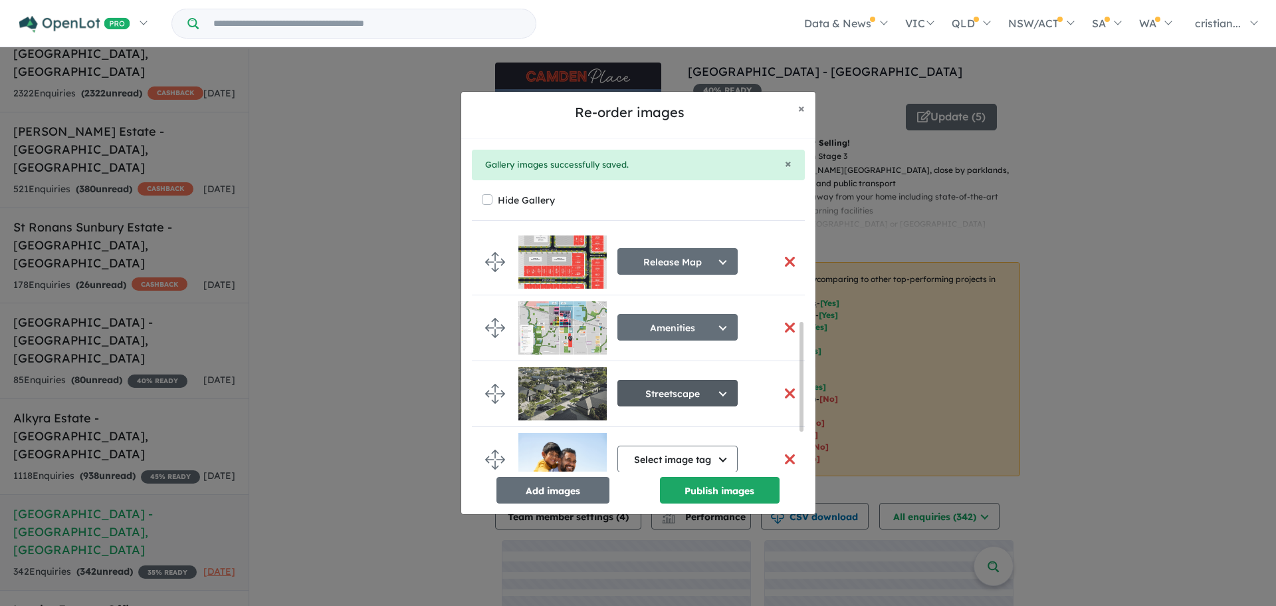
scroll to position [281, 0]
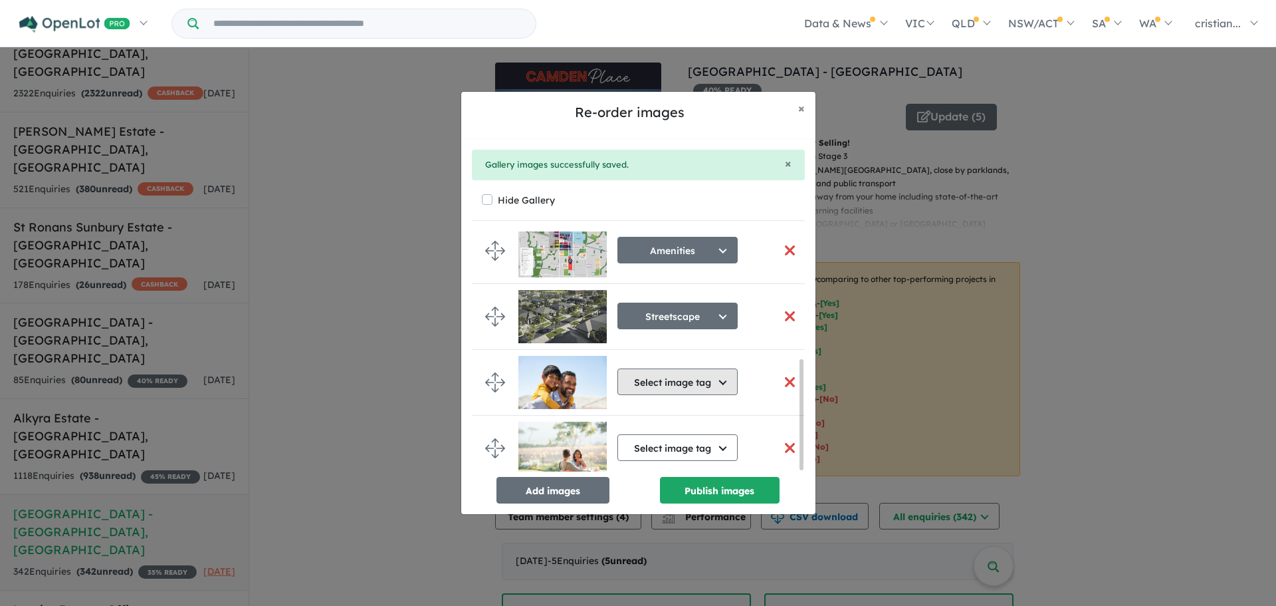
click at [651, 370] on button "Select image tag" at bounding box center [678, 381] width 120 height 27
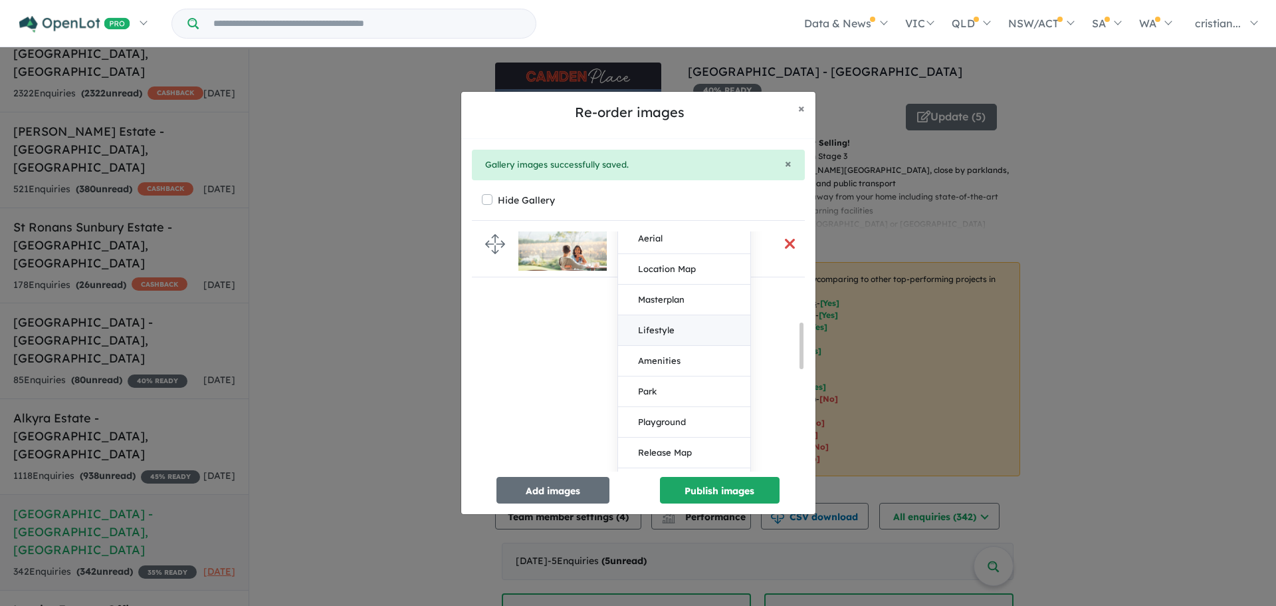
click at [685, 327] on button "Lifestyle" at bounding box center [684, 330] width 132 height 31
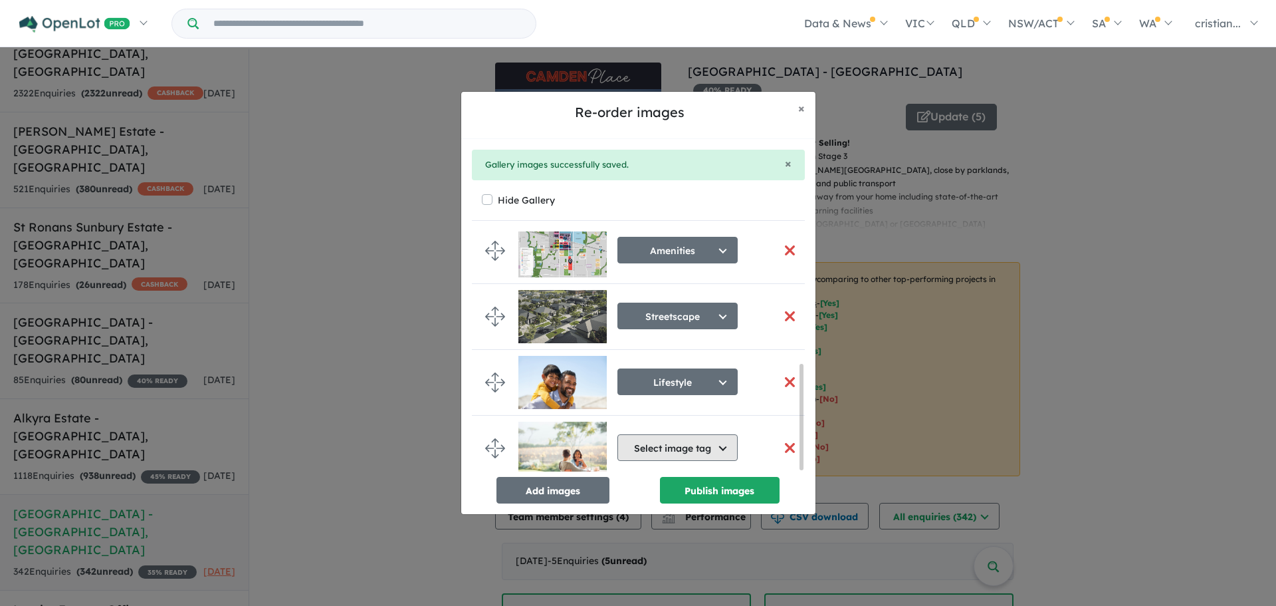
click at [673, 443] on button "Select image tag" at bounding box center [678, 447] width 120 height 27
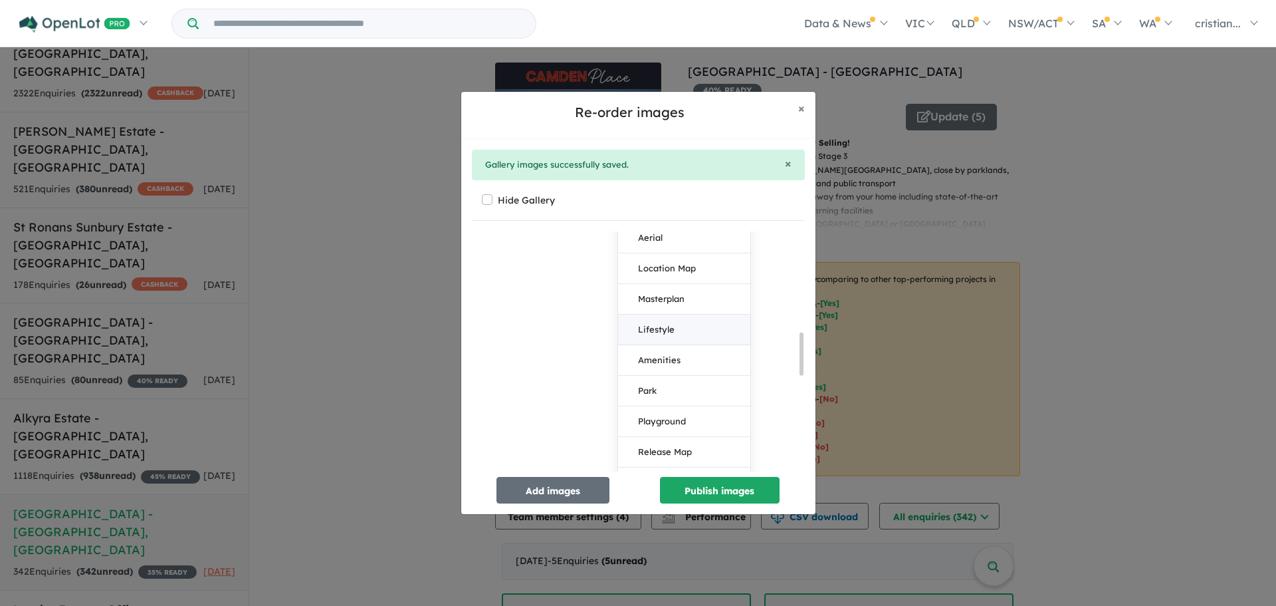
click at [692, 320] on button "Lifestyle" at bounding box center [684, 329] width 132 height 31
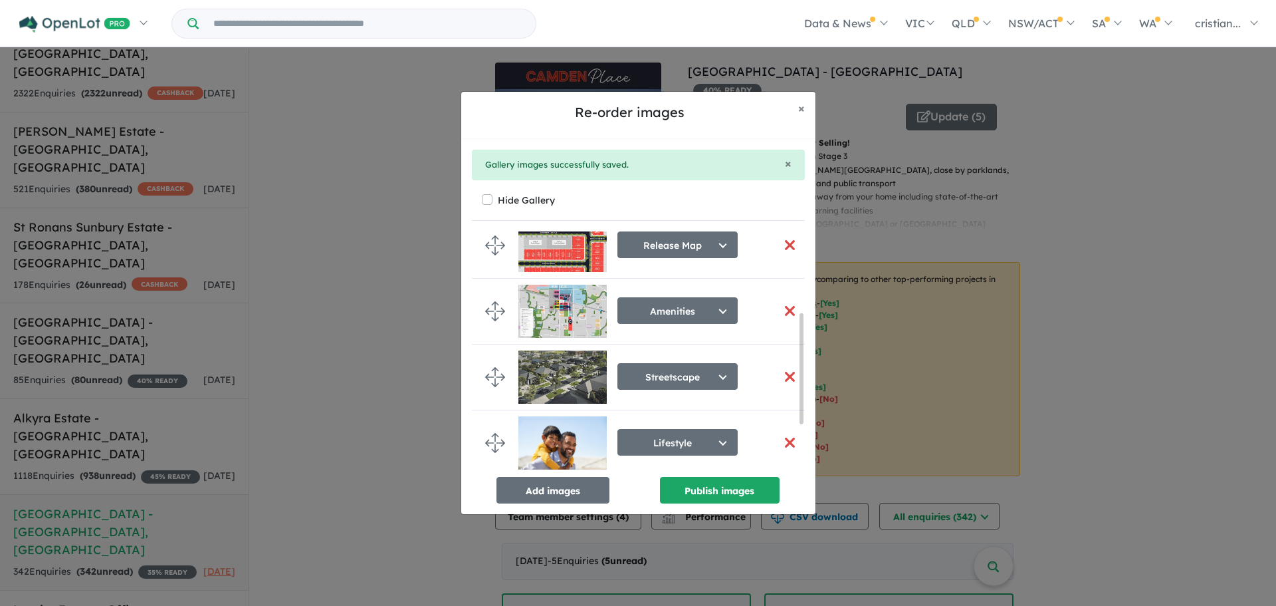
scroll to position [281, 0]
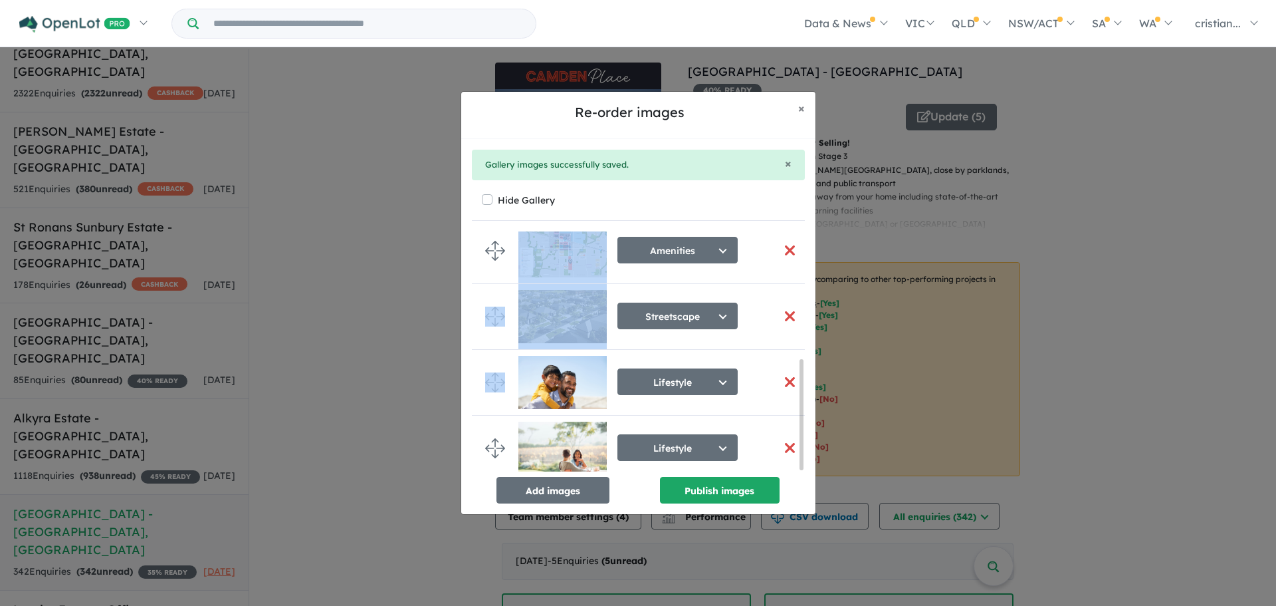
drag, startPoint x: 499, startPoint y: 388, endPoint x: 510, endPoint y: 274, distance: 114.2
click at [510, 271] on ul "Aerial Select image tag Aerial Location Map Masterplan Lifestyle Amenities Park…" at bounding box center [643, 218] width 343 height 527
click at [502, 388] on li "Lifestyle Select image tag Aerial Location Map Masterplan Lifestyle Amenities P…" at bounding box center [643, 383] width 343 height 66
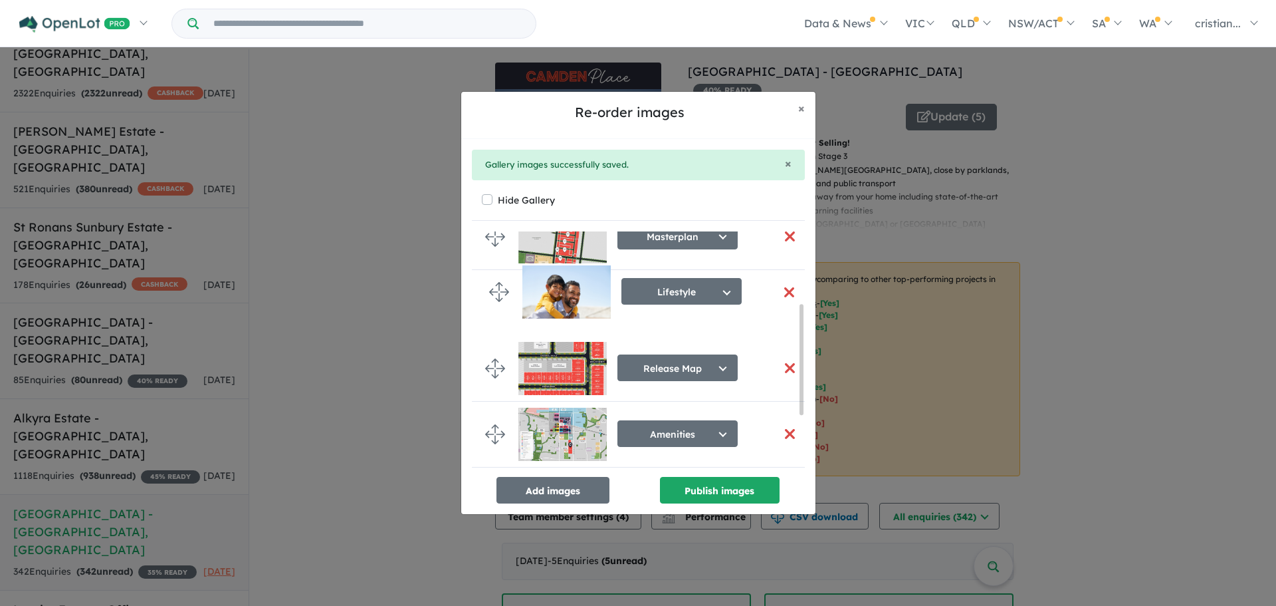
drag, startPoint x: 495, startPoint y: 383, endPoint x: 499, endPoint y: 297, distance: 85.9
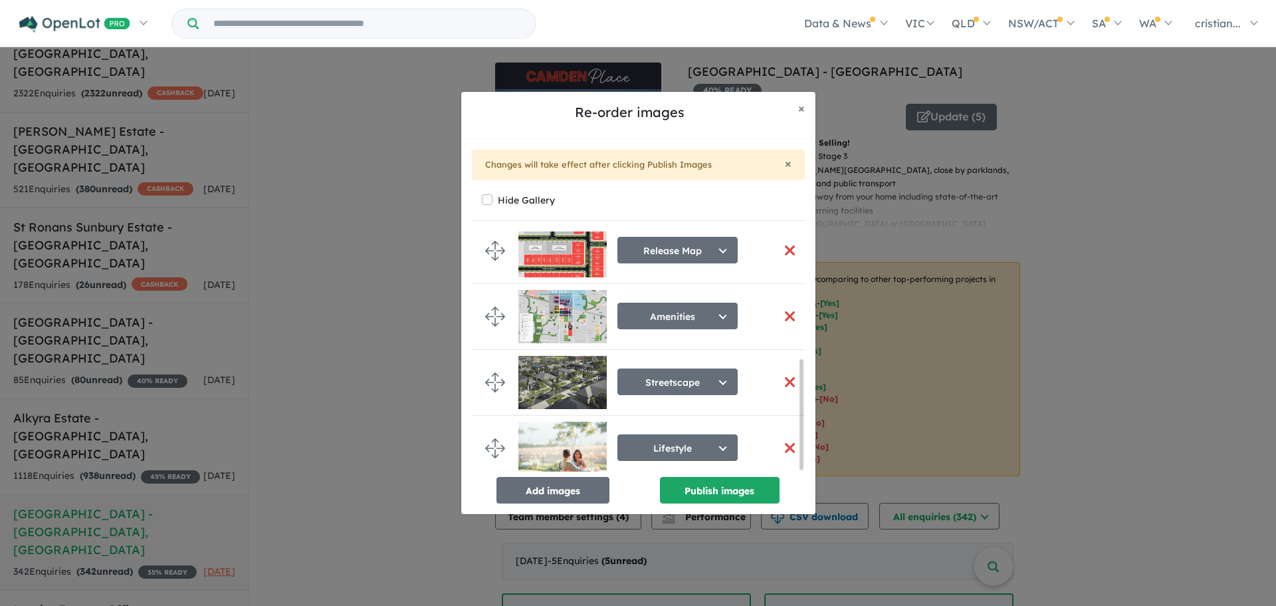
click at [781, 376] on button "button" at bounding box center [790, 382] width 28 height 29
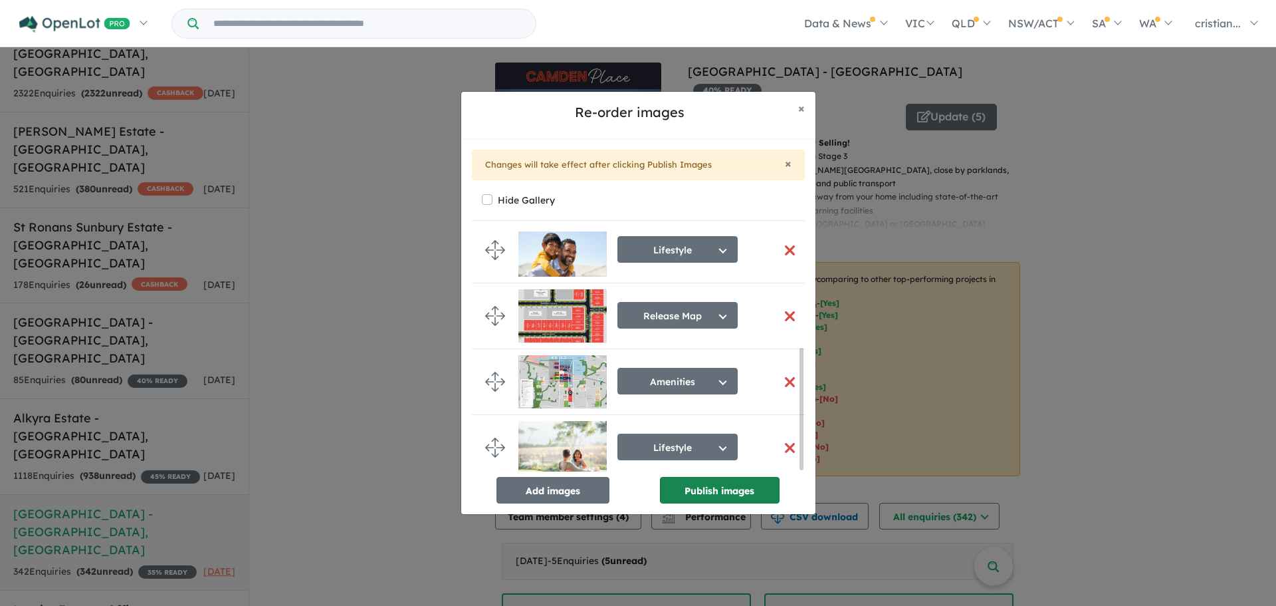
click at [721, 493] on button "Publish images" at bounding box center [720, 490] width 120 height 27
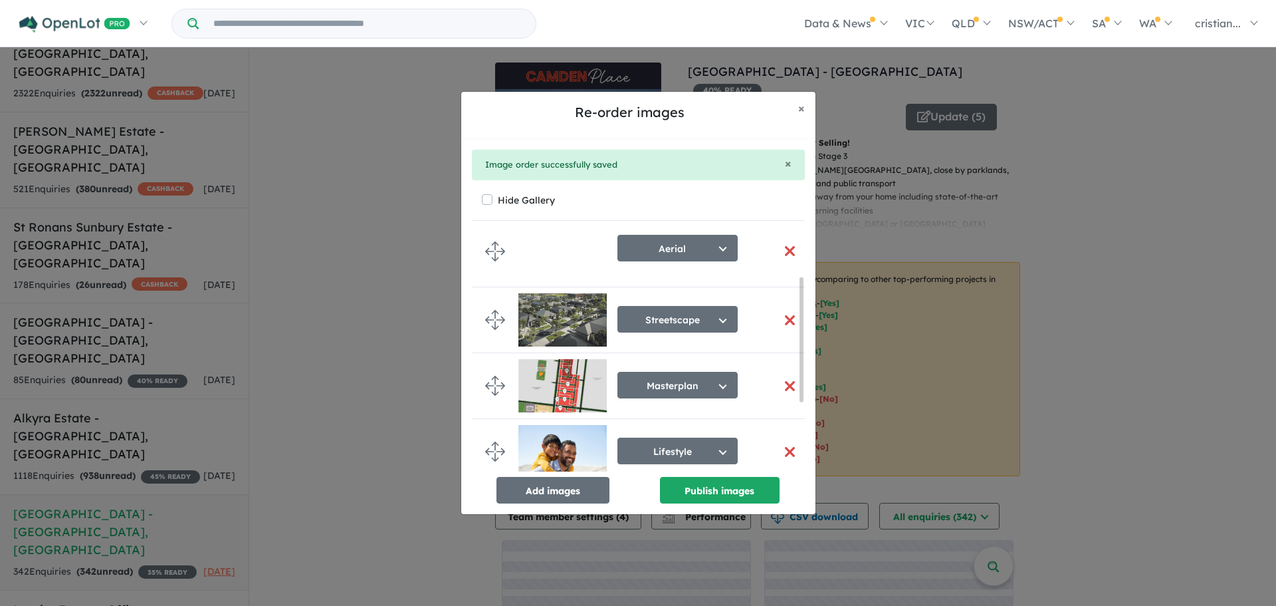
scroll to position [0, 0]
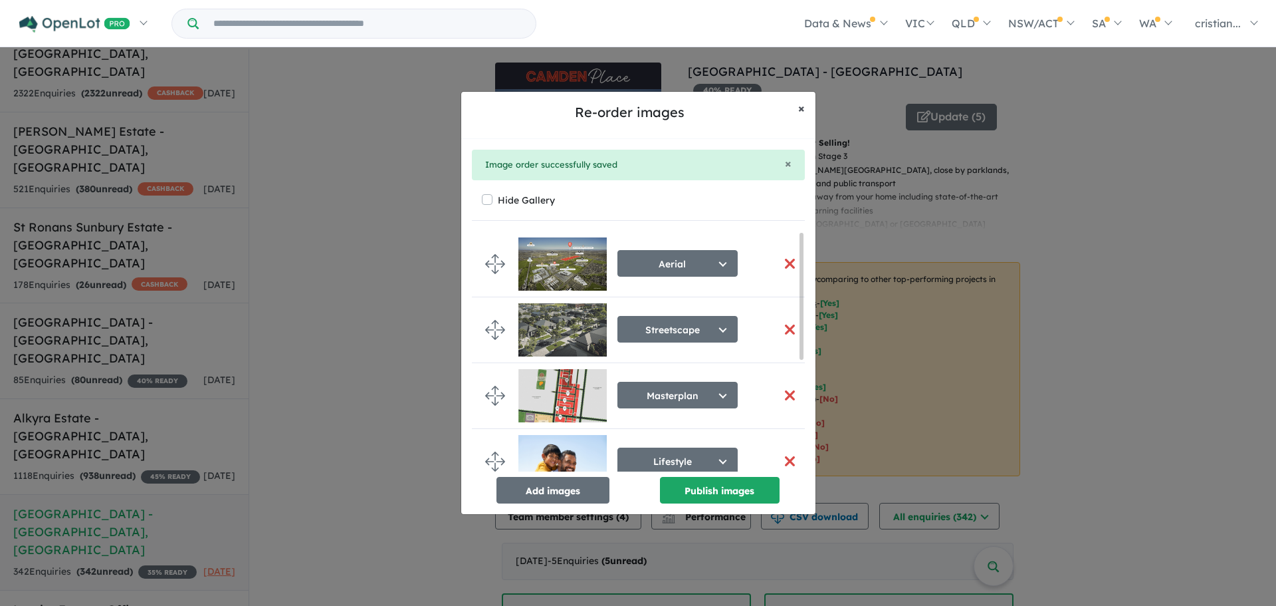
drag, startPoint x: 800, startPoint y: 106, endPoint x: 772, endPoint y: 106, distance: 27.3
click at [800, 106] on span "×" at bounding box center [801, 107] width 7 height 15
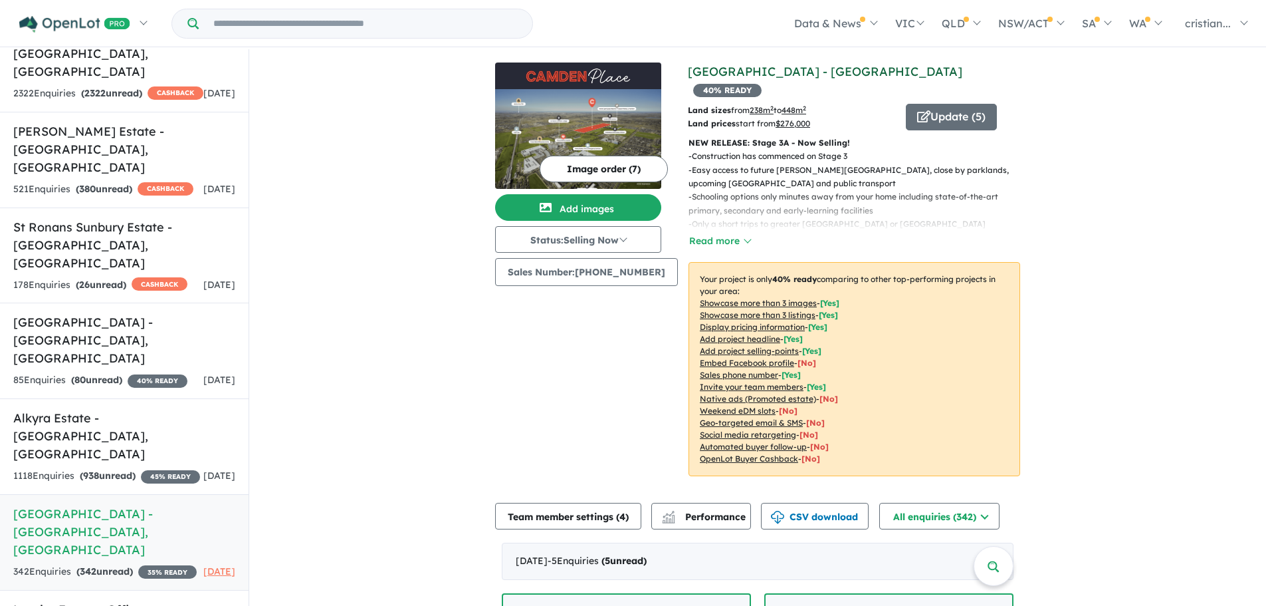
click at [701, 71] on link "[GEOGRAPHIC_DATA] - [GEOGRAPHIC_DATA]" at bounding box center [825, 71] width 275 height 15
click at [606, 173] on button "Image order ( 7 )" at bounding box center [604, 169] width 128 height 27
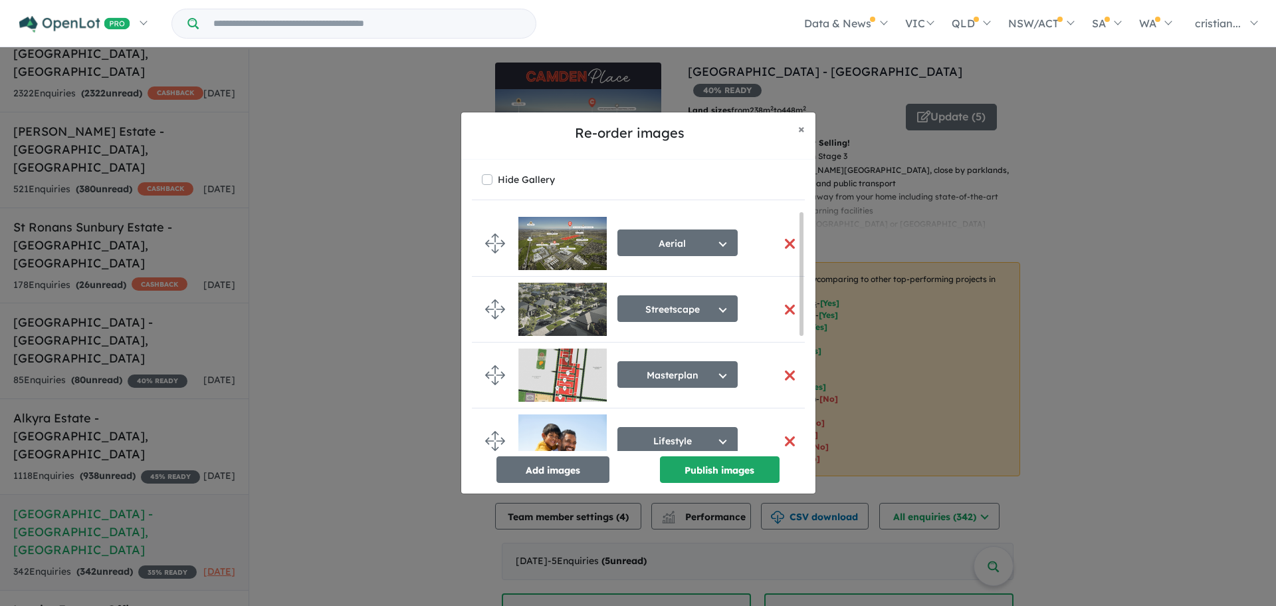
click at [779, 310] on button "button" at bounding box center [790, 309] width 28 height 29
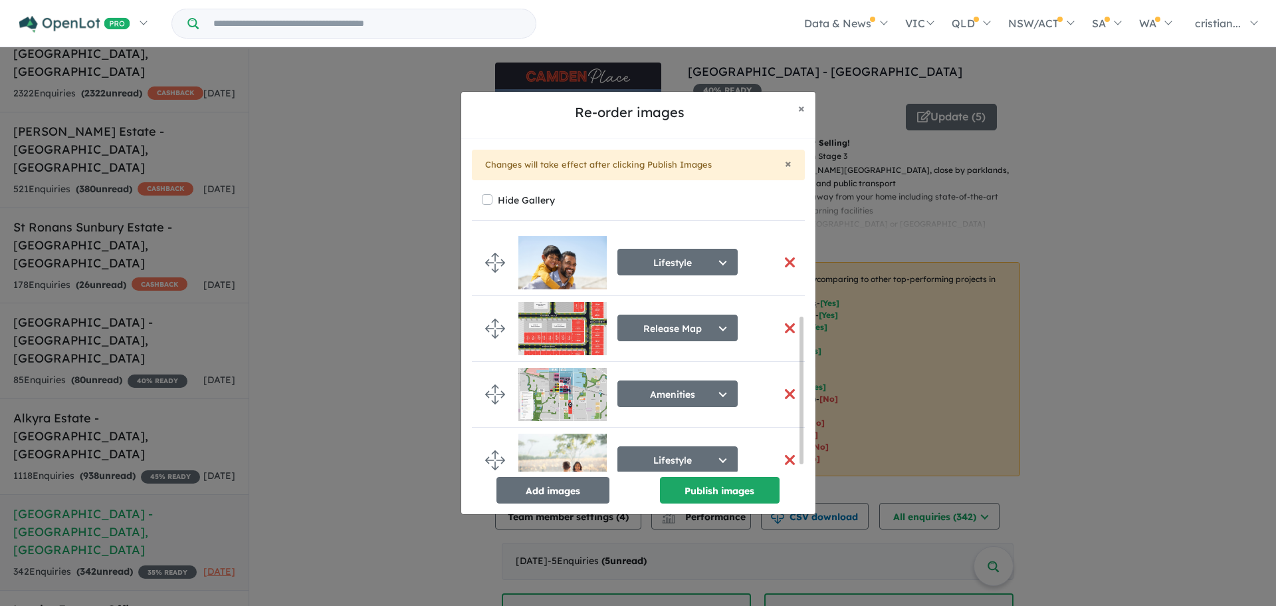
scroll to position [150, 0]
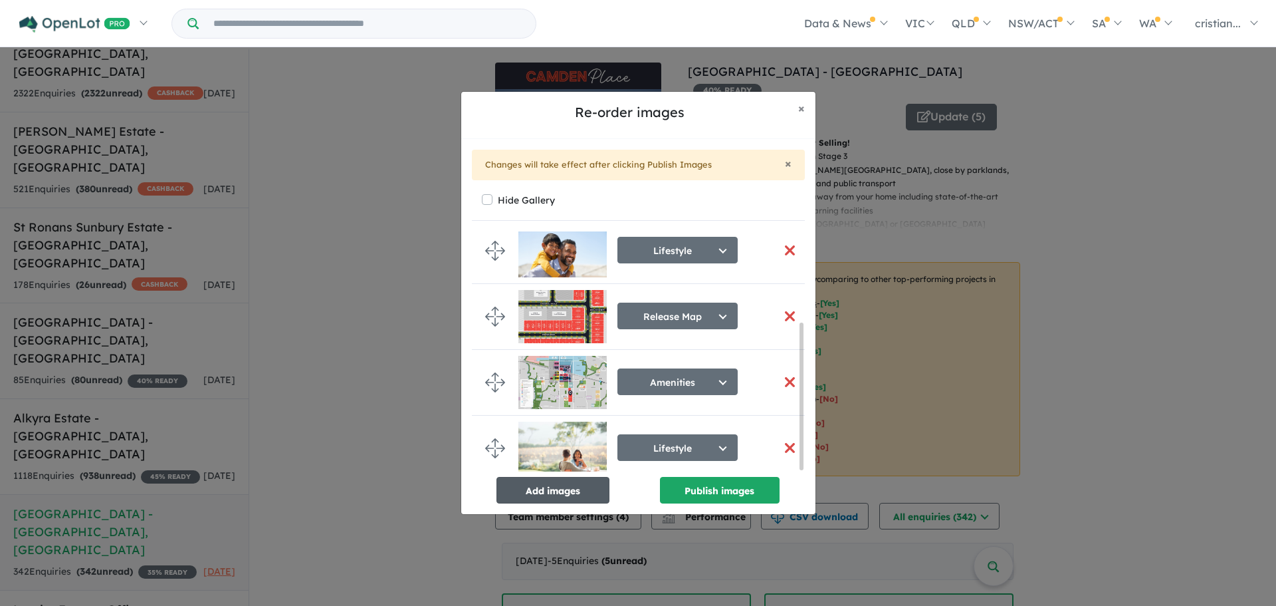
click at [585, 494] on button "Add images" at bounding box center [553, 490] width 113 height 27
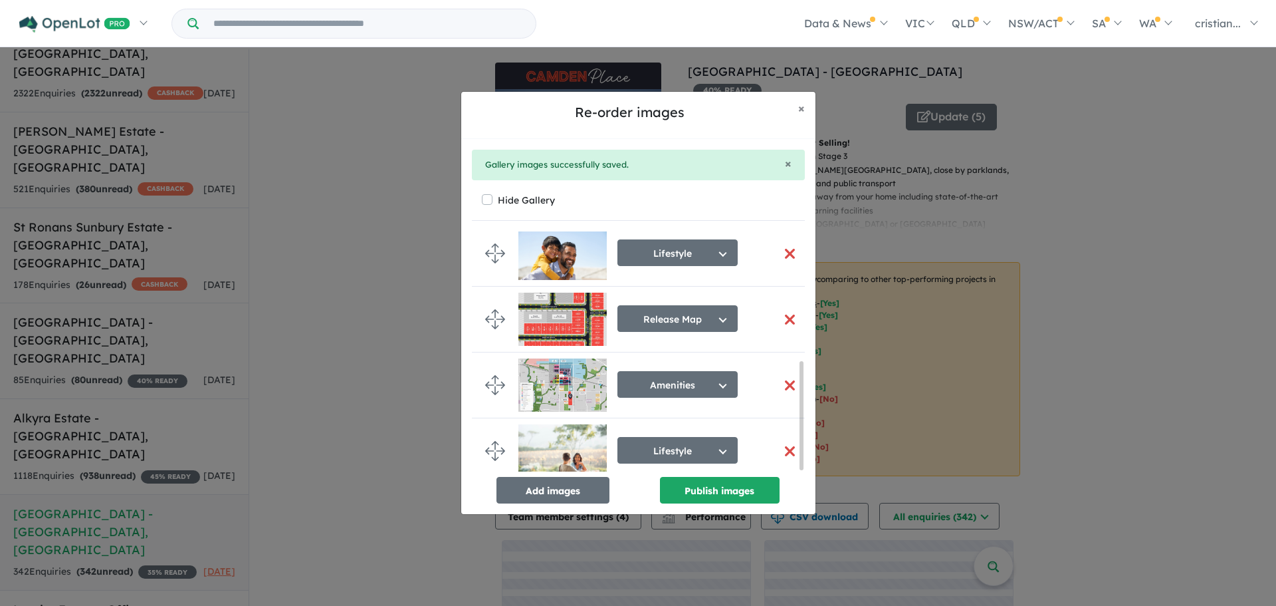
scroll to position [292, 0]
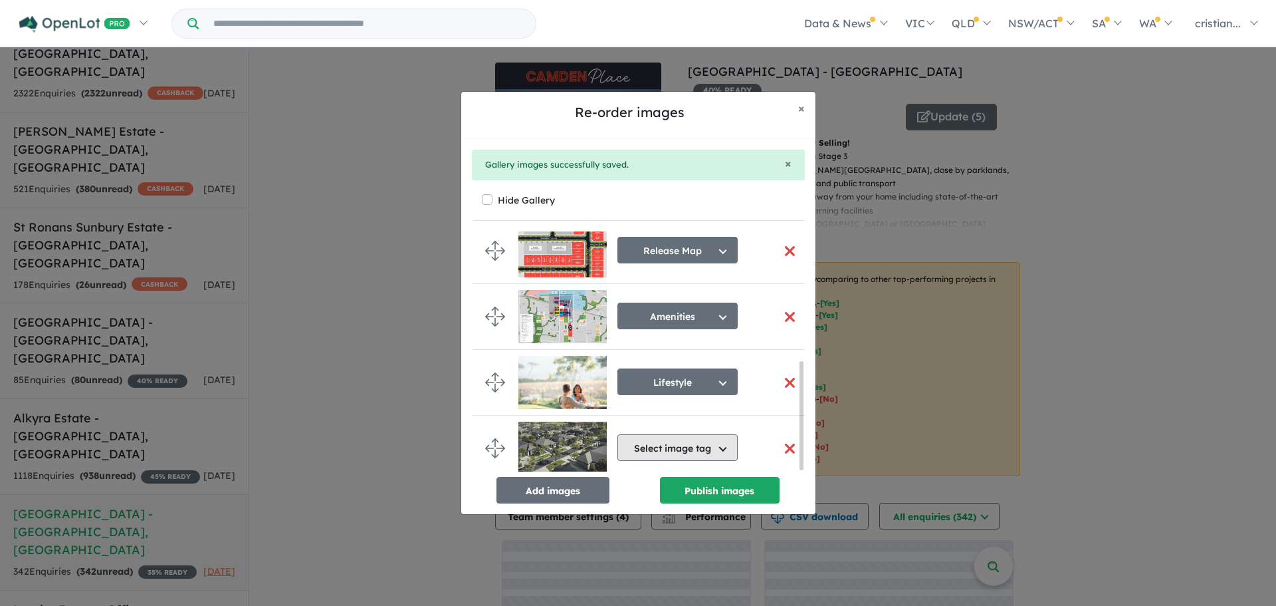
click at [709, 456] on button "Select image tag" at bounding box center [678, 447] width 120 height 27
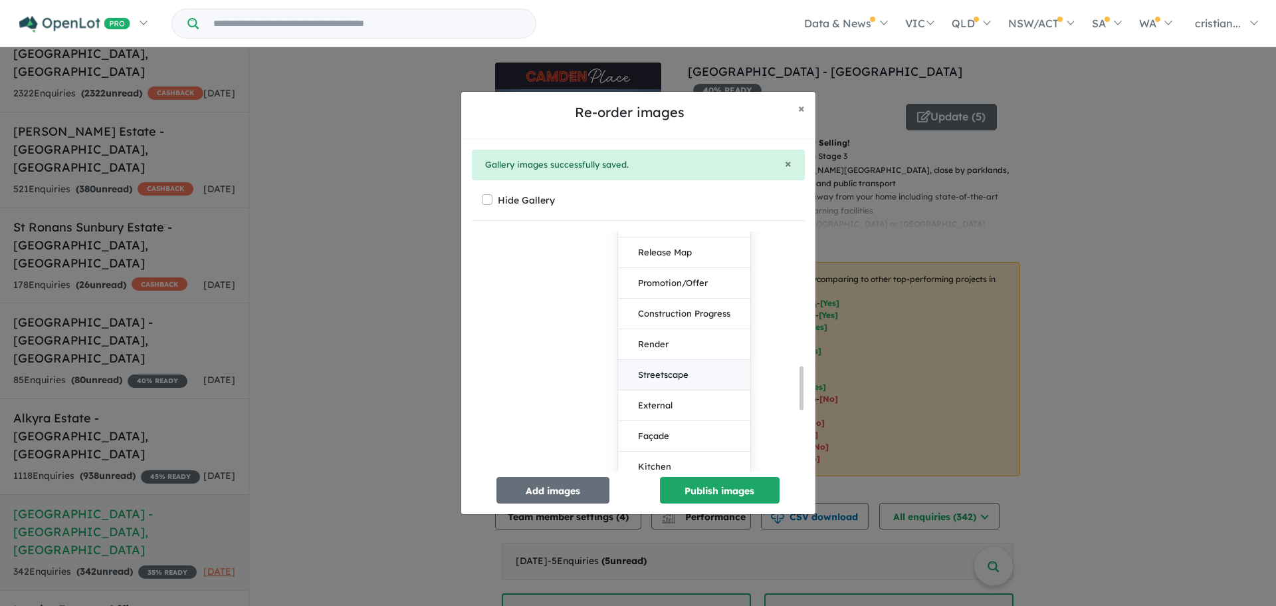
click at [687, 384] on button "Streetscape" at bounding box center [684, 375] width 132 height 31
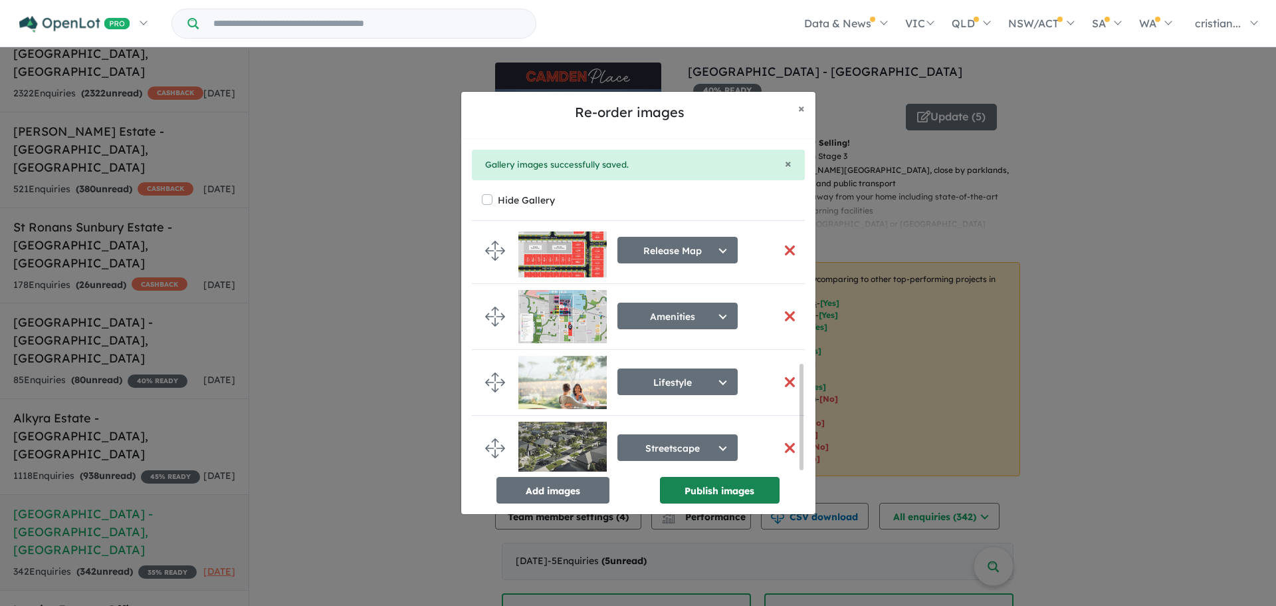
click at [736, 491] on button "Publish images" at bounding box center [720, 490] width 120 height 27
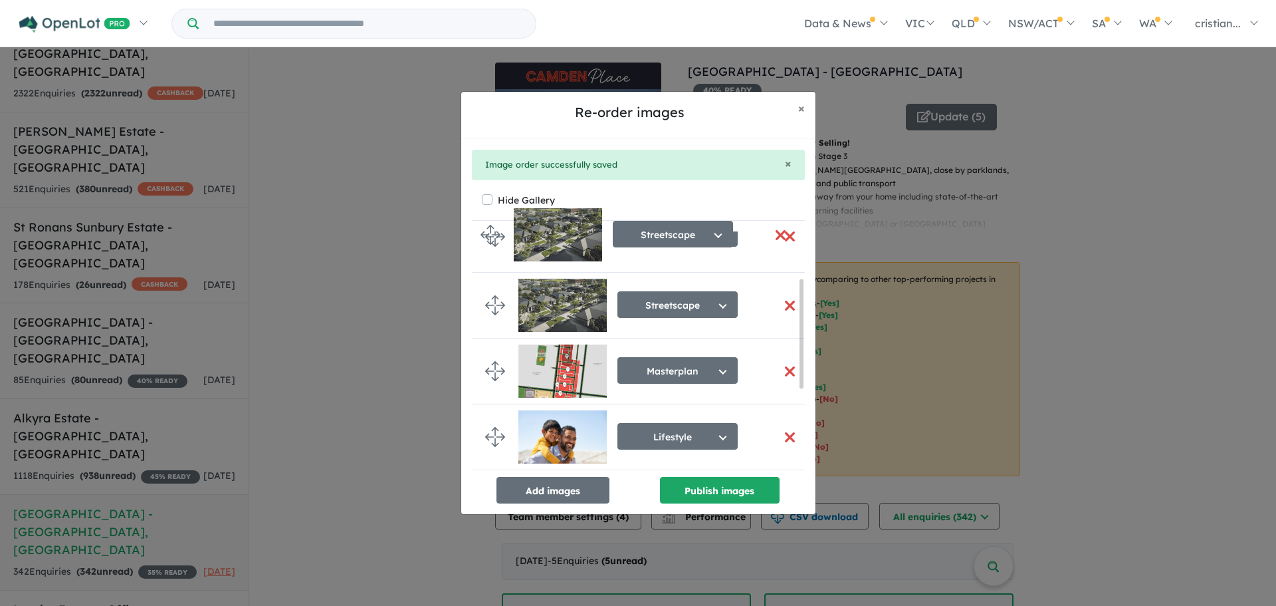
scroll to position [0, 0]
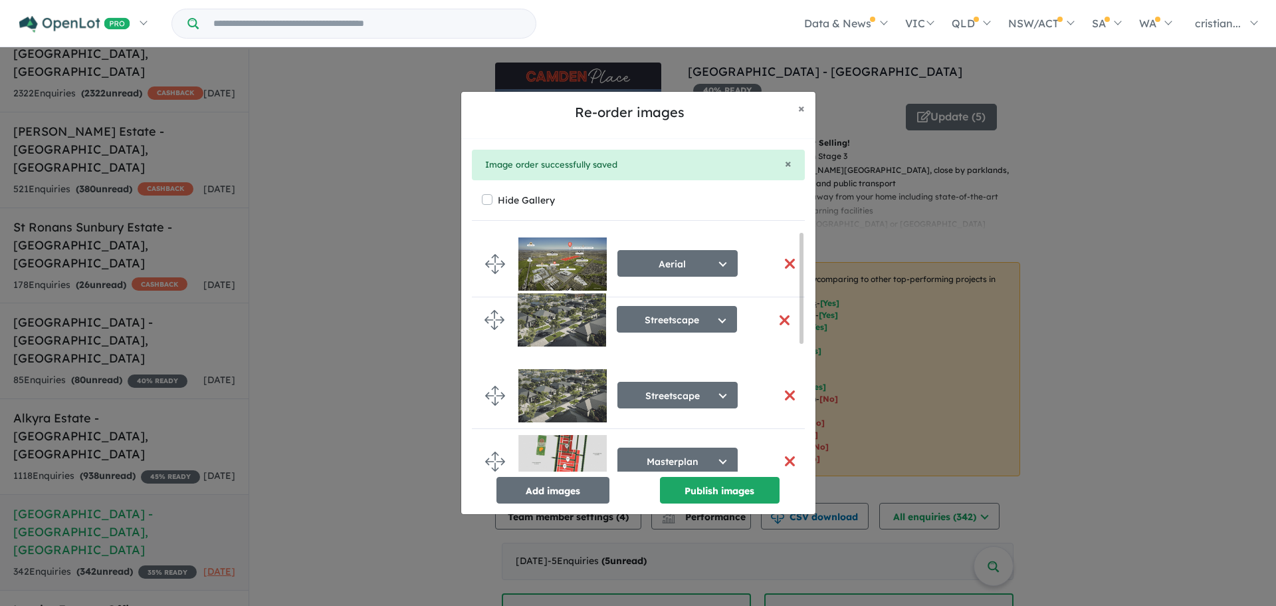
drag, startPoint x: 496, startPoint y: 443, endPoint x: 495, endPoint y: 320, distance: 123.7
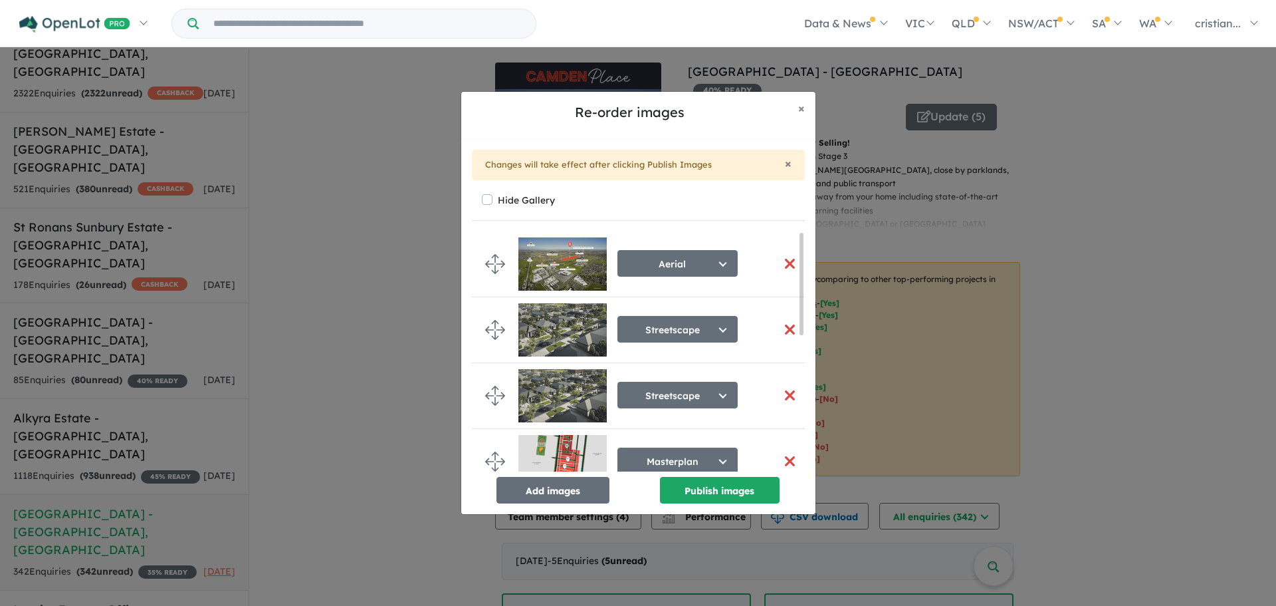
click at [783, 396] on button "button" at bounding box center [790, 395] width 28 height 29
click at [735, 503] on div "× Changes will take effect after clicking Publish Images Hide Gallery Aerial Se…" at bounding box center [638, 326] width 354 height 375
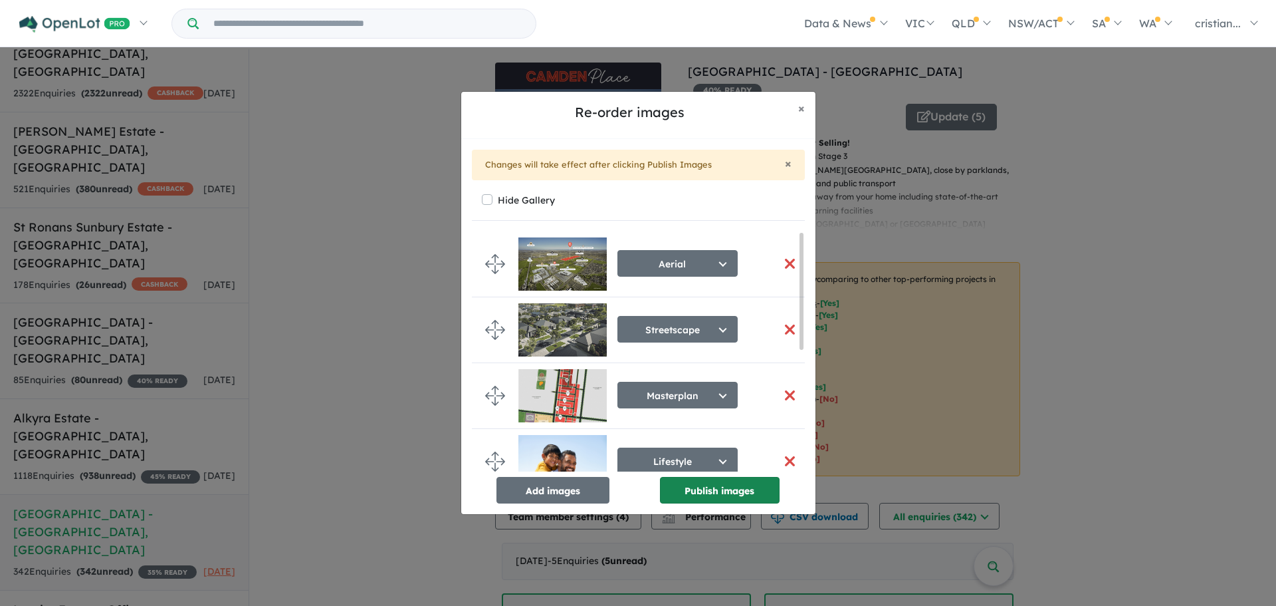
click at [737, 491] on button "Publish images" at bounding box center [720, 490] width 120 height 27
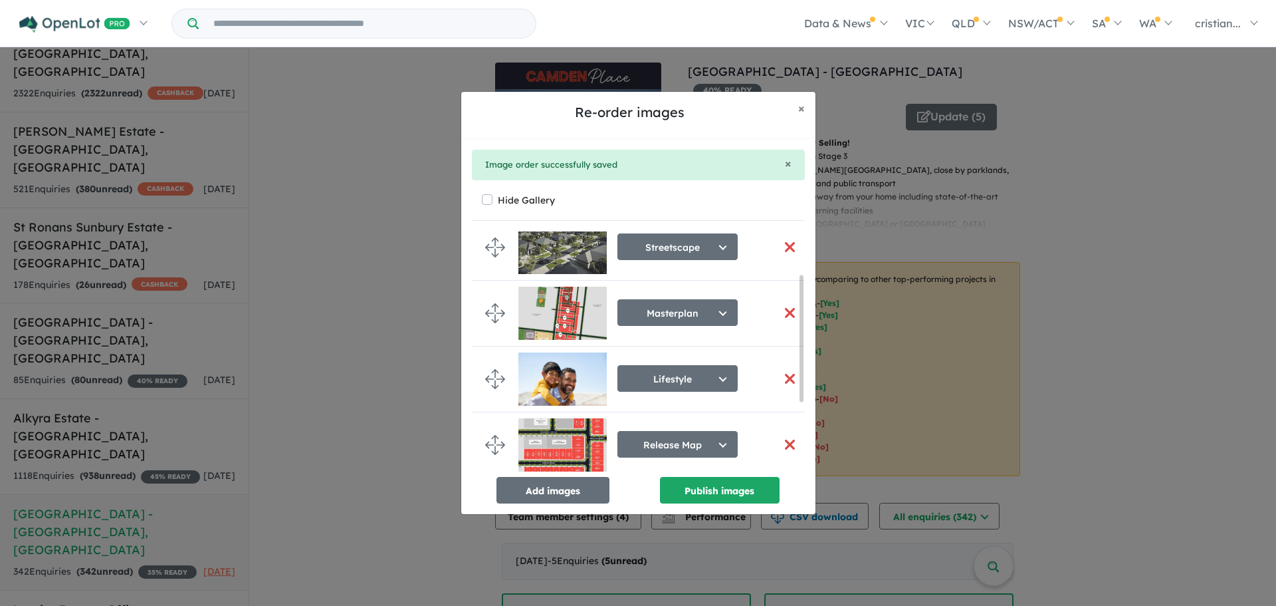
scroll to position [215, 0]
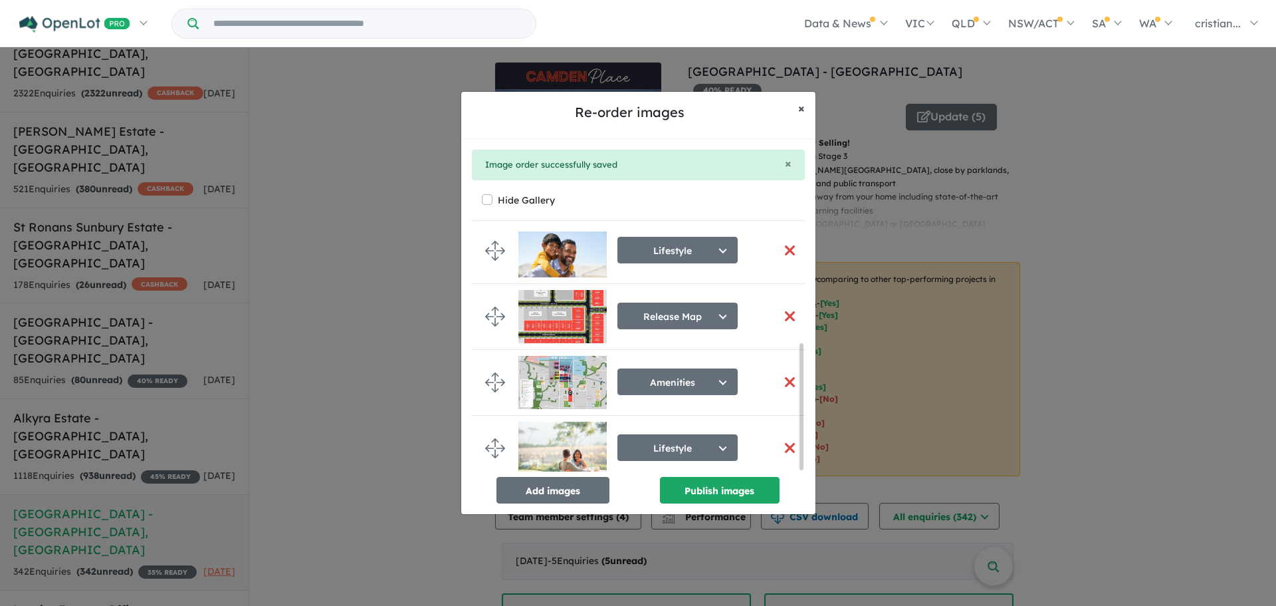
click at [802, 113] on span "×" at bounding box center [801, 107] width 7 height 15
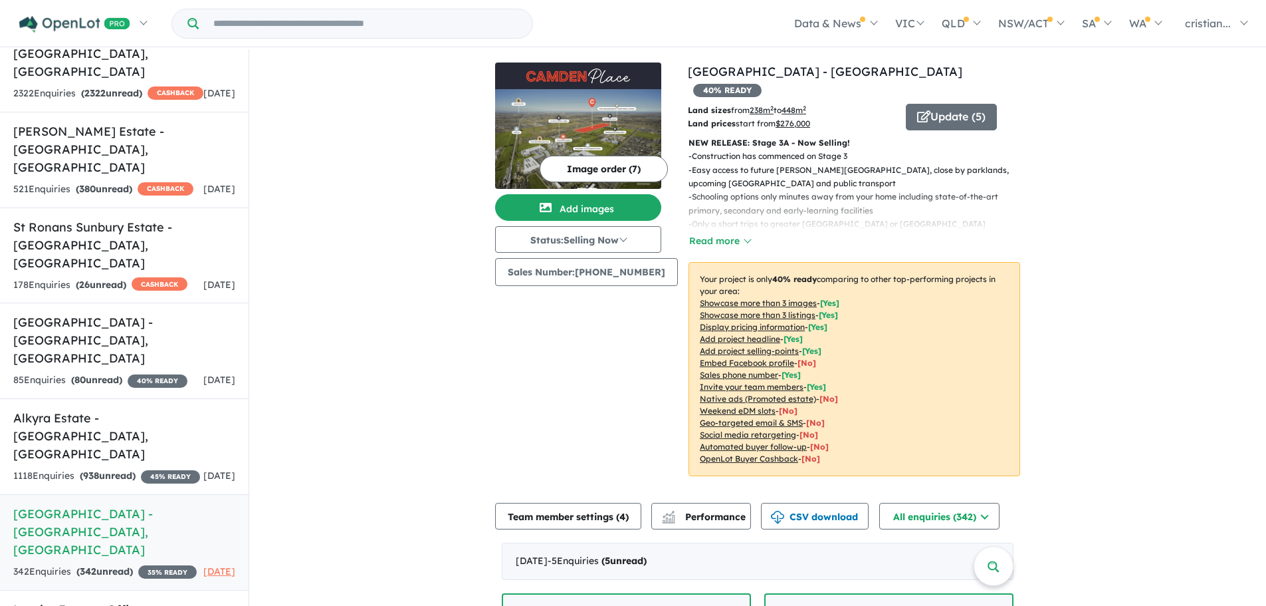
click at [604, 172] on button "Image order ( 7 )" at bounding box center [604, 169] width 128 height 27
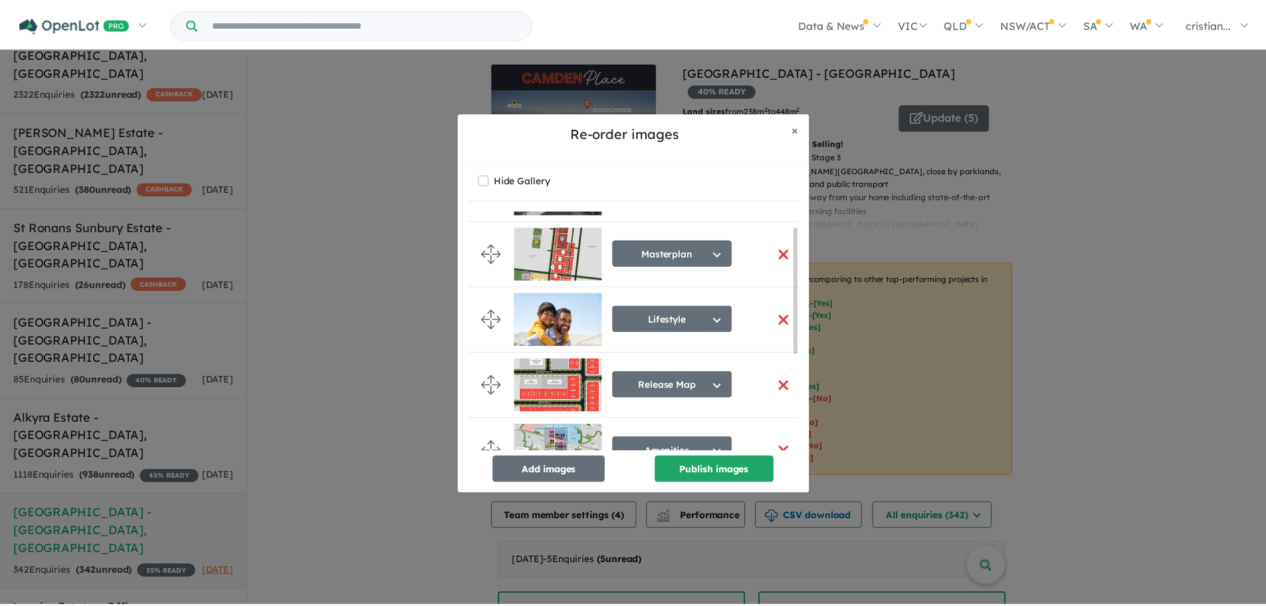
scroll to position [0, 0]
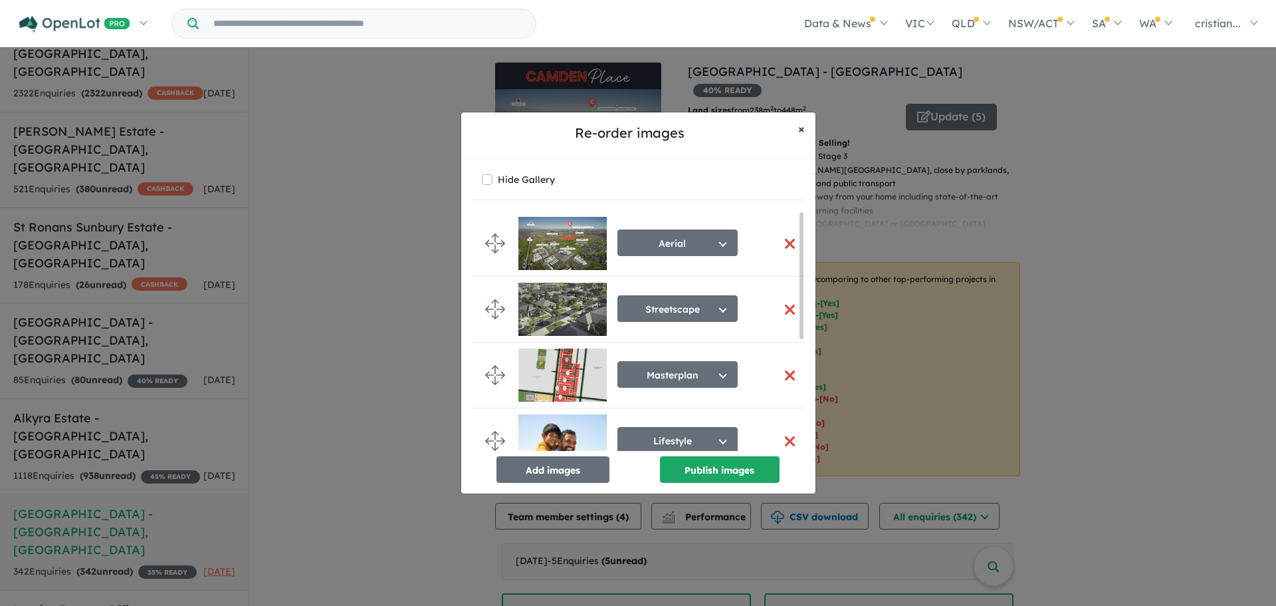
click at [807, 124] on button "× Close" at bounding box center [802, 128] width 28 height 33
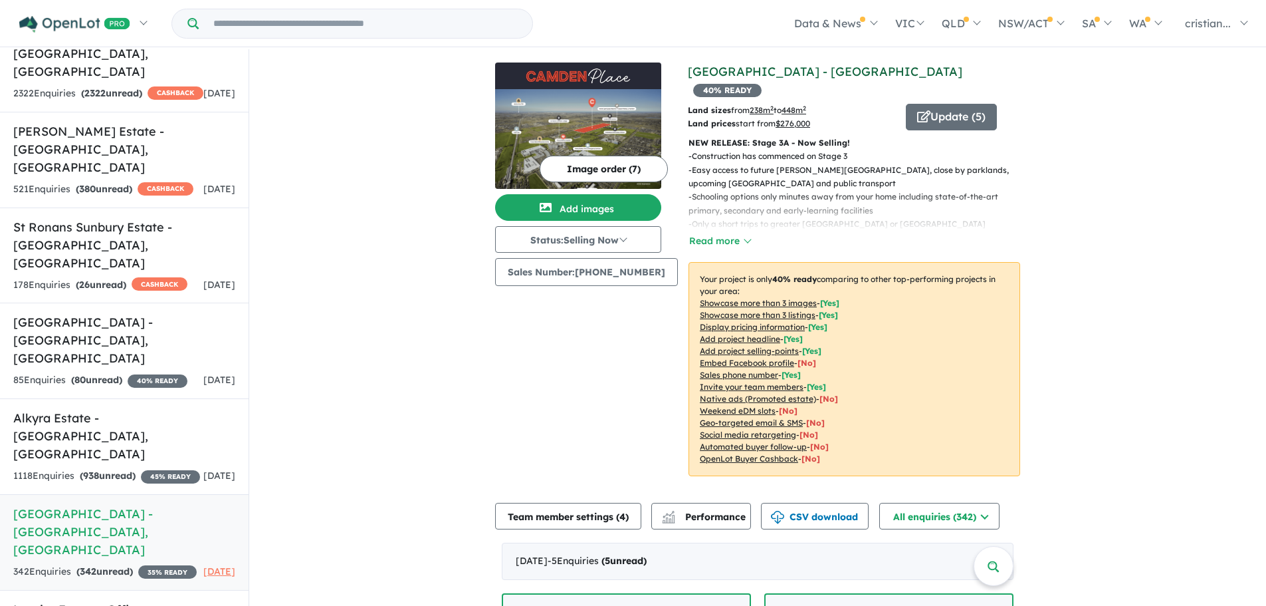
click at [751, 69] on link "[GEOGRAPHIC_DATA] - [GEOGRAPHIC_DATA]" at bounding box center [825, 71] width 275 height 15
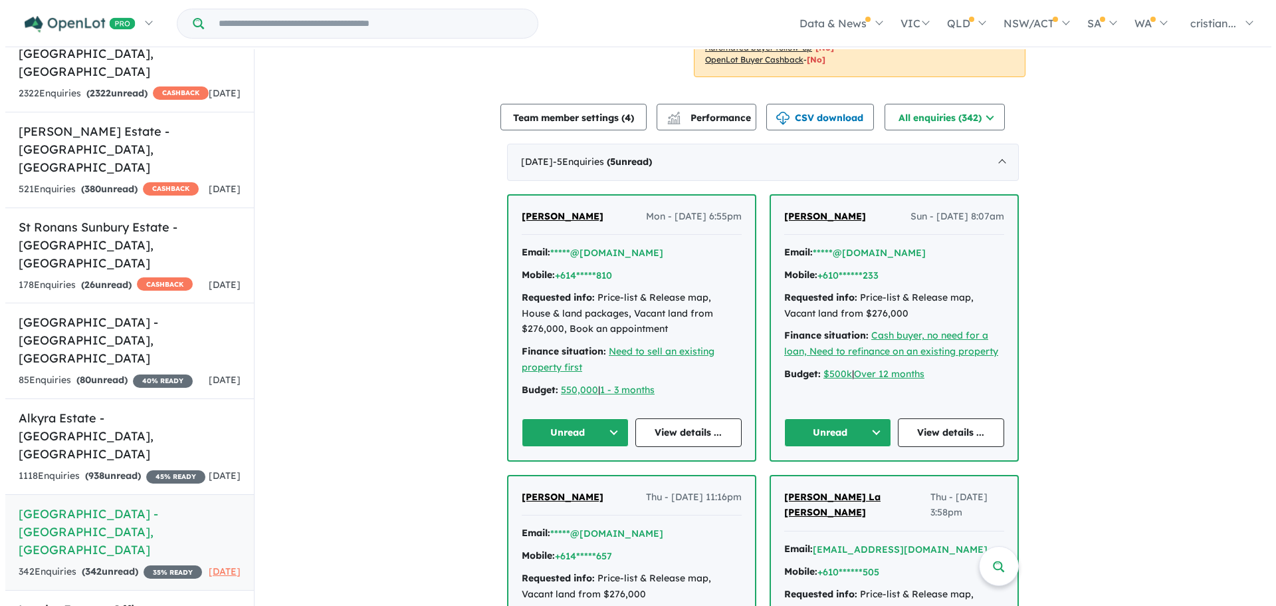
scroll to position [332, 0]
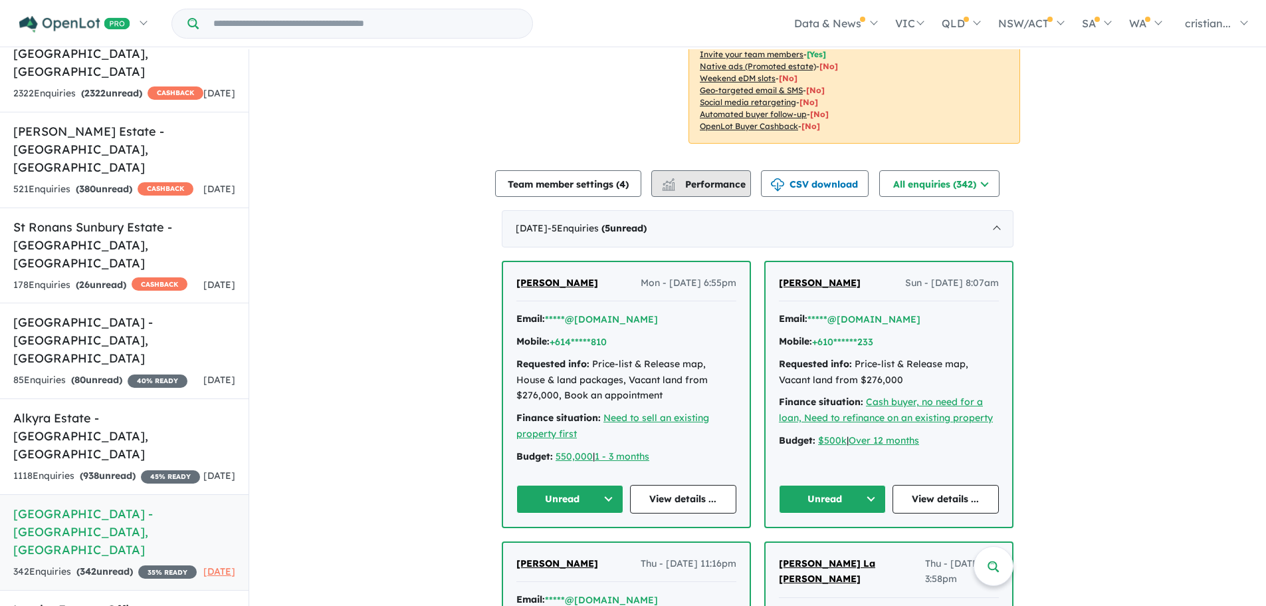
click at [711, 178] on span "Performance" at bounding box center [705, 184] width 82 height 12
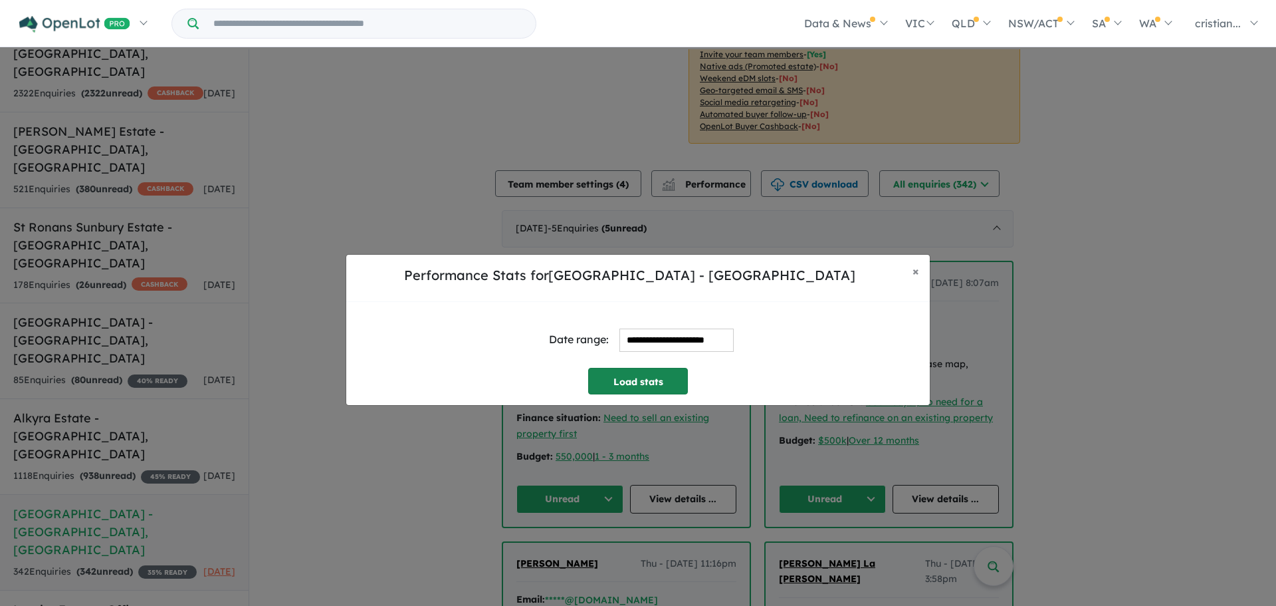
click at [653, 382] on button "Load stats" at bounding box center [638, 381] width 100 height 27
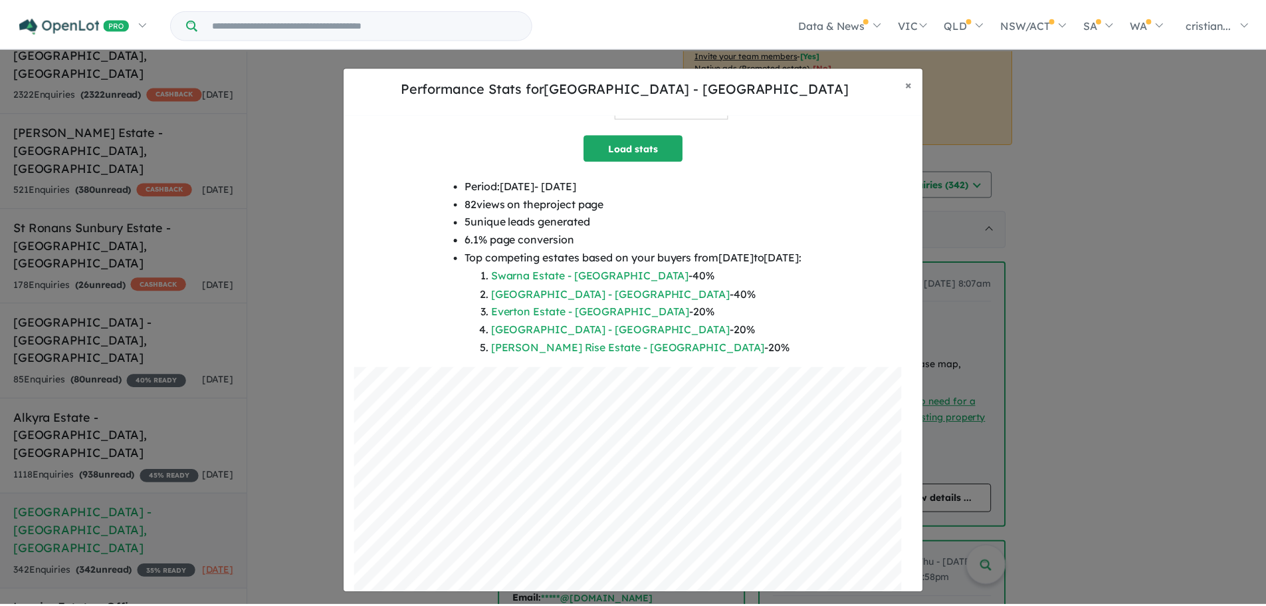
scroll to position [0, 0]
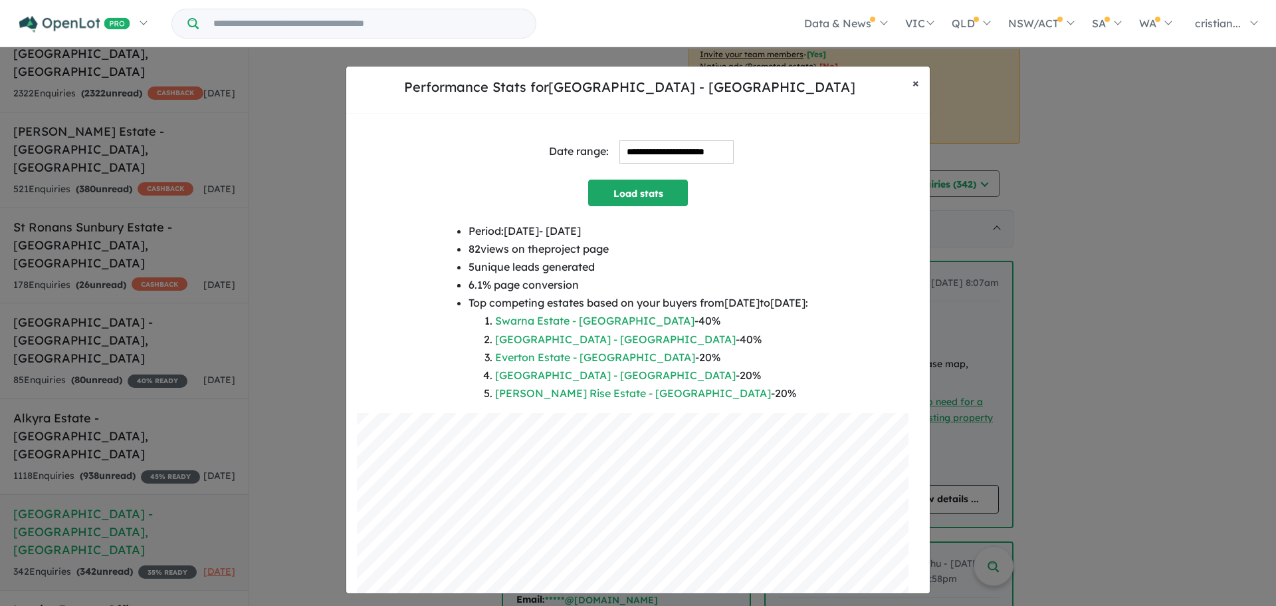
click at [911, 80] on button "× Close" at bounding box center [916, 82] width 28 height 33
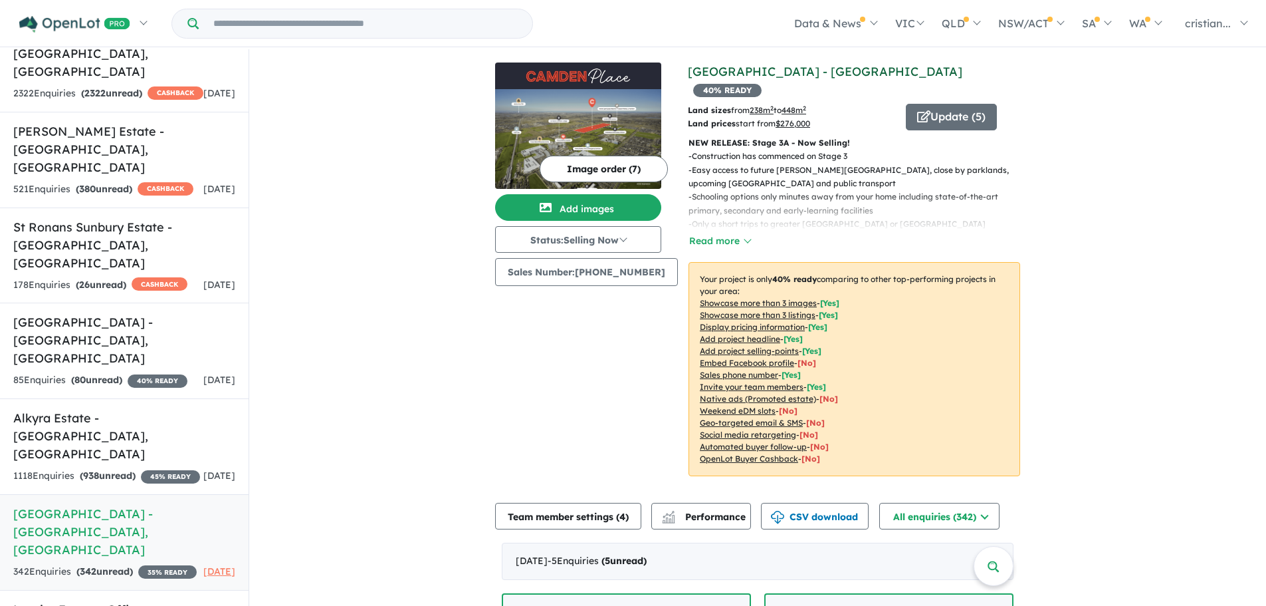
click at [788, 70] on link "[GEOGRAPHIC_DATA] - [GEOGRAPHIC_DATA]" at bounding box center [825, 71] width 275 height 15
click at [927, 104] on button "Update ( 5 )" at bounding box center [951, 117] width 91 height 27
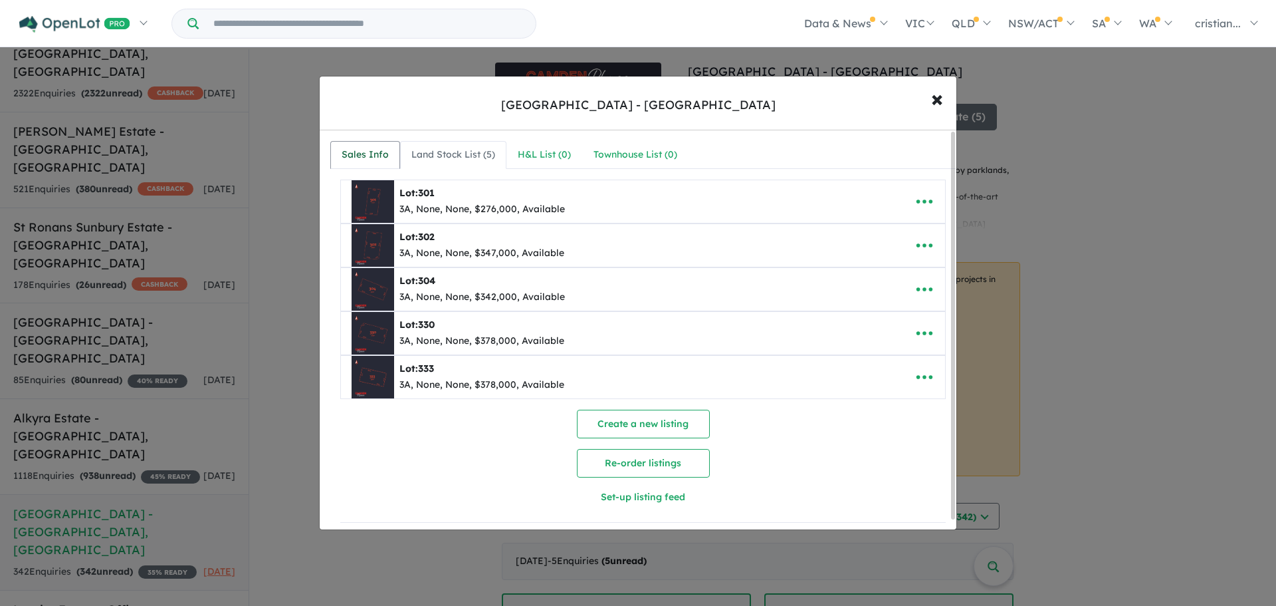
click at [381, 159] on div "Sales Info" at bounding box center [365, 155] width 47 height 16
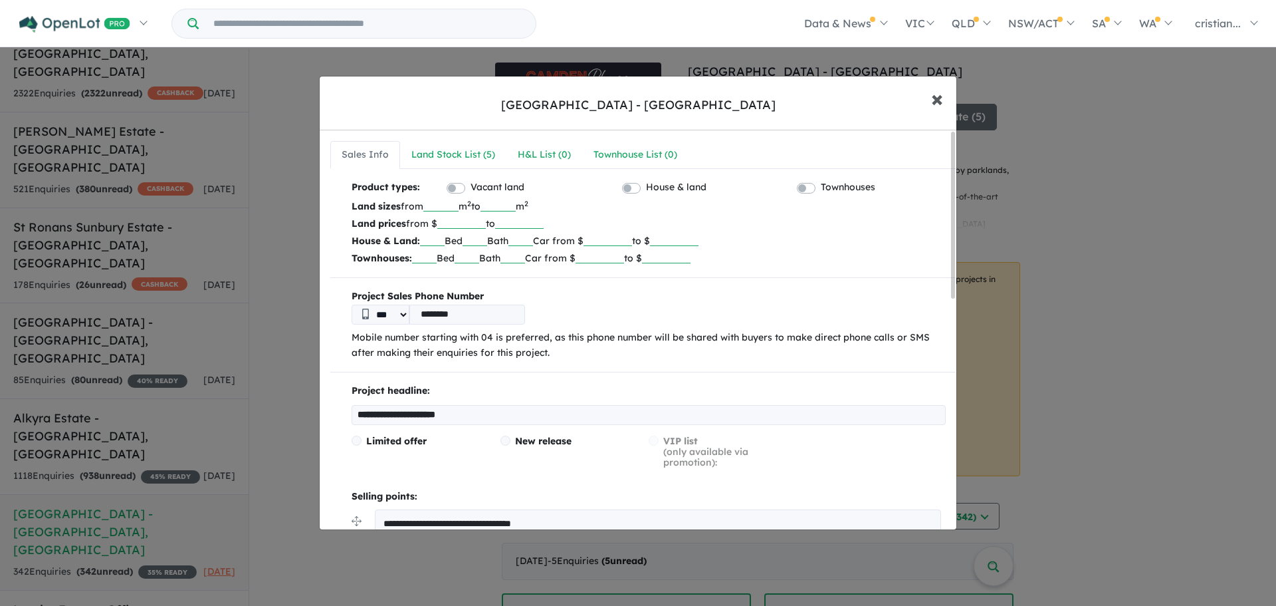
click at [933, 101] on span "×" at bounding box center [937, 98] width 12 height 29
